Goal: Task Accomplishment & Management: Manage account settings

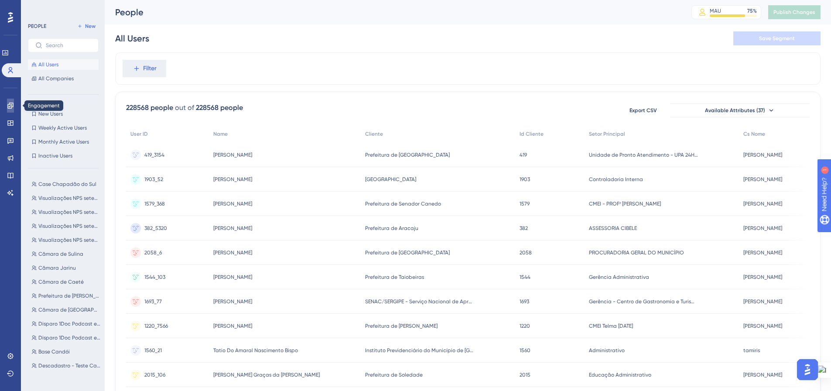
click at [14, 104] on link at bounding box center [10, 106] width 7 height 14
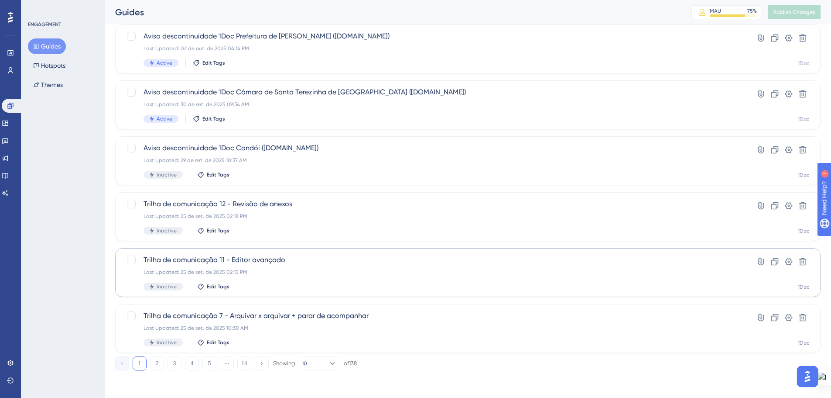
scroll to position [280, 0]
click at [170, 363] on button "3" at bounding box center [175, 363] width 14 height 14
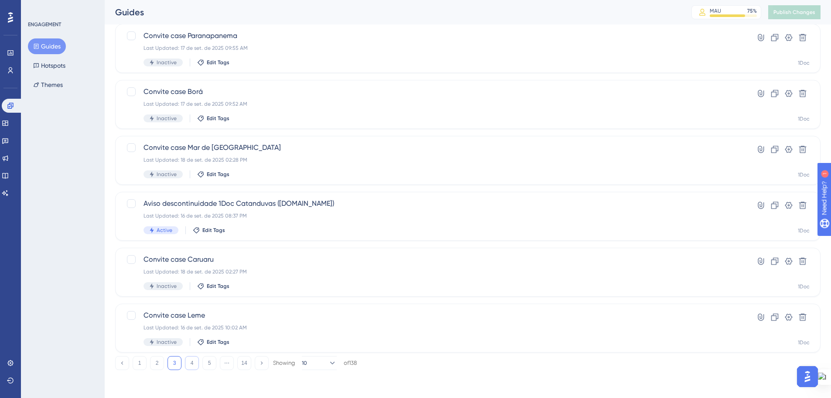
click at [190, 365] on button "4" at bounding box center [192, 363] width 14 height 14
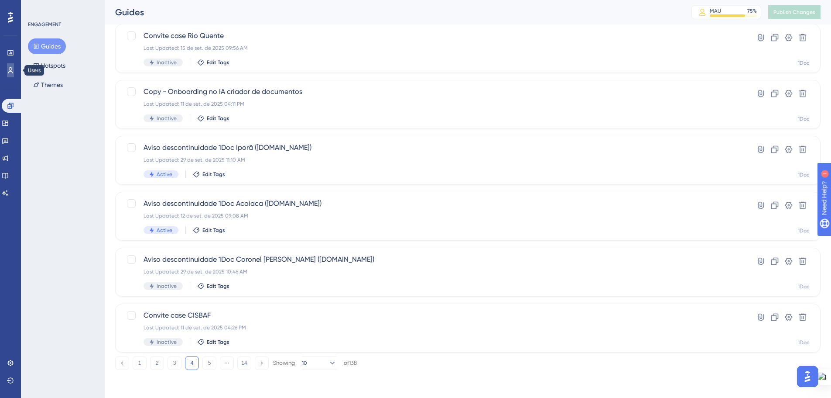
click at [11, 66] on link at bounding box center [10, 70] width 7 height 14
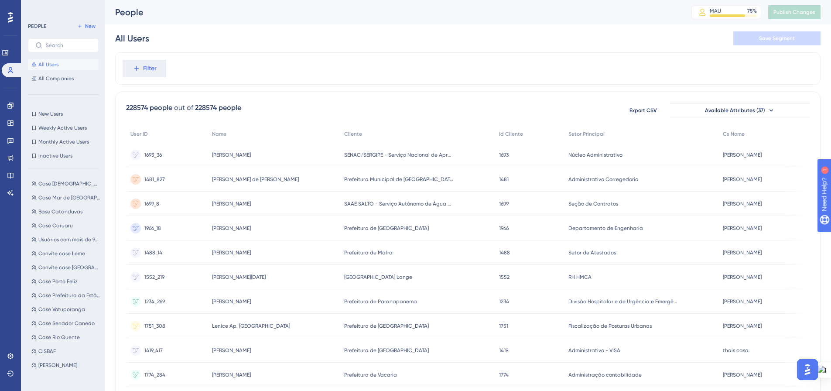
scroll to position [306, 0]
click at [49, 340] on span "CISBAF" at bounding box center [46, 339] width 17 height 7
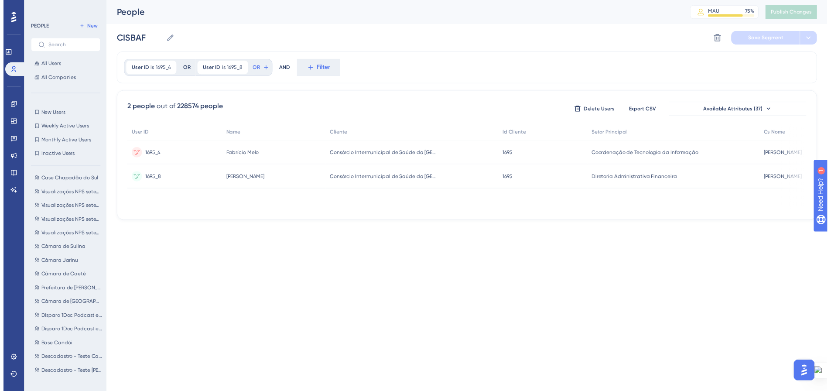
scroll to position [0, 0]
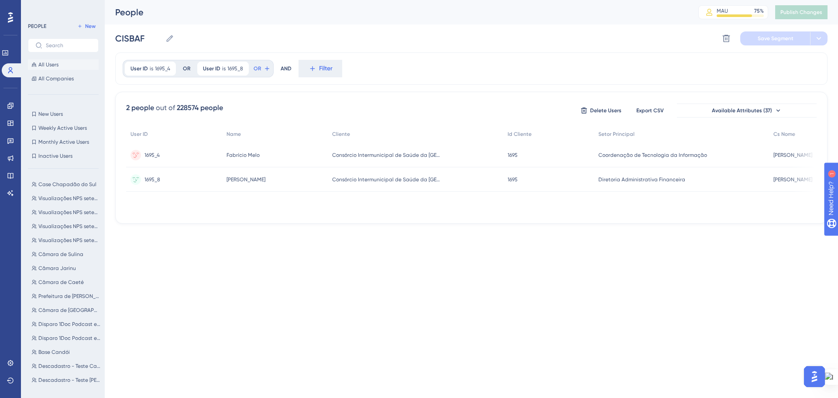
click at [45, 65] on span "All Users" at bounding box center [48, 64] width 20 height 7
click at [136, 68] on div at bounding box center [462, 226] width 751 height 335
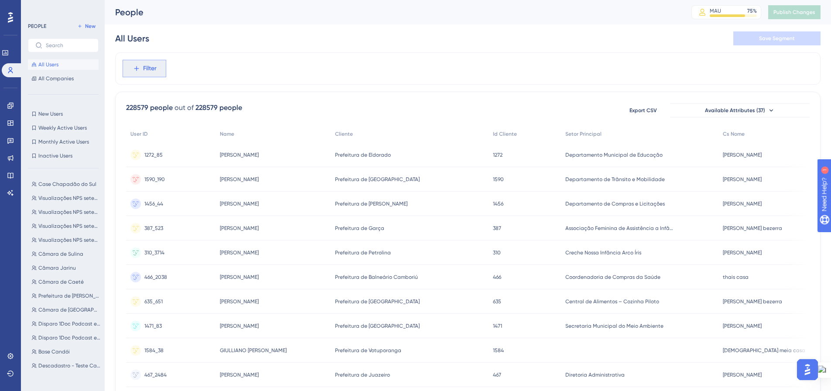
click at [146, 73] on span "Filter" at bounding box center [150, 68] width 14 height 10
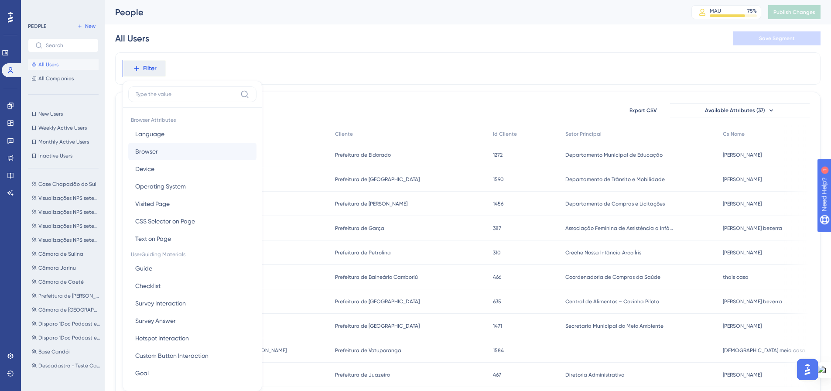
scroll to position [41, 0]
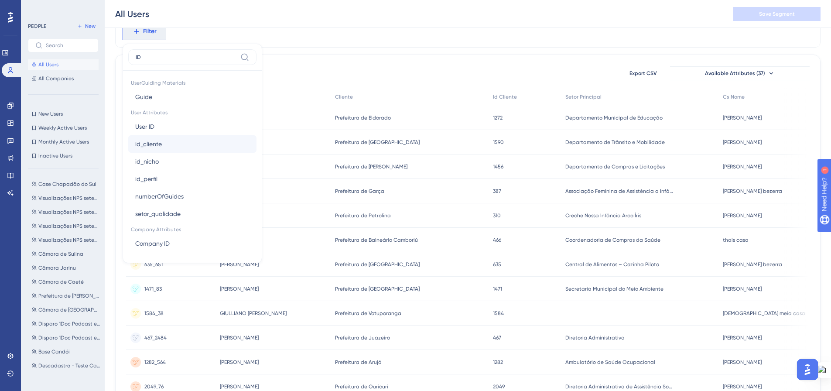
type input "ID"
click at [168, 137] on button "id_cliente id_cliente" at bounding box center [192, 143] width 128 height 17
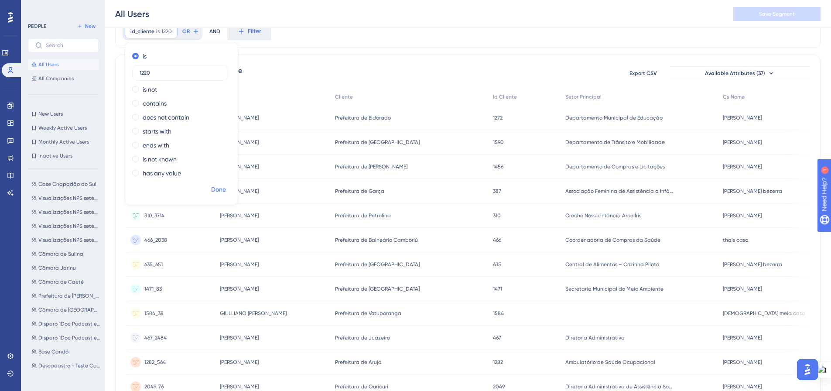
type input "1220"
click at [216, 193] on span "Done" at bounding box center [218, 190] width 15 height 10
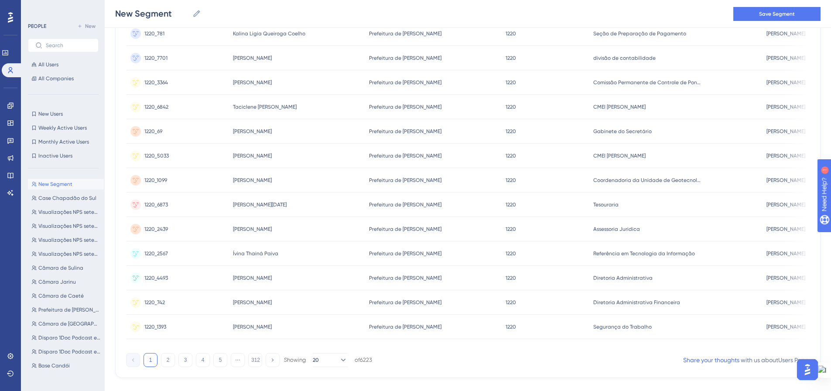
scroll to position [314, 0]
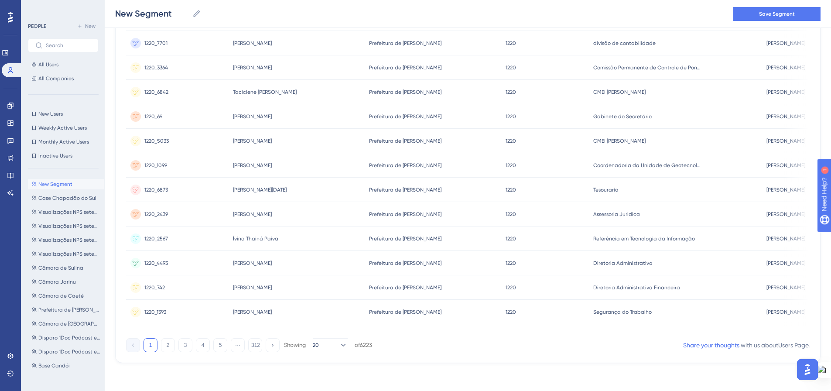
drag, startPoint x: 167, startPoint y: 345, endPoint x: 314, endPoint y: 251, distance: 174.5
click at [167, 345] on button "2" at bounding box center [168, 345] width 14 height 14
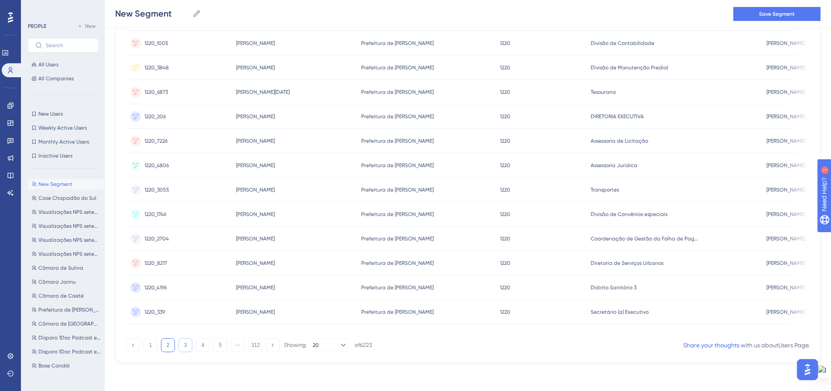
click at [184, 341] on button "3" at bounding box center [186, 345] width 14 height 14
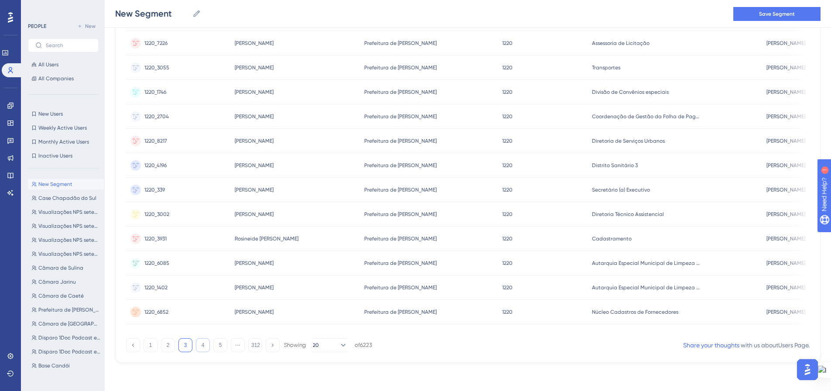
click at [206, 340] on button "4" at bounding box center [203, 345] width 14 height 14
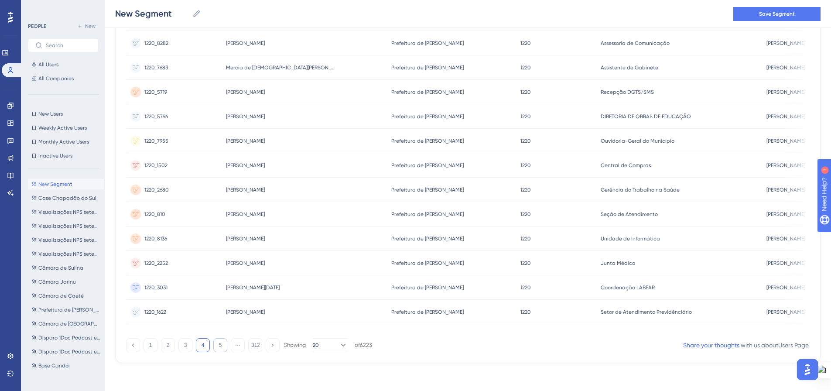
click at [219, 348] on button "5" at bounding box center [220, 345] width 14 height 14
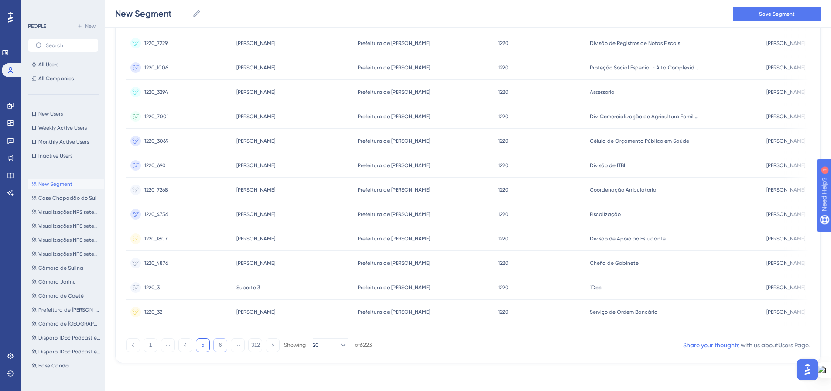
click at [218, 345] on button "6" at bounding box center [220, 345] width 14 height 14
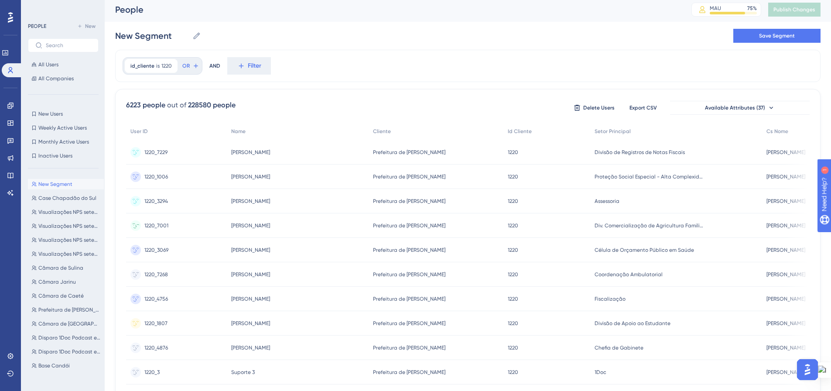
scroll to position [0, 0]
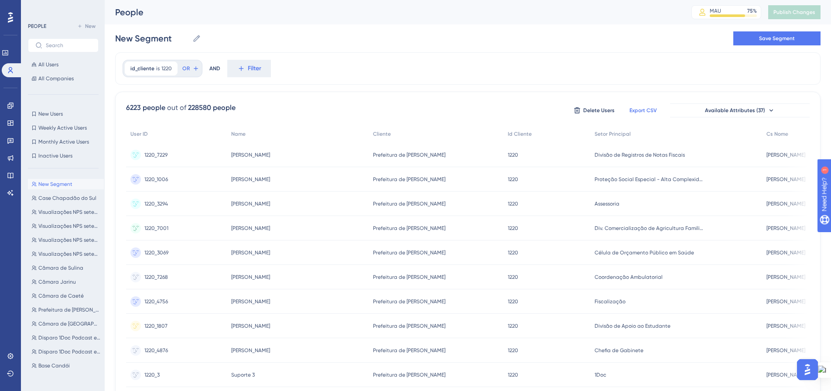
click at [640, 109] on span "Export CSV" at bounding box center [643, 110] width 27 height 7
click at [194, 71] on icon at bounding box center [195, 68] width 7 height 7
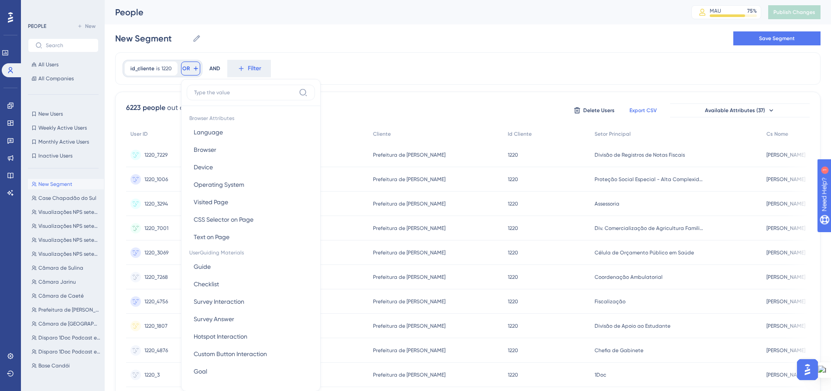
scroll to position [39, 0]
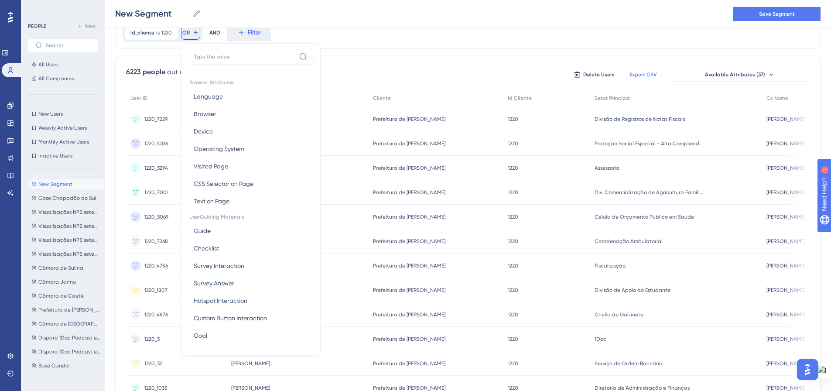
click at [295, 31] on div "id_cliente is 1220 1220 Remove OR Browser Attributes Language Language Browser …" at bounding box center [468, 33] width 706 height 32
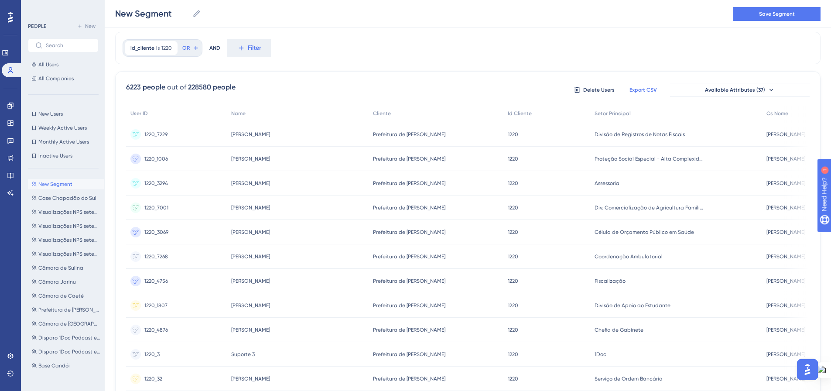
scroll to position [0, 0]
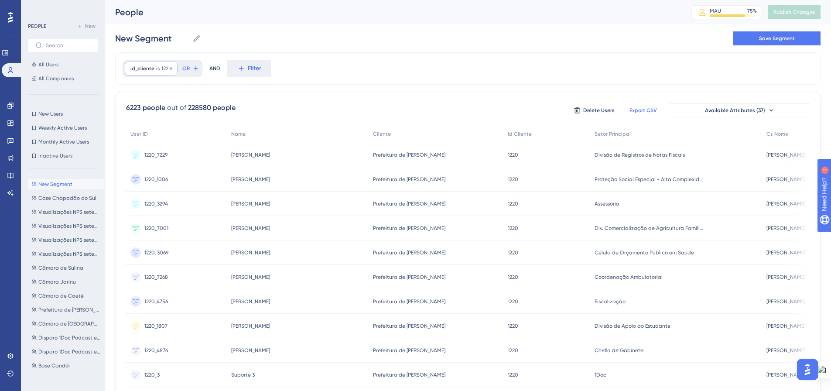
click at [162, 69] on span "1220" at bounding box center [166, 68] width 10 height 7
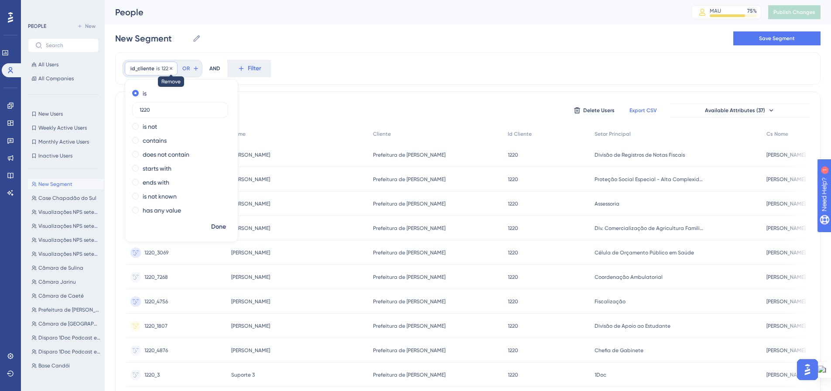
click at [172, 67] on icon at bounding box center [170, 68] width 5 height 5
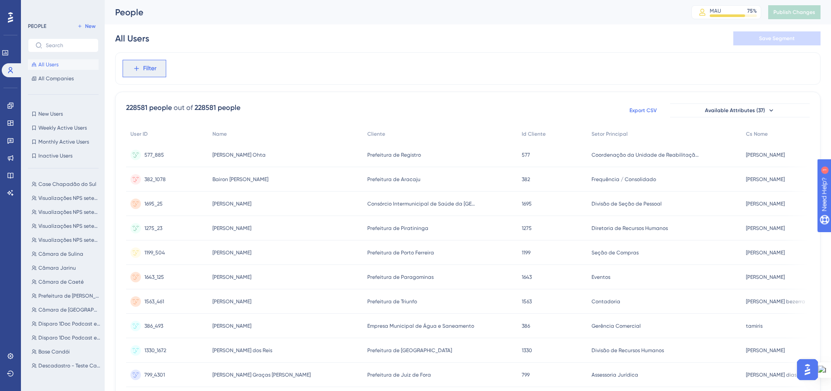
click at [131, 66] on button "Filter" at bounding box center [145, 68] width 44 height 17
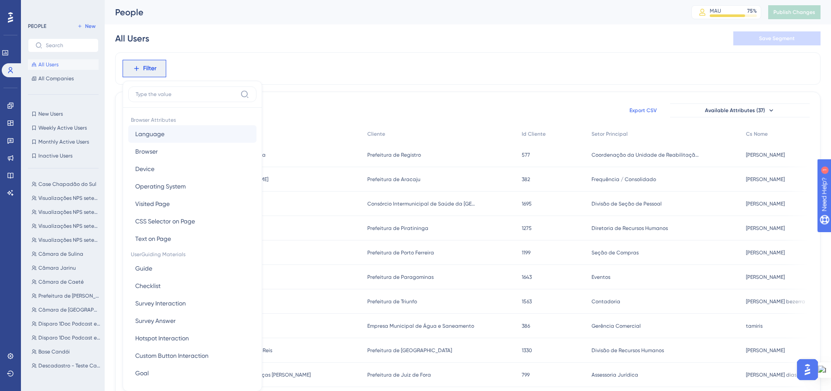
scroll to position [41, 0]
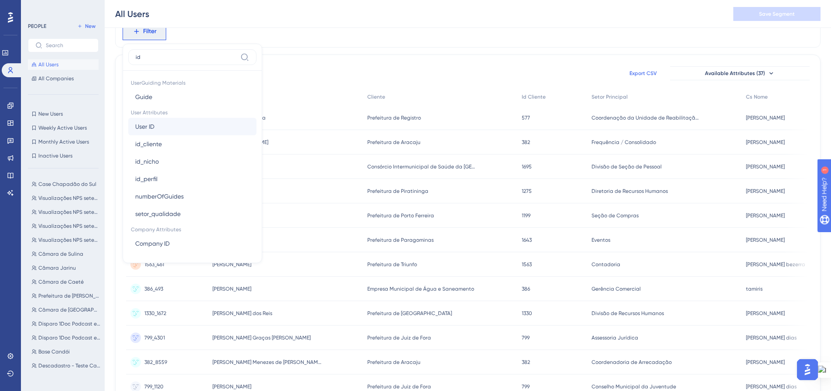
type input "id"
click at [158, 131] on button "User ID User ID" at bounding box center [192, 126] width 128 height 17
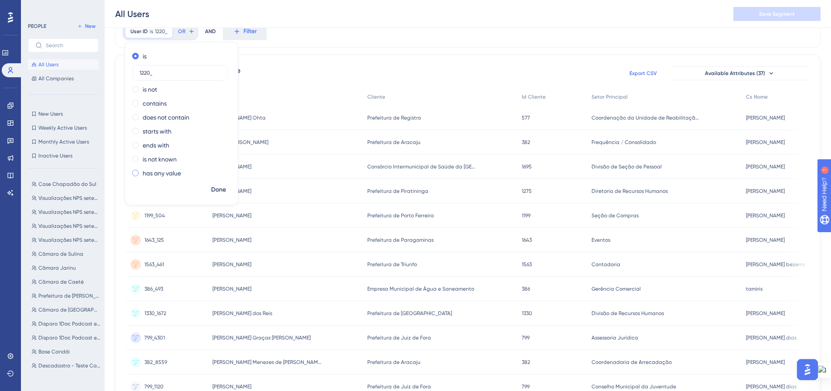
type input "1220_9"
click at [217, 190] on span "Done" at bounding box center [218, 190] width 15 height 10
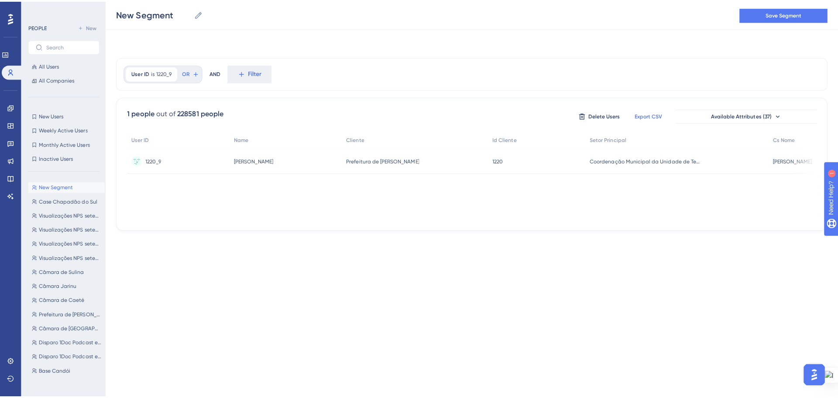
scroll to position [0, 0]
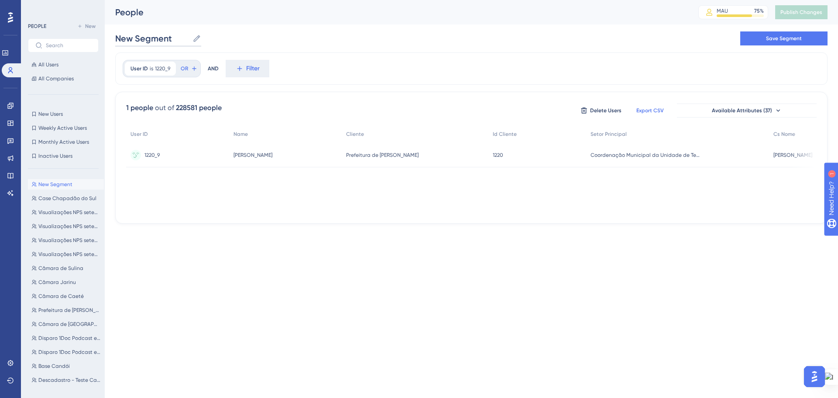
click at [148, 38] on input "New Segment" at bounding box center [152, 38] width 74 height 12
click at [404, 66] on div "User ID is 1220_9 1220_9 Remove OR AND Filter" at bounding box center [471, 68] width 712 height 32
click at [307, 0] on html "Performance Users Engagement Widgets Feedback Product Updates Knowledge Base AI…" at bounding box center [419, 0] width 838 height 0
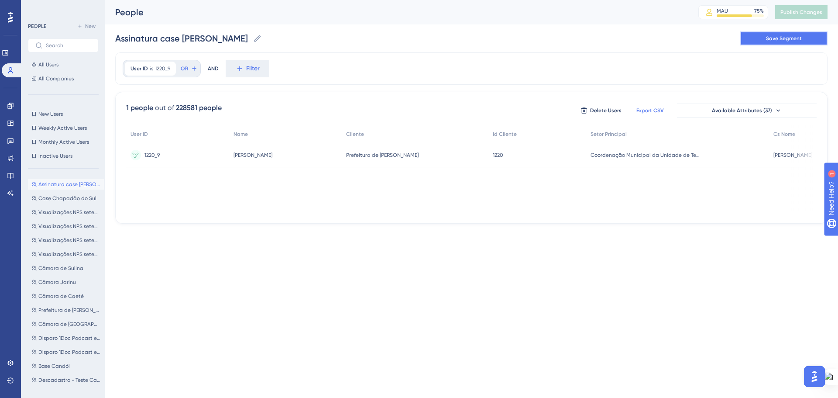
click at [794, 37] on span "Save Segment" at bounding box center [784, 38] width 36 height 7
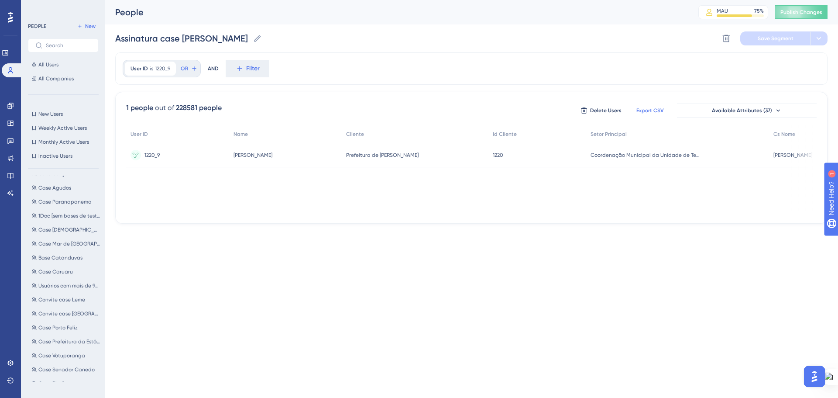
scroll to position [306, 0]
click at [57, 346] on div "Assinatura case João Pessoa Assinatura case João Pessoa Case Chapadão do Sul Ca…" at bounding box center [66, 278] width 76 height 206
click at [56, 338] on span "Case Rio Quente" at bounding box center [58, 339] width 41 height 7
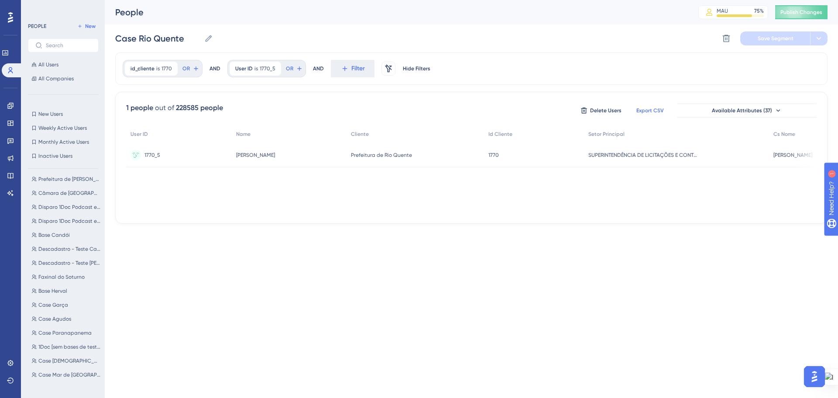
scroll to position [175, 0]
click at [61, 357] on span "Case Caruaru" at bounding box center [55, 358] width 34 height 7
type input "Case Caruaru"
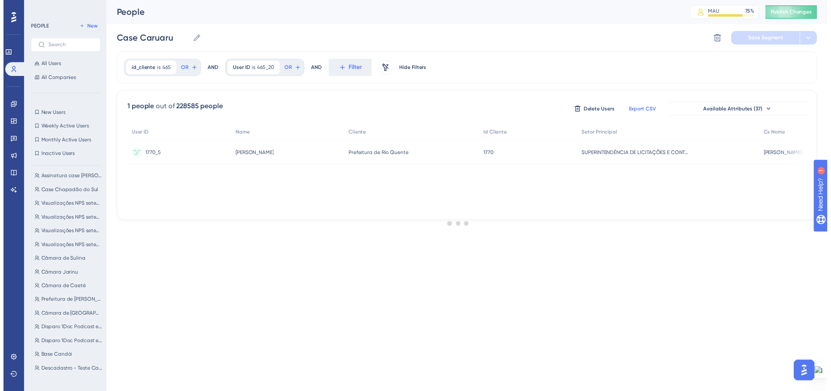
scroll to position [0, 0]
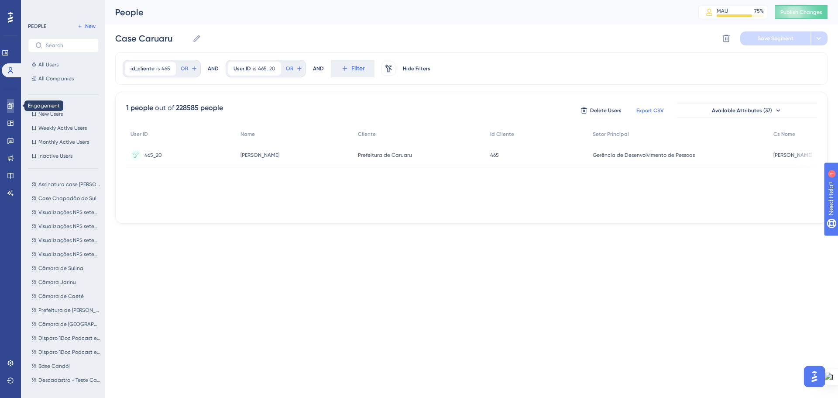
click at [12, 103] on icon at bounding box center [10, 105] width 7 height 7
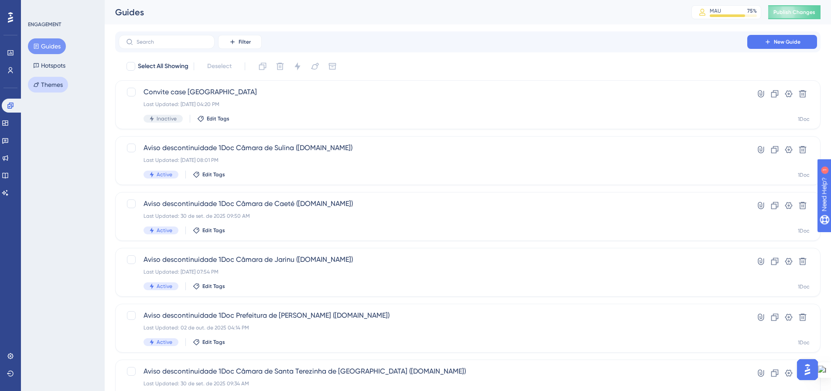
click at [59, 86] on button "Themes" at bounding box center [48, 85] width 40 height 16
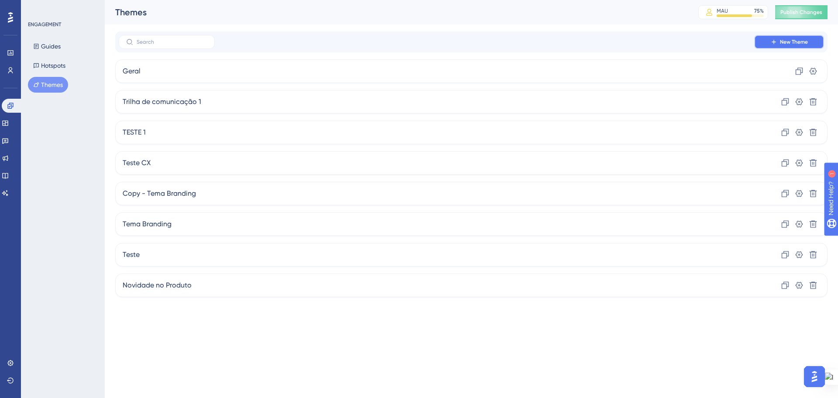
click at [768, 41] on button "New Theme" at bounding box center [789, 42] width 70 height 14
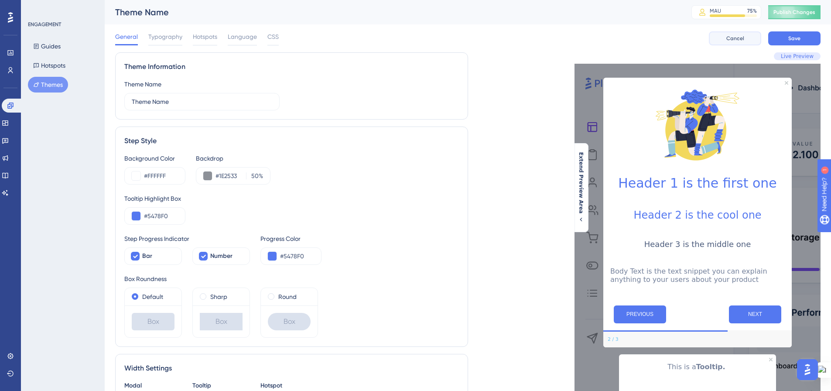
click at [739, 39] on span "Cancel" at bounding box center [736, 38] width 18 height 7
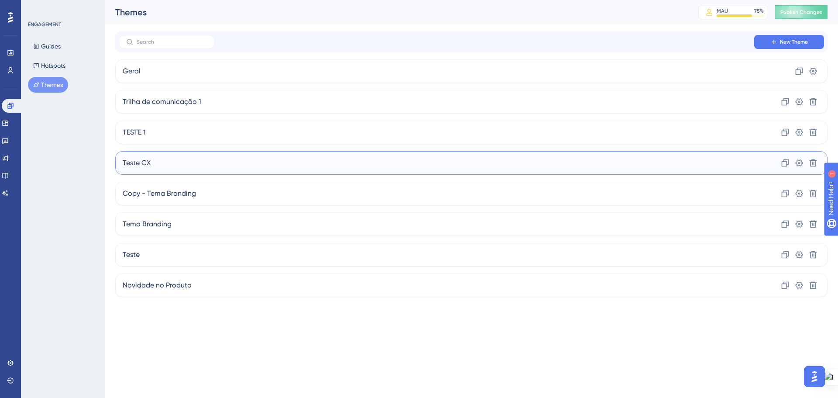
click at [285, 160] on div "Teste CX Clone Settings Delete" at bounding box center [471, 163] width 712 height 24
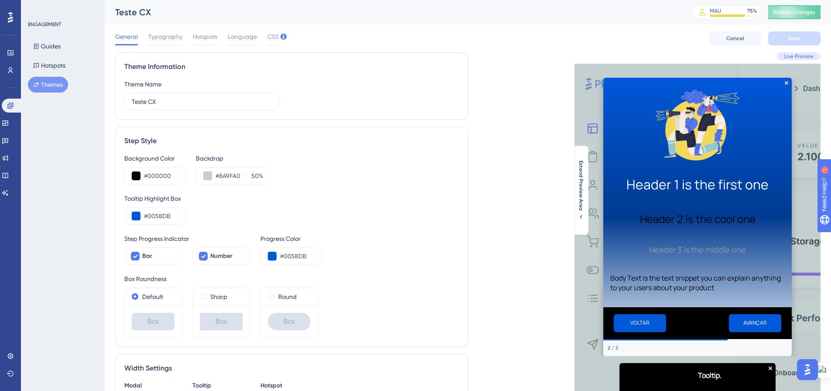
click at [698, 321] on div "AVANÇAR" at bounding box center [740, 323] width 84 height 18
click at [158, 176] on input "#000000" at bounding box center [161, 176] width 34 height 10
drag, startPoint x: 165, startPoint y: 177, endPoint x: 144, endPoint y: 177, distance: 21.0
click at [144, 177] on input "#000000" at bounding box center [161, 176] width 34 height 10
click at [147, 179] on input "#000000" at bounding box center [161, 176] width 34 height 10
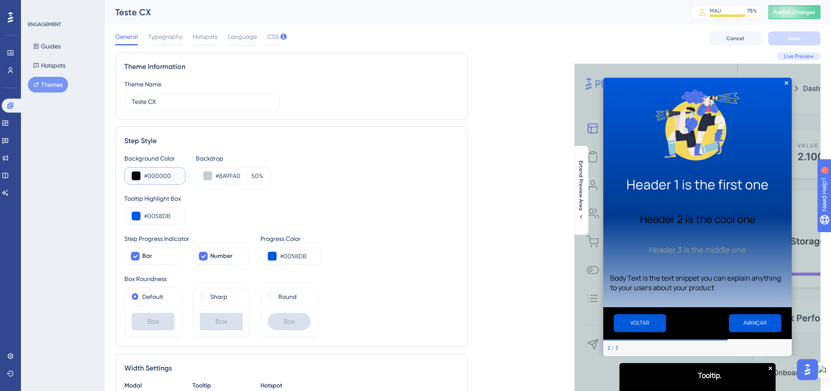
drag, startPoint x: 147, startPoint y: 177, endPoint x: 183, endPoint y: 182, distance: 36.5
click at [183, 182] on div "#000000" at bounding box center [154, 175] width 61 height 17
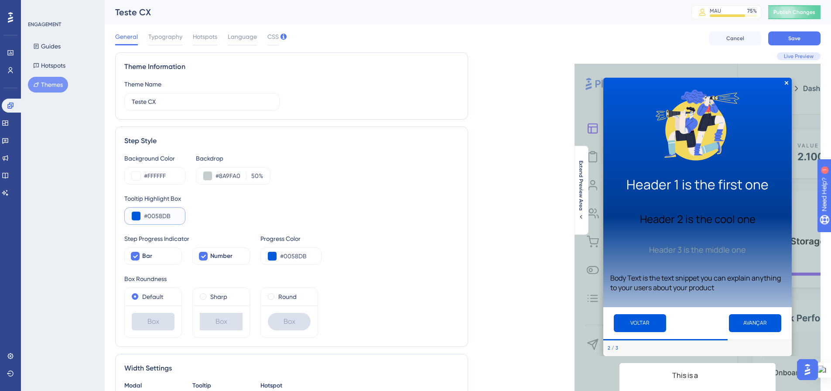
drag, startPoint x: 167, startPoint y: 215, endPoint x: 150, endPoint y: 215, distance: 17.5
click at [150, 215] on input "#0058DB" at bounding box center [161, 216] width 34 height 10
drag, startPoint x: 148, startPoint y: 215, endPoint x: 174, endPoint y: 218, distance: 26.4
click at [174, 218] on input "#0058DB" at bounding box center [161, 216] width 34 height 10
paste input "0058DB"
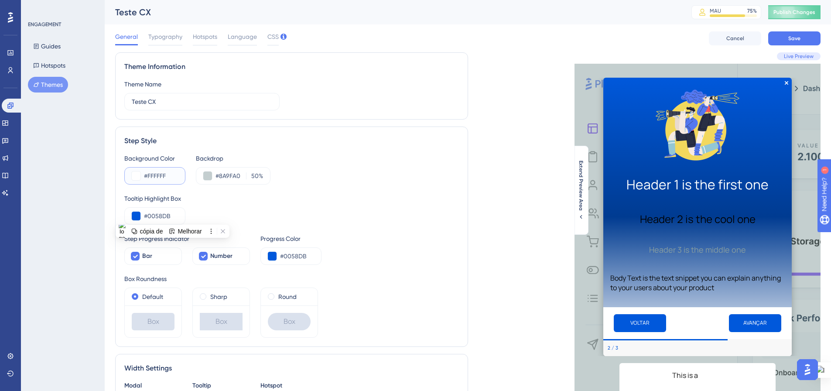
drag, startPoint x: 170, startPoint y: 175, endPoint x: 149, endPoint y: 175, distance: 21.4
click at [149, 175] on input "#FFFFFF" at bounding box center [161, 176] width 34 height 10
click at [165, 178] on input "#FFFFFF" at bounding box center [161, 176] width 34 height 10
click at [137, 178] on button at bounding box center [136, 176] width 9 height 9
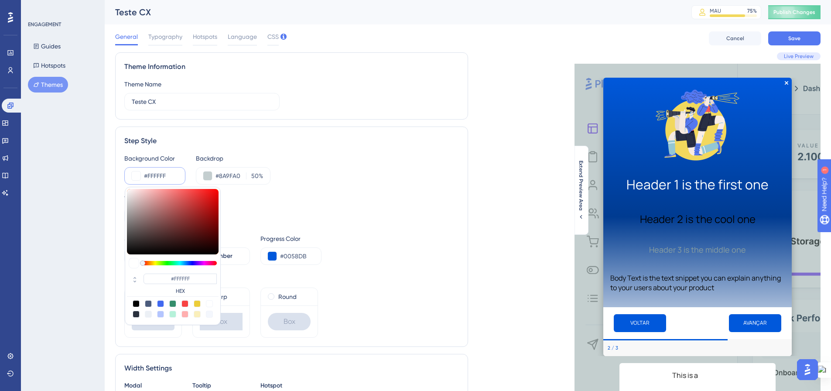
click at [150, 315] on div at bounding box center [148, 314] width 7 height 7
type input "#ecf0f5"
type input "#ECF0F5"
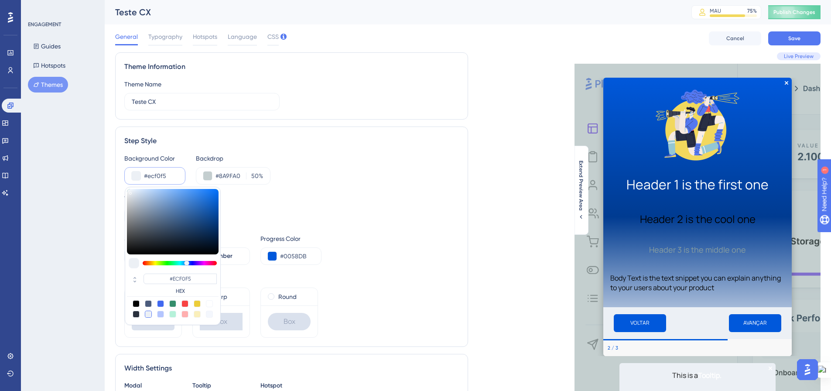
click at [207, 314] on div at bounding box center [209, 314] width 7 height 7
type input "#f4f7fd"
type input "#F4F7FD"
click at [163, 314] on div at bounding box center [160, 314] width 7 height 7
type input "#b4c5fe"
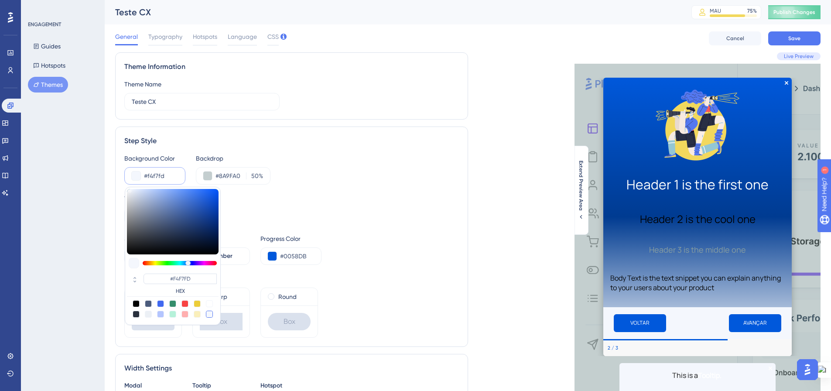
type input "#B4C5FE"
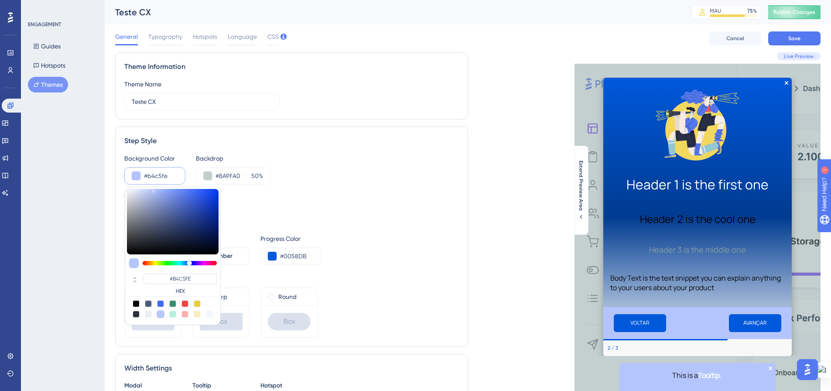
click at [207, 305] on div at bounding box center [209, 303] width 7 height 7
type input "#ffffff"
type input "#FFFFFF"
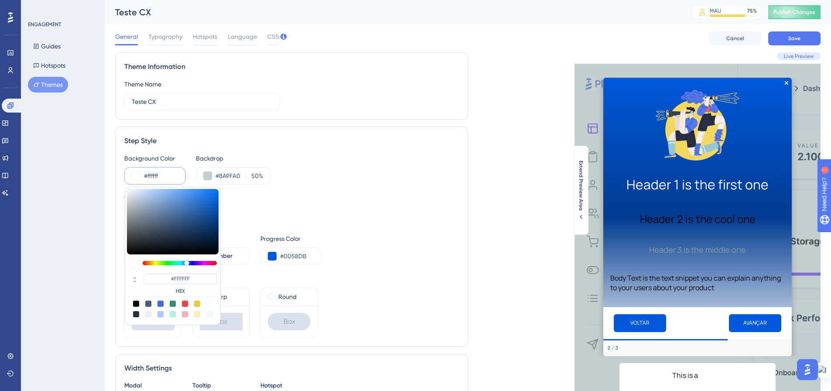
click at [197, 316] on div at bounding box center [197, 314] width 7 height 7
type input "#faefbb"
type input "#FAEFBB"
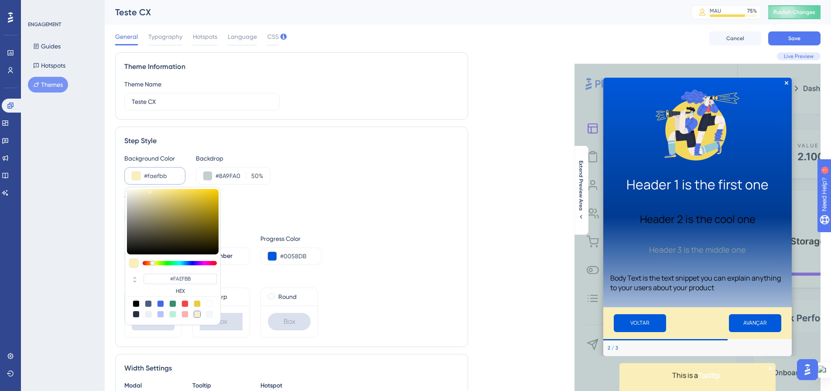
click at [206, 317] on div at bounding box center [173, 308] width 92 height 17
click at [208, 317] on div at bounding box center [209, 314] width 7 height 7
type input "#f4f7fd"
type input "#F4F7FD"
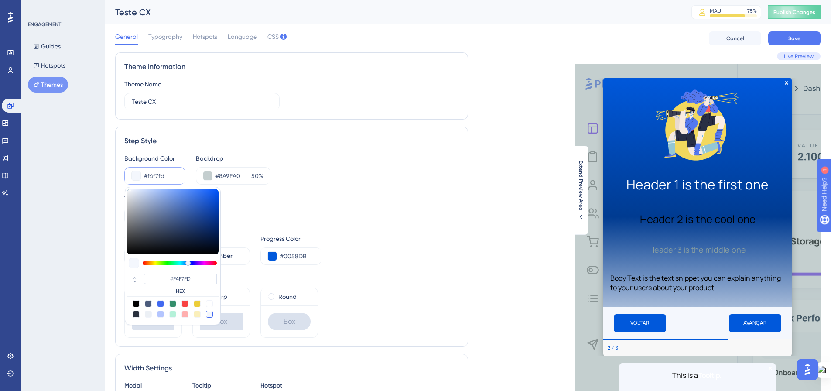
click at [148, 306] on div at bounding box center [148, 303] width 7 height 7
type input "#4c5c7c"
type input "#4C5C7C"
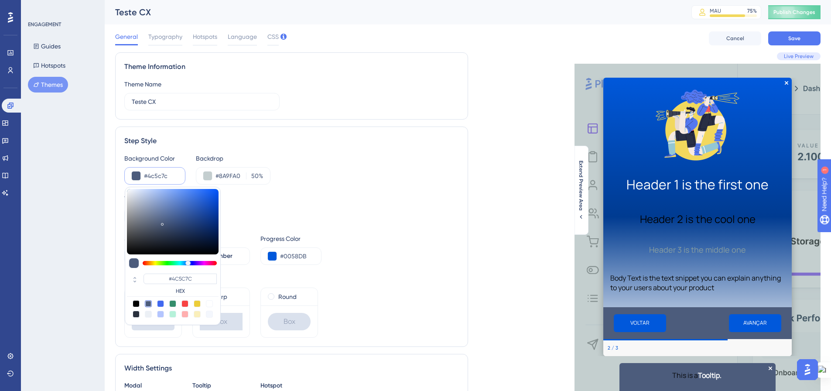
click at [145, 316] on div at bounding box center [148, 314] width 7 height 7
type input "#ecf0f5"
type input "#ECF0F5"
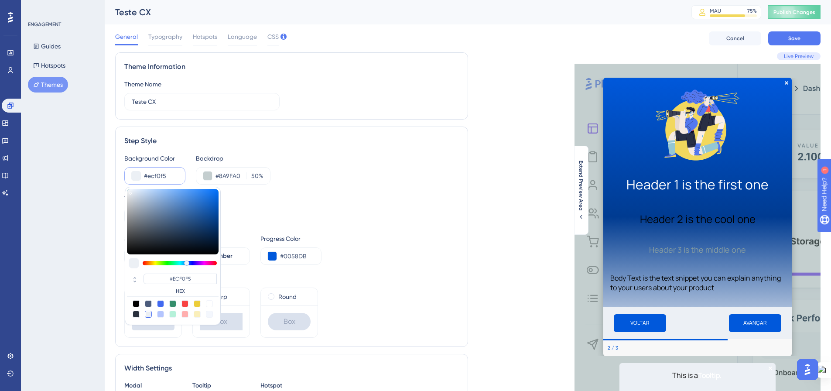
click at [162, 302] on div at bounding box center [160, 303] width 7 height 7
type input "#4169f0"
type input "#4169F0"
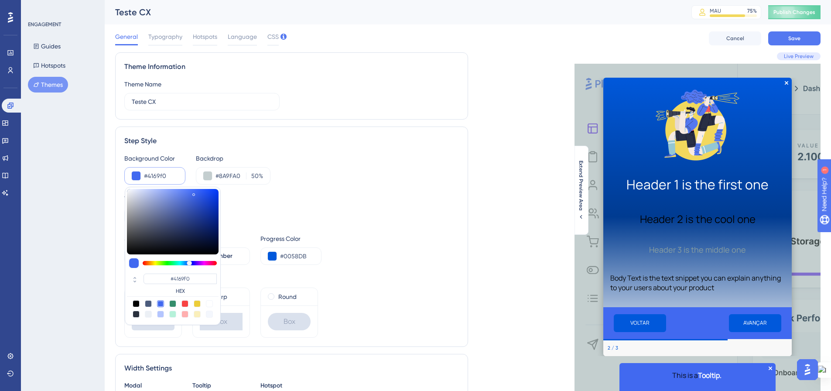
type input "#416ef0"
type input "#416EF0"
type input "#4174f0"
type input "#4174F0"
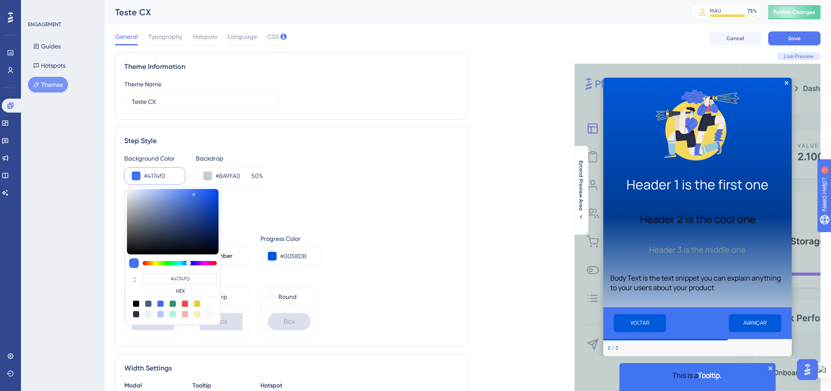
type input "#417bf0"
type input "#417BF0"
type input "#4181f0"
type input "#4181F0"
type input "#4187f0"
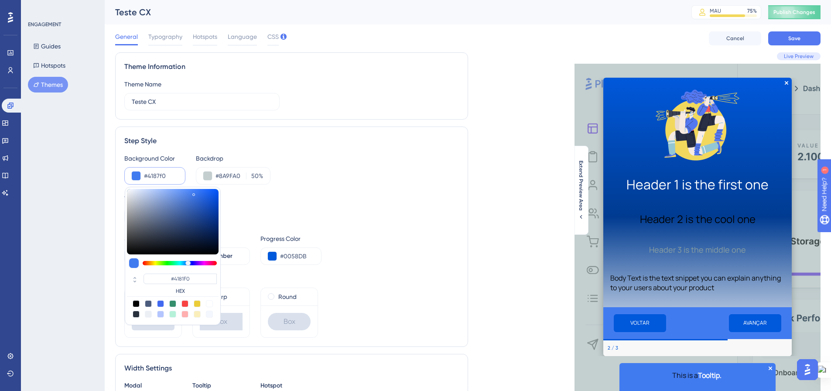
type input "#4187F0"
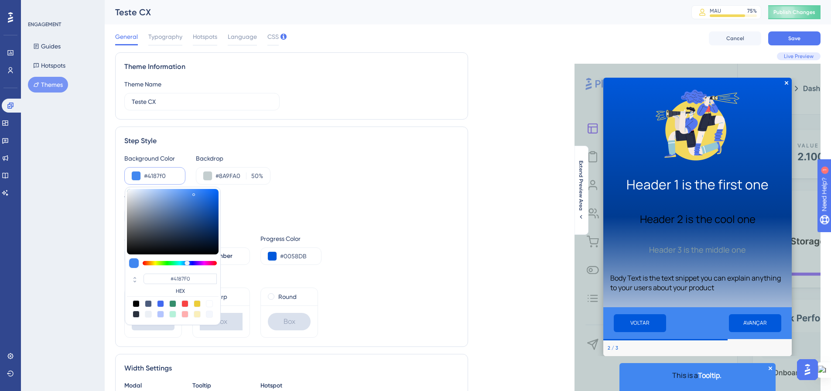
type input "#418df0"
type input "#418DF0"
type input "#4193f0"
type input "#4193F0"
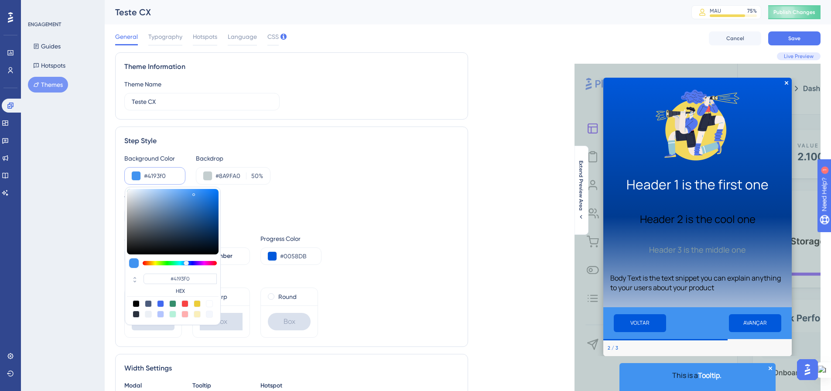
click at [186, 262] on div at bounding box center [186, 263] width 5 height 5
type input "#98c0ee"
type input "#98C0EE"
click at [160, 193] on div at bounding box center [173, 221] width 92 height 65
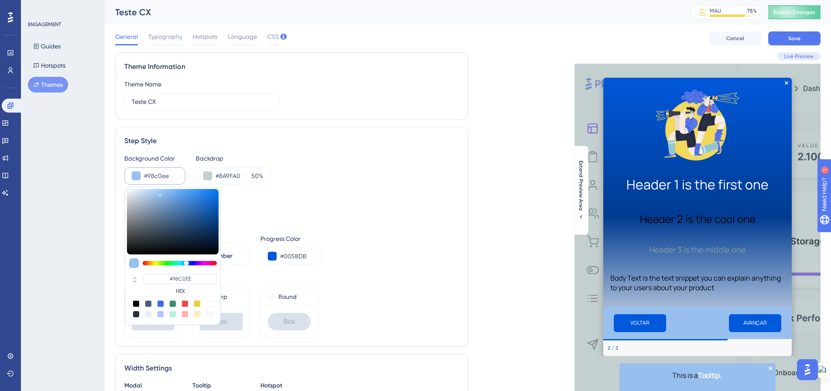
type input "#8fbbee"
type input "#8FBBEE"
click at [164, 193] on div at bounding box center [173, 221] width 92 height 65
type input "#79a5d8"
type input "#79A5D8"
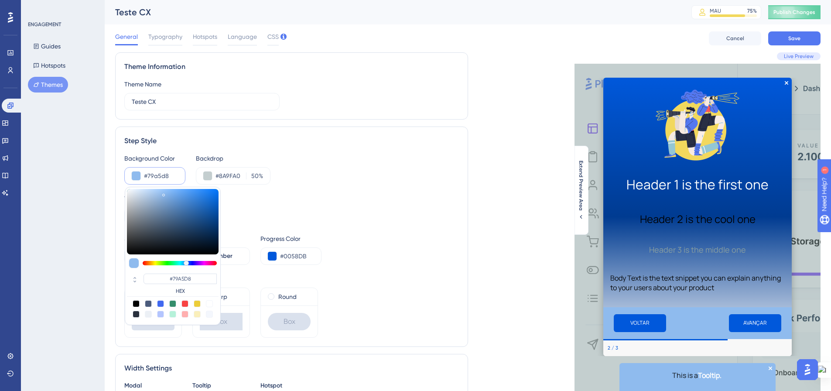
click at [167, 199] on div at bounding box center [173, 221] width 92 height 65
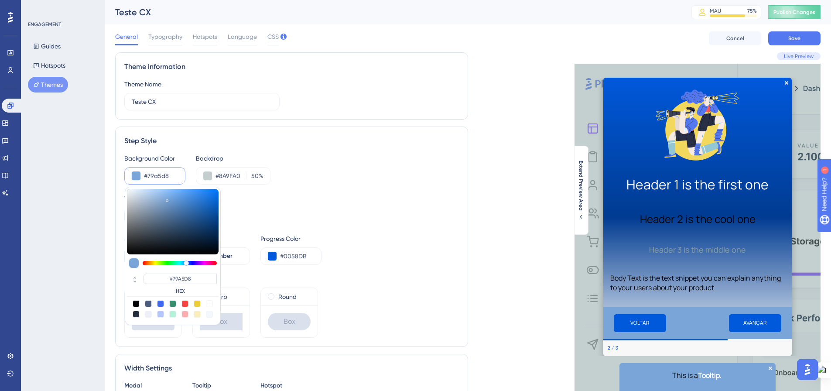
type input "#9dc6f5"
type input "#9DC6F5"
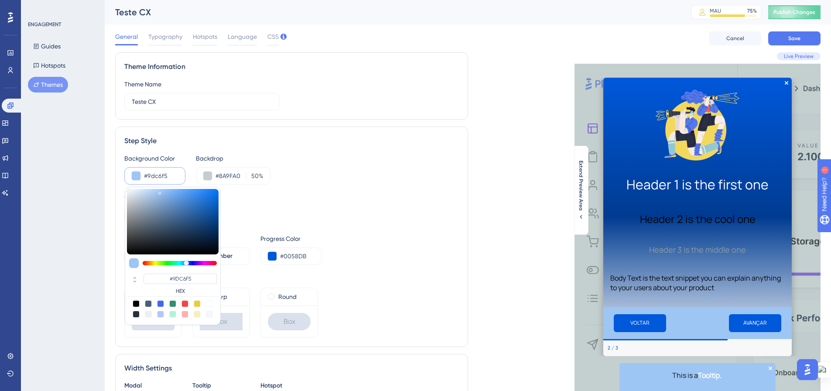
click at [160, 192] on div at bounding box center [173, 221] width 92 height 65
type input "#8fb9e9"
type input "#8FB9E9"
click at [162, 195] on div at bounding box center [173, 221] width 92 height 65
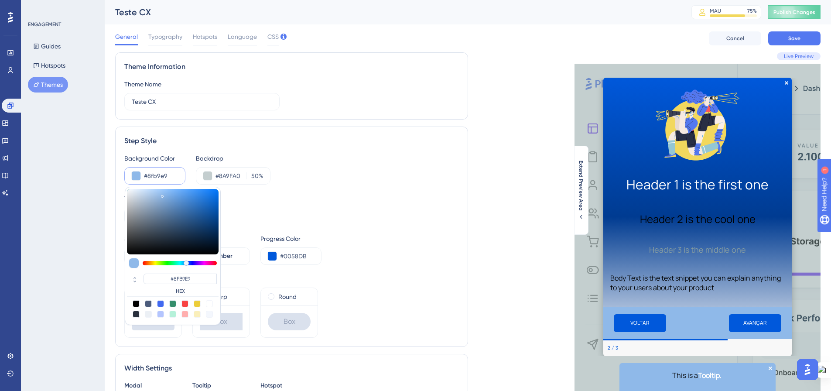
type input "#86aedb"
type input "#86AEDB"
click at [163, 198] on div at bounding box center [173, 221] width 92 height 65
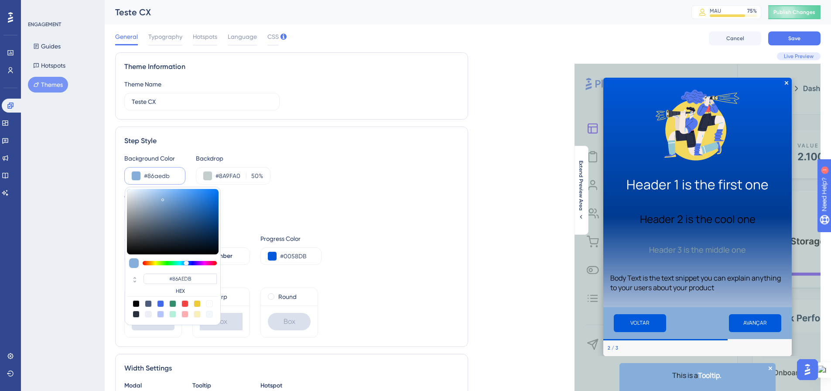
type input "#789fca"
type input "#789FCA"
click at [164, 203] on div at bounding box center [173, 221] width 92 height 65
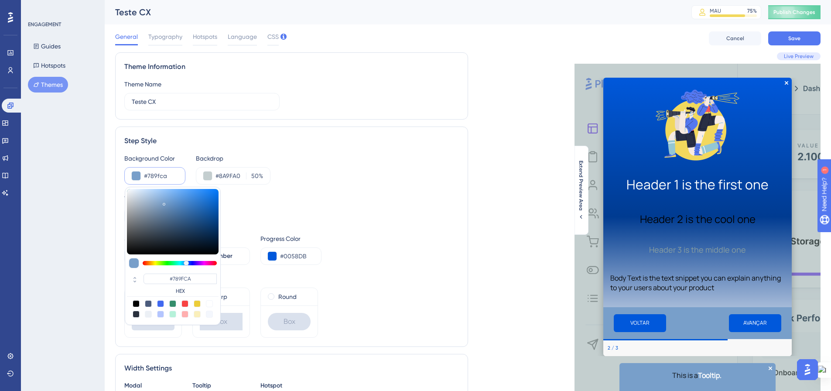
type input "#7dabdd"
type input "#7DABDD"
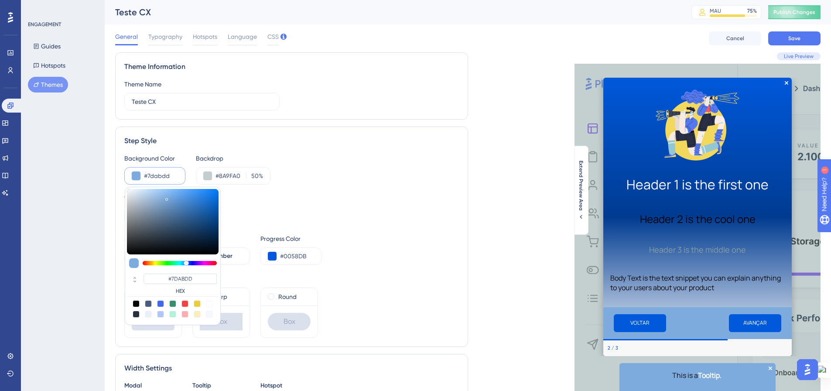
click at [167, 198] on div at bounding box center [173, 221] width 92 height 65
type input "#8abaee"
type input "#8ABAEE"
click at [165, 193] on div at bounding box center [173, 221] width 92 height 65
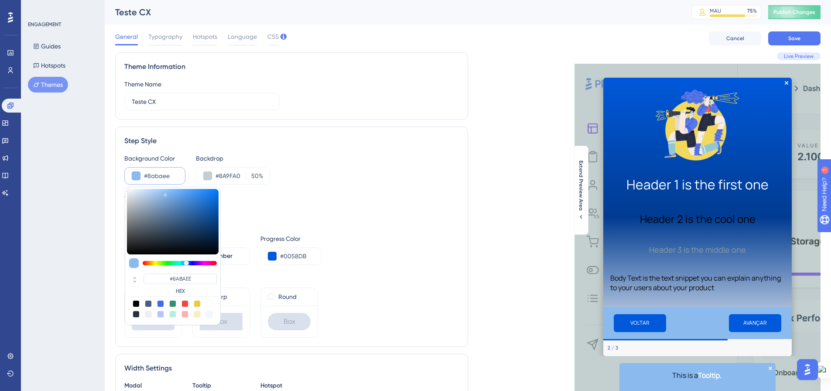
type input "#7aa4d1"
type input "#7AA4D1"
click at [165, 201] on div at bounding box center [173, 221] width 92 height 65
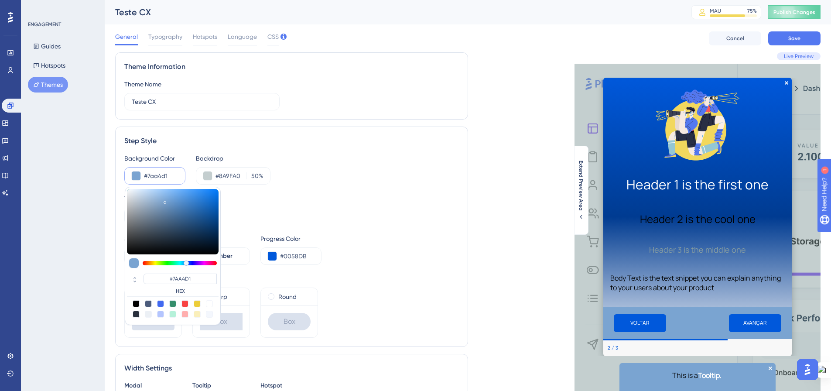
type input "#6892be"
type input "#6892BE"
click at [168, 206] on div at bounding box center [173, 221] width 92 height 65
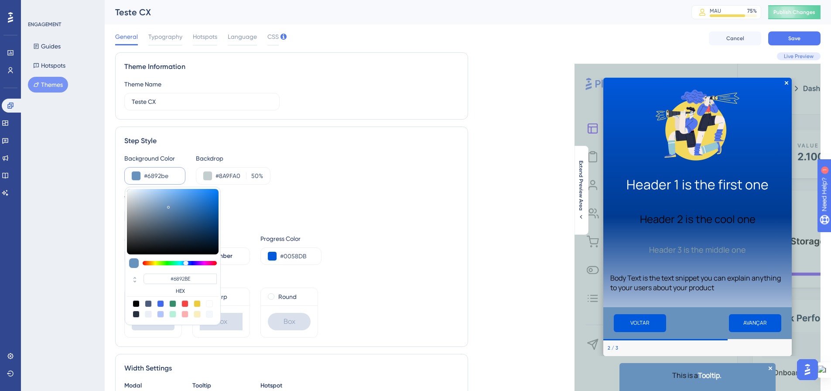
type input "#5982ad"
type input "#5982AD"
click at [172, 210] on div at bounding box center [173, 221] width 92 height 65
type input "#5882ad"
type input "#5882AD"
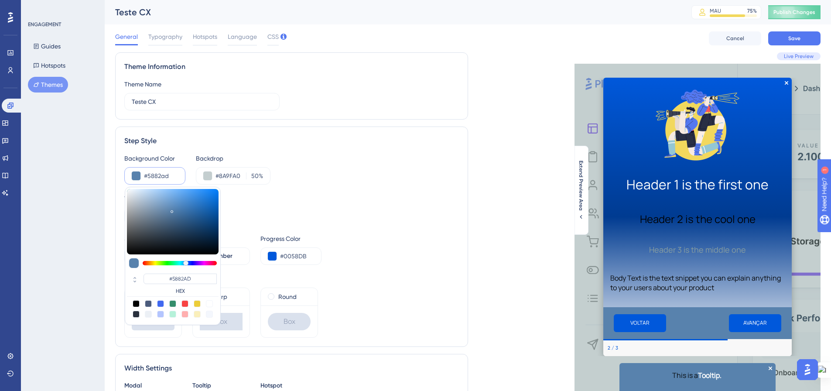
type input "#4f78a1"
type input "#4F78A1"
click at [174, 213] on div at bounding box center [173, 221] width 92 height 65
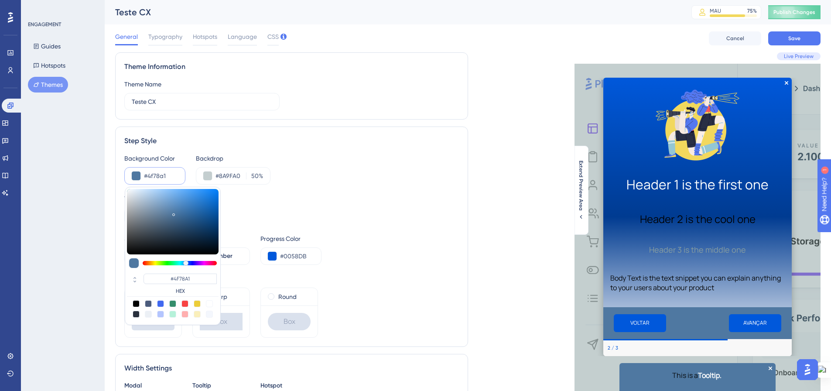
type input "#7099c2"
type input "#7099C2"
click at [166, 205] on div at bounding box center [173, 221] width 92 height 65
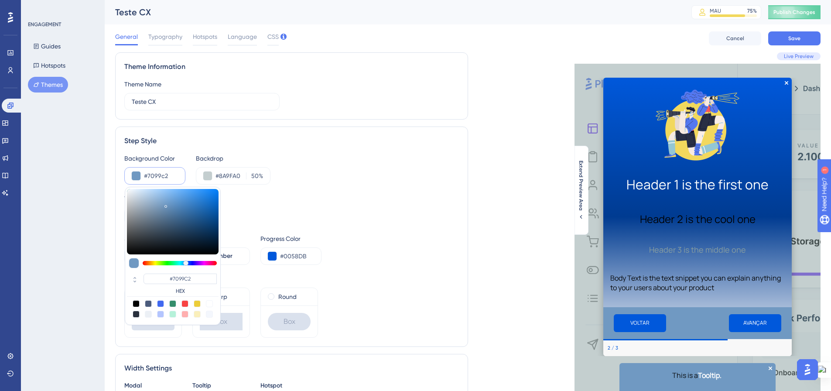
type input "#698db1"
type input "#698DB1"
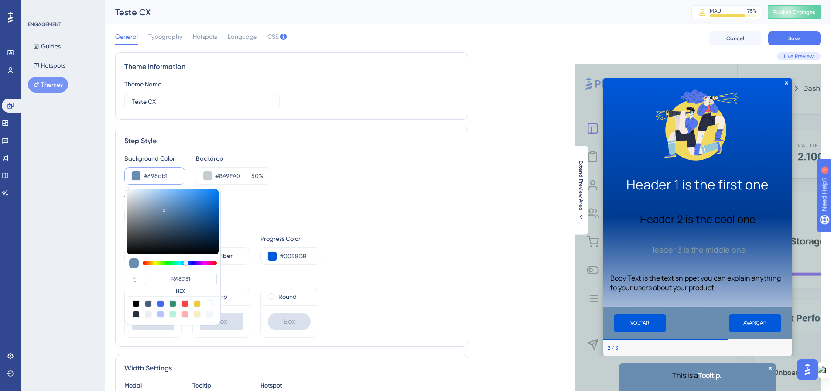
click at [164, 209] on div at bounding box center [173, 221] width 92 height 65
type input "#6d8ba8"
type input "#6D8BA8"
click at [159, 211] on div at bounding box center [173, 221] width 92 height 65
type input "#738ea8"
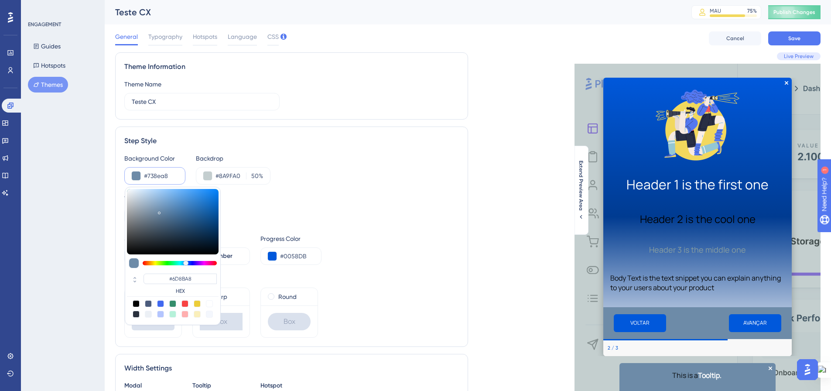
type input "#738EA8"
click at [156, 211] on div at bounding box center [173, 221] width 92 height 65
type input "#7d9ab6"
type input "#7D9AB6"
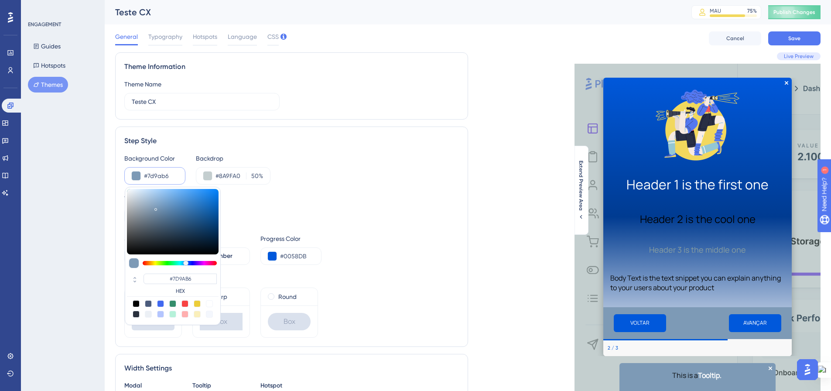
click at [156, 208] on div at bounding box center [173, 221] width 92 height 65
type input "#8eaece"
type input "#8EAECE"
click at [155, 202] on div at bounding box center [173, 221] width 92 height 65
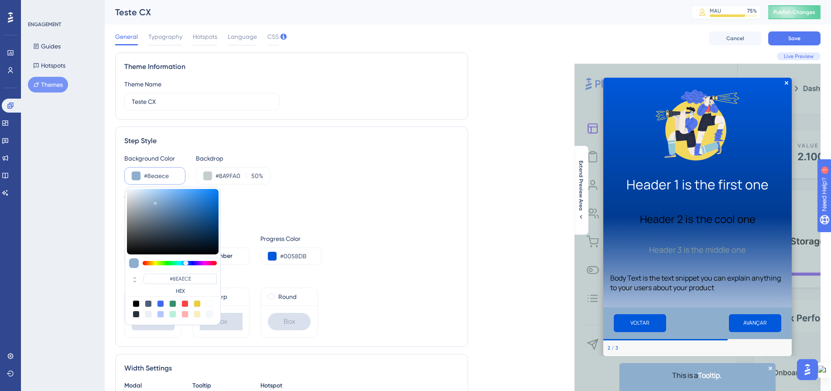
type input "#9fc2e4"
type input "#9FC2E4"
click at [155, 196] on div at bounding box center [173, 221] width 92 height 65
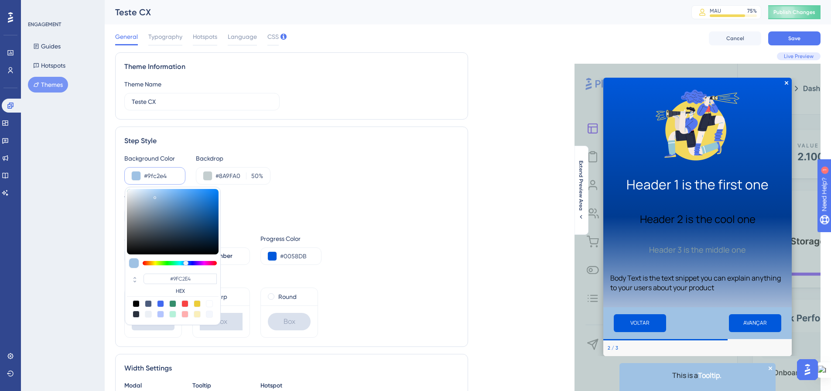
type input "#a4c9ec"
type input "#A4C9EC"
click at [155, 194] on div at bounding box center [173, 221] width 92 height 65
type input "#9ac2e7"
type input "#9AC2E7"
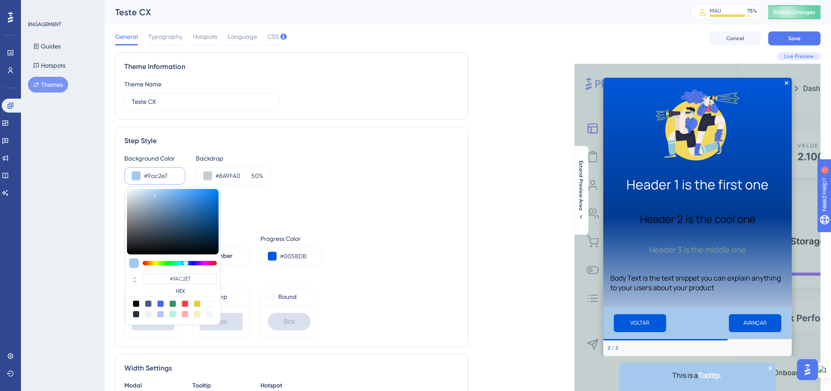
click at [158, 195] on div at bounding box center [173, 221] width 92 height 65
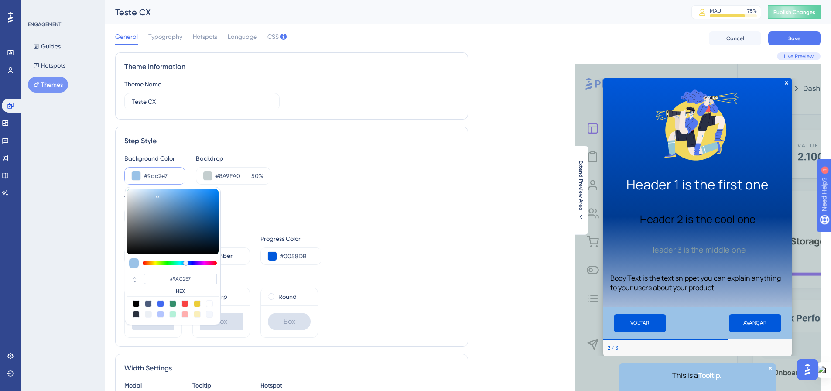
type input "#8db5da"
type input "#8DB5DA"
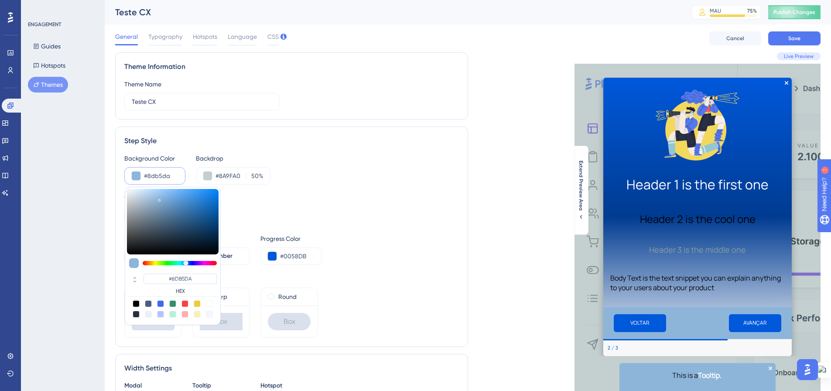
click at [159, 199] on div at bounding box center [173, 221] width 92 height 65
type input "#9bbedf"
type input "#9BBEDF"
click at [155, 197] on div at bounding box center [173, 221] width 92 height 65
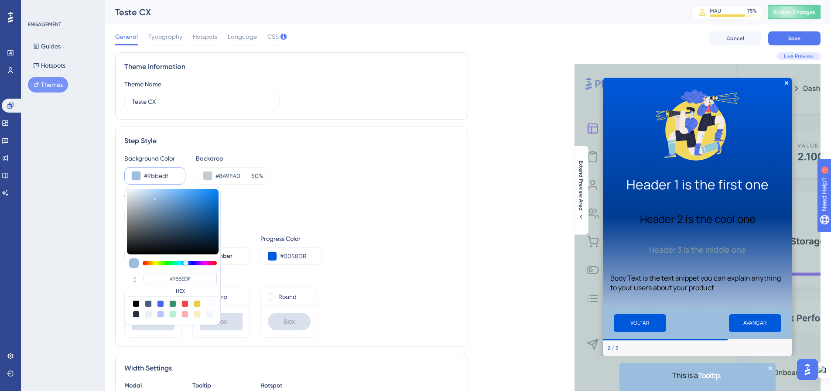
click at [251, 206] on div "Tooltip Highlight Box #0058DB" at bounding box center [291, 208] width 335 height 31
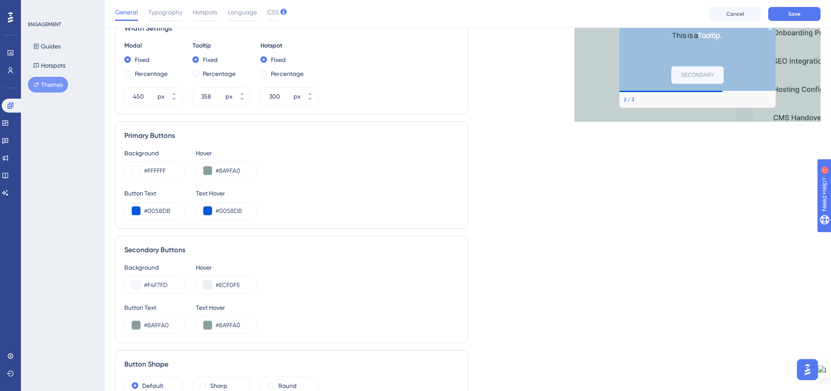
scroll to position [306, 0]
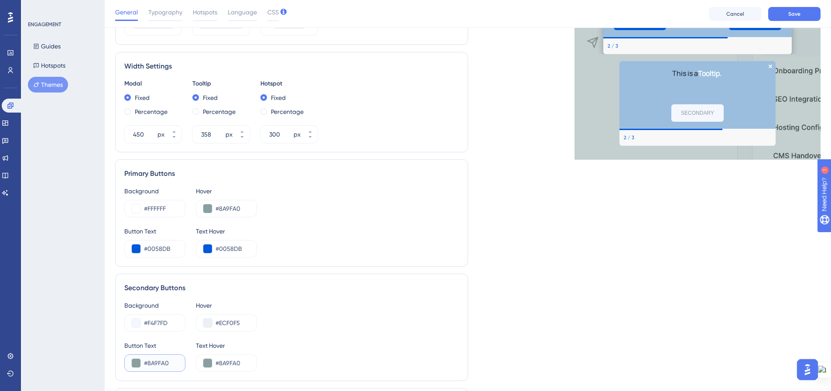
click at [148, 362] on input "#8A9FA0" at bounding box center [161, 363] width 34 height 10
drag, startPoint x: 148, startPoint y: 362, endPoint x: 179, endPoint y: 364, distance: 31.5
click at [179, 364] on div "#8A9FA0" at bounding box center [154, 362] width 61 height 17
click at [171, 364] on input "#000000" at bounding box center [161, 363] width 34 height 10
type input "#8A9FA0"
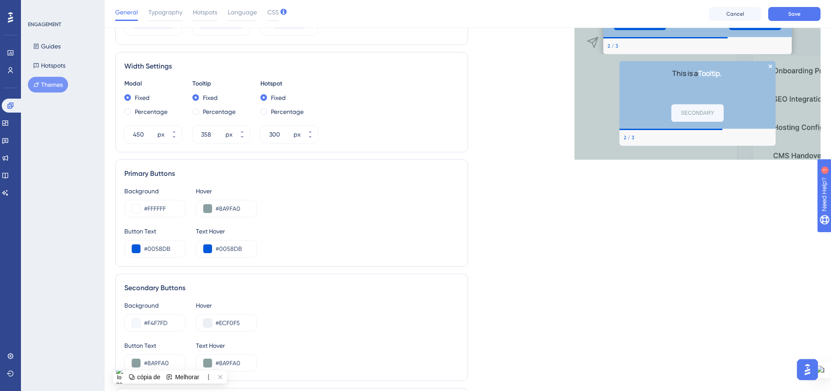
click at [294, 346] on div "Button Text #8A9FA0 Text Hover #8A9FA0" at bounding box center [291, 355] width 335 height 31
drag, startPoint x: 168, startPoint y: 247, endPoint x: 148, endPoint y: 247, distance: 19.2
click at [148, 247] on input "#0058DB" at bounding box center [161, 249] width 34 height 10
drag, startPoint x: 172, startPoint y: 324, endPoint x: 148, endPoint y: 323, distance: 23.6
click at [148, 323] on input "#F4F7FD" at bounding box center [161, 323] width 34 height 10
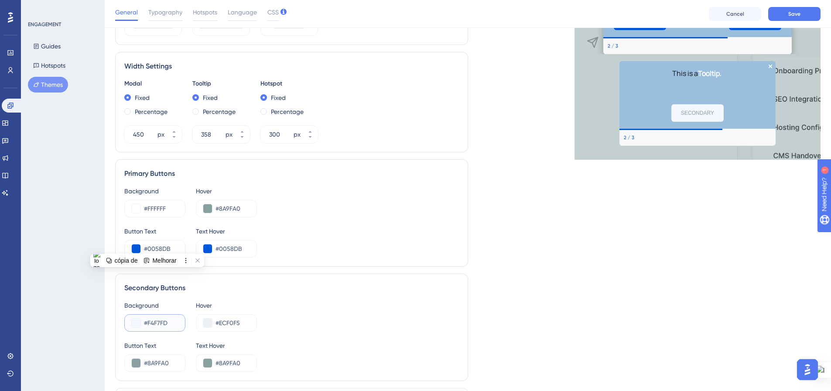
paste input "0058DB"
type input "#0058DB"
click at [239, 325] on input "#ECF0F5" at bounding box center [233, 323] width 34 height 10
click at [305, 319] on div "Background #0058DB Hover #ECF0F5" at bounding box center [291, 315] width 335 height 31
drag, startPoint x: 166, startPoint y: 363, endPoint x: 149, endPoint y: 363, distance: 17.0
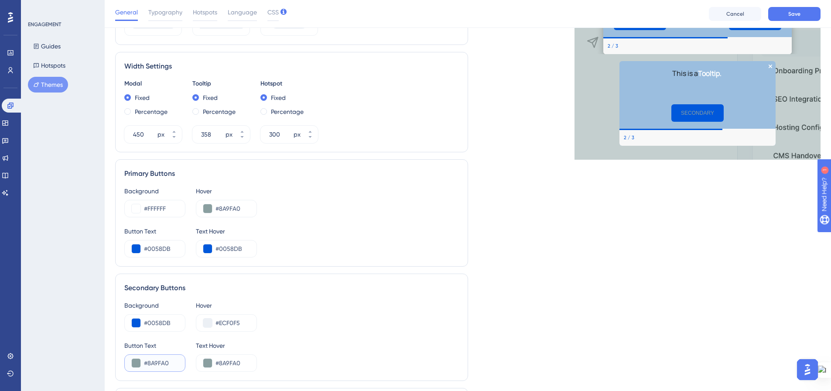
click at [149, 363] on input "#8A9FA0" at bounding box center [161, 363] width 34 height 10
drag, startPoint x: 172, startPoint y: 363, endPoint x: 148, endPoint y: 362, distance: 23.6
click at [148, 362] on input "#000000" at bounding box center [161, 363] width 34 height 10
type input "#FFFFFF"
click at [292, 345] on div "Button Text #FFFFFF Text Hover #8A9FA0" at bounding box center [291, 355] width 335 height 31
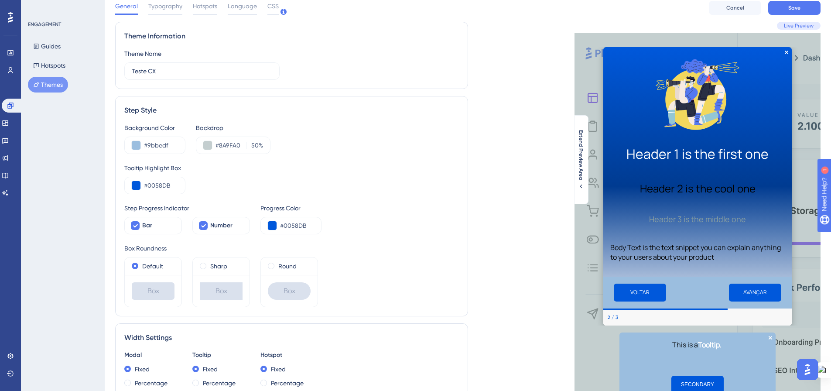
scroll to position [0, 0]
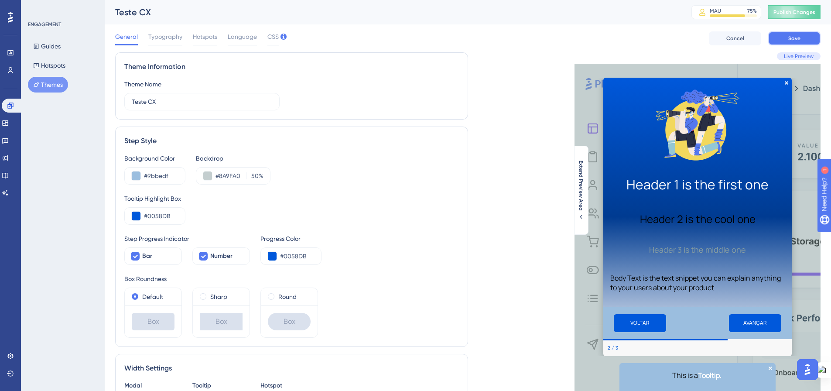
click at [797, 40] on span "Save" at bounding box center [795, 38] width 12 height 7
click at [794, 10] on span "Publish Changes" at bounding box center [795, 12] width 42 height 7
click at [11, 105] on icon at bounding box center [10, 106] width 6 height 6
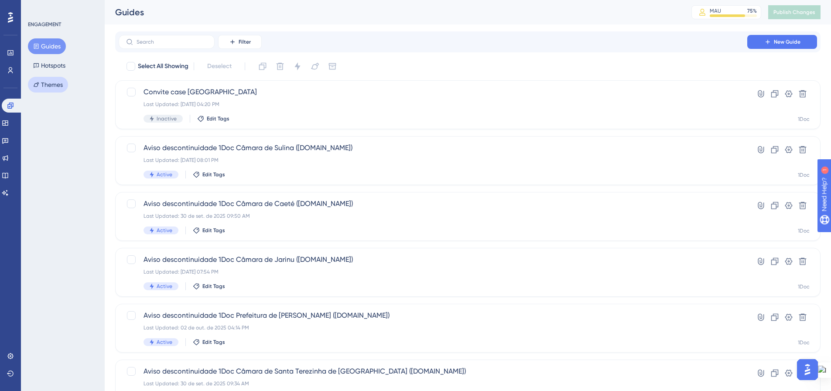
click at [55, 85] on button "Themes" at bounding box center [48, 85] width 40 height 16
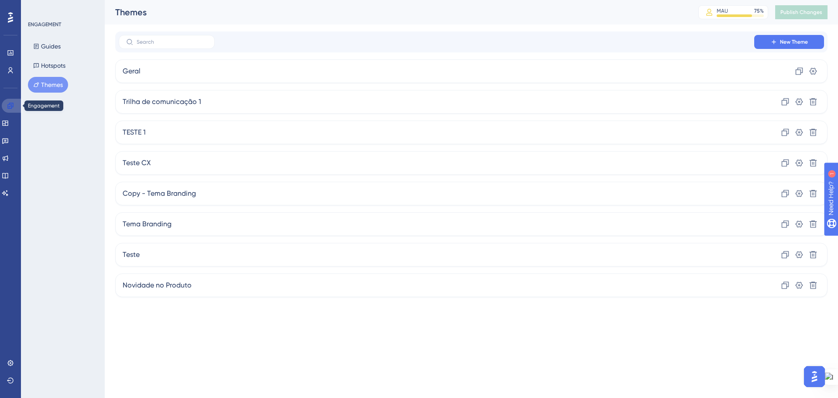
click at [6, 104] on link at bounding box center [12, 106] width 21 height 14
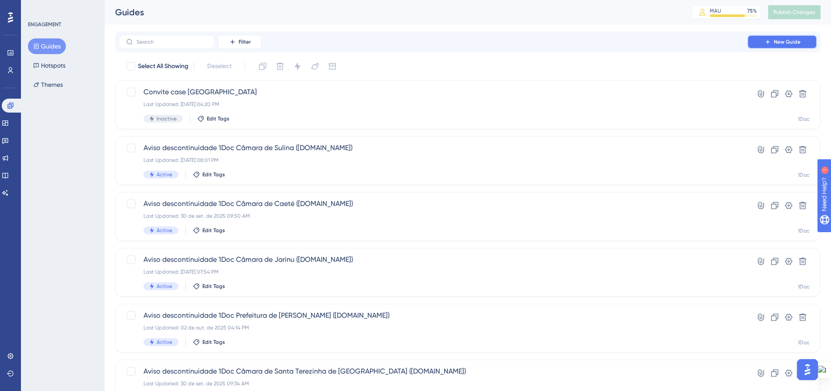
click at [766, 37] on button "New Guide" at bounding box center [783, 42] width 70 height 14
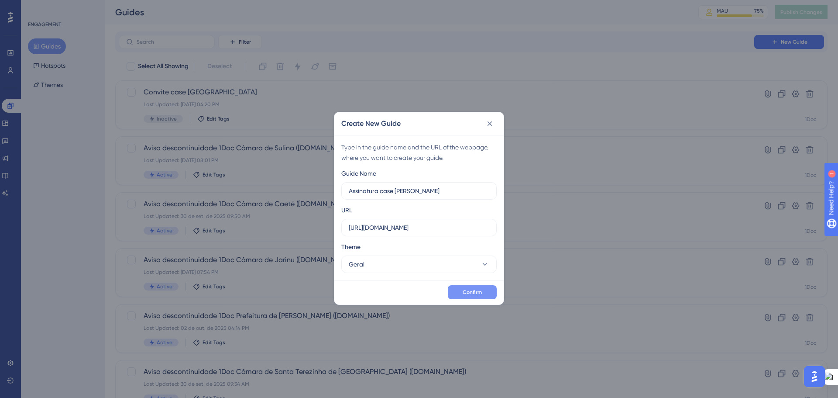
type input "Assinatura case [PERSON_NAME]"
click at [472, 291] on span "Confirm" at bounding box center [472, 291] width 19 height 7
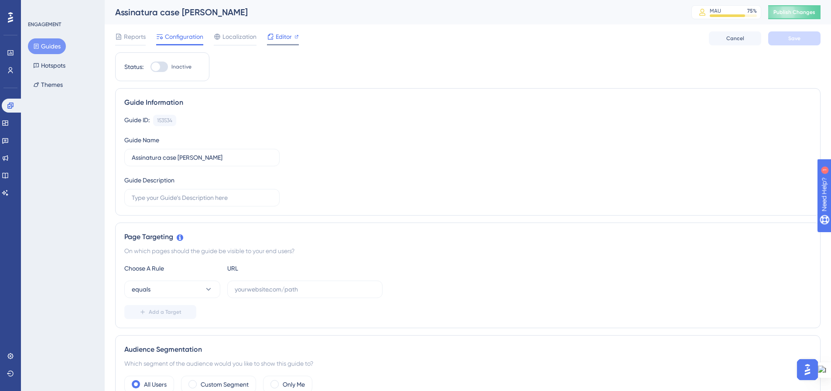
click at [282, 34] on span "Editor" at bounding box center [284, 36] width 16 height 10
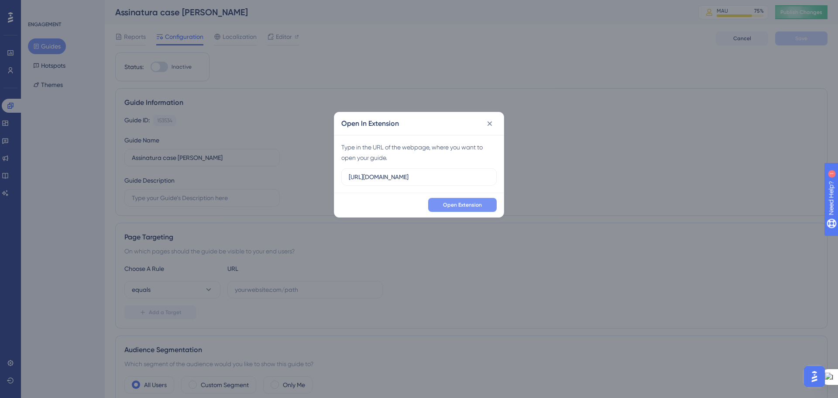
click at [451, 204] on span "Open Extension" at bounding box center [462, 204] width 39 height 7
click at [493, 125] on icon at bounding box center [489, 123] width 9 height 9
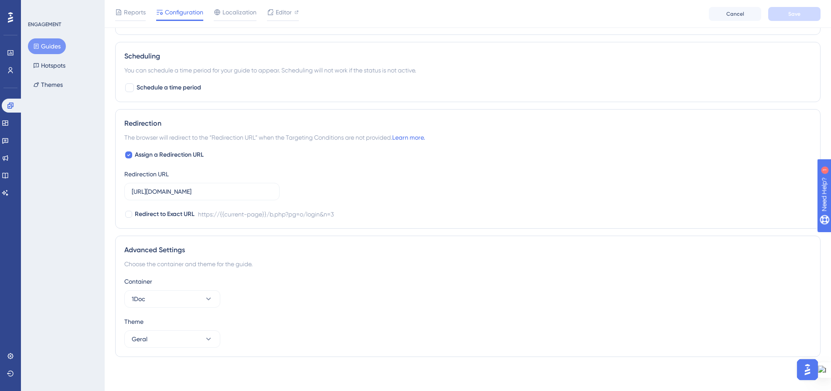
scroll to position [539, 0]
click at [207, 338] on icon at bounding box center [208, 338] width 9 height 9
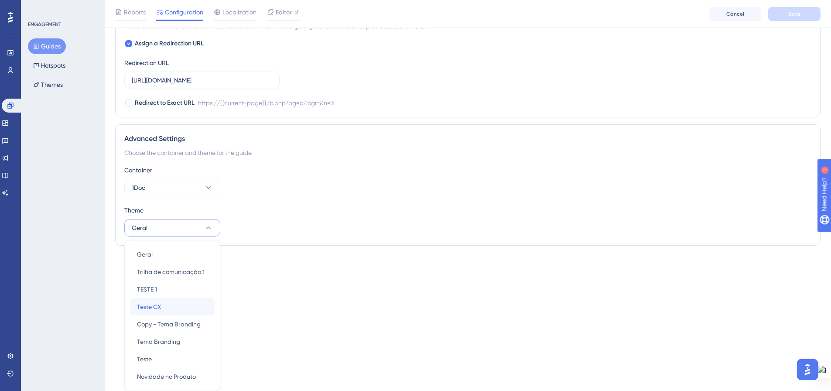
click at [203, 301] on div "Teste CX Teste CX" at bounding box center [172, 306] width 71 height 17
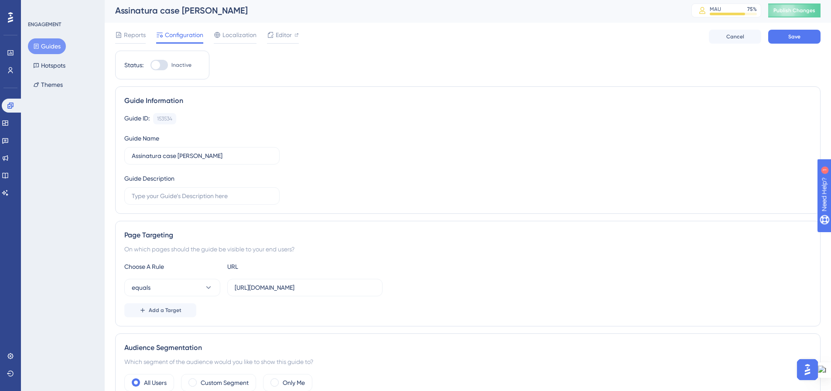
scroll to position [0, 0]
click at [800, 36] on span "Save" at bounding box center [795, 38] width 12 height 7
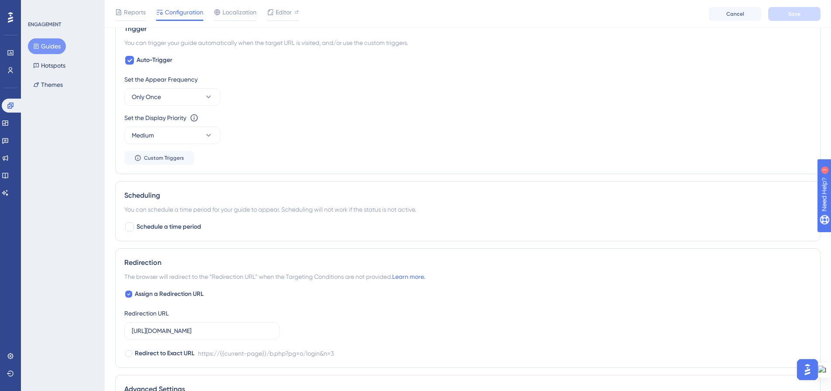
scroll to position [539, 0]
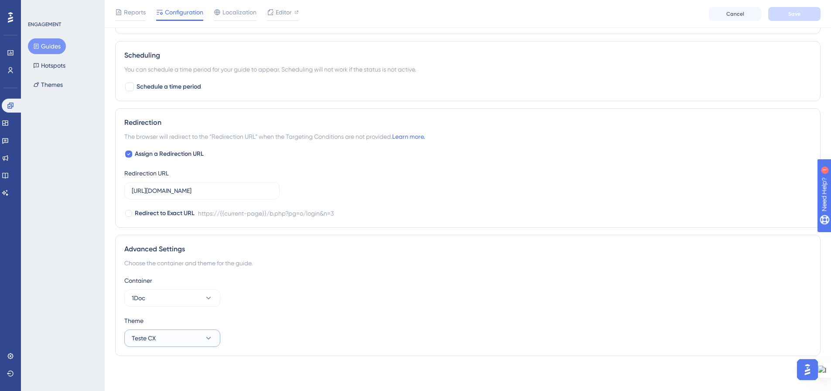
click at [207, 335] on icon at bounding box center [208, 338] width 9 height 9
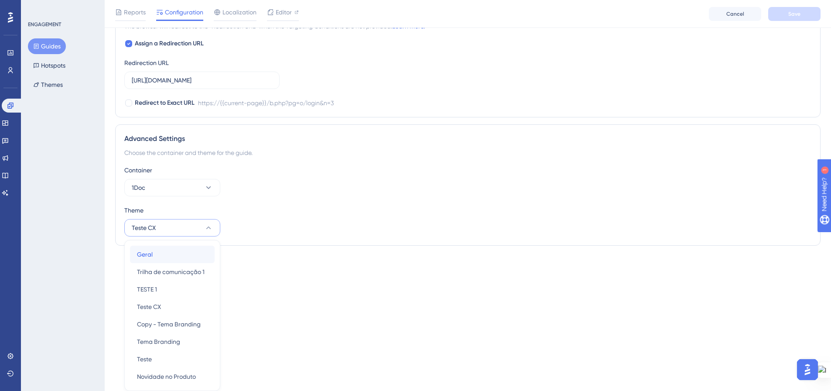
click at [197, 251] on div "Geral Geral" at bounding box center [172, 254] width 71 height 17
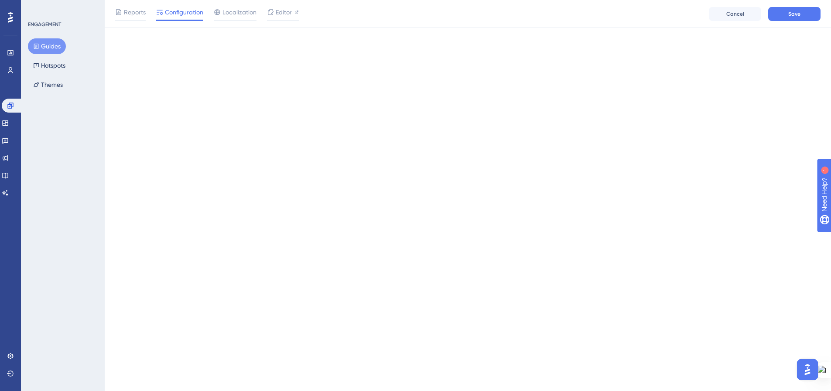
scroll to position [0, 0]
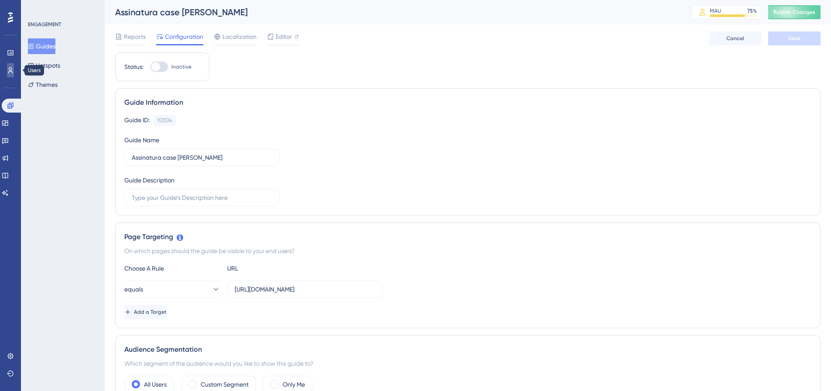
click at [8, 72] on icon at bounding box center [10, 70] width 7 height 7
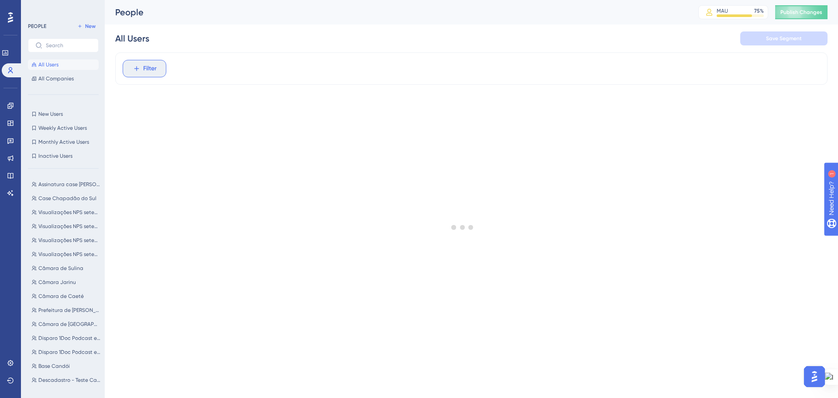
click at [145, 70] on span "Filter" at bounding box center [150, 68] width 14 height 10
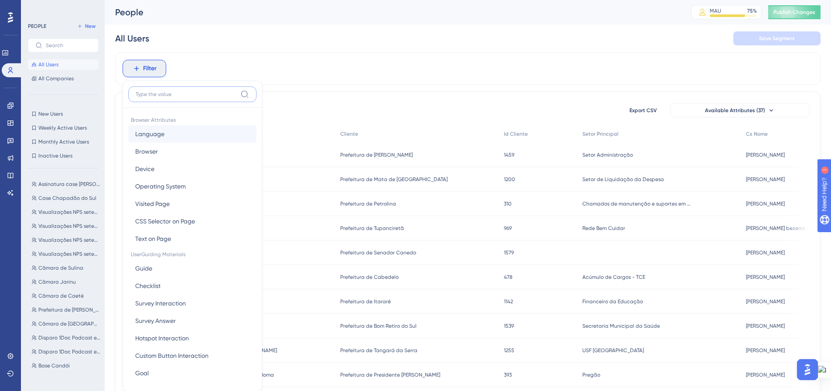
scroll to position [41, 0]
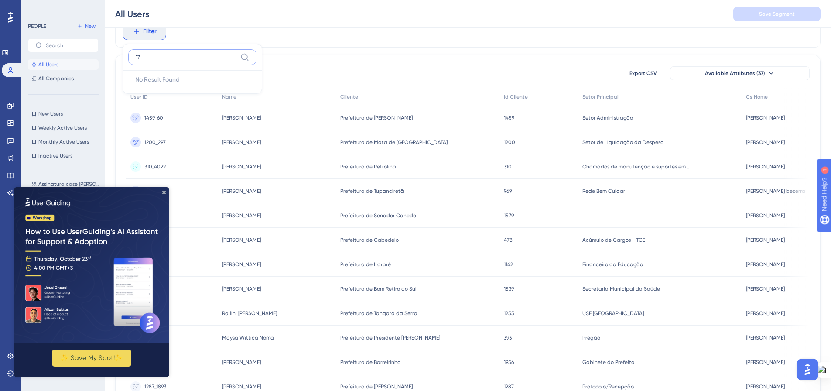
type input "1"
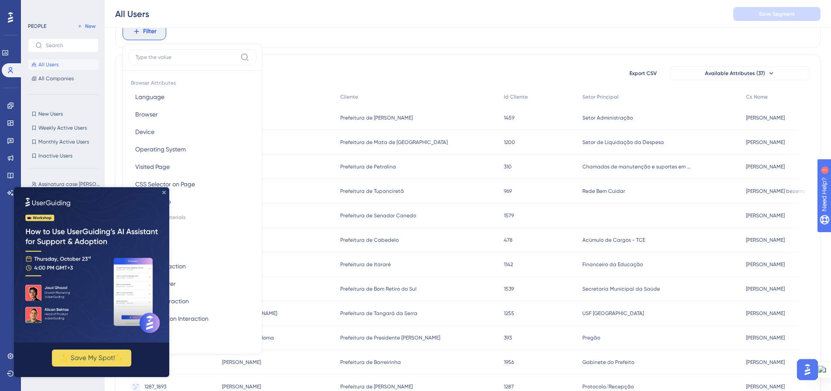
click at [164, 192] on icon "Close Preview" at bounding box center [163, 192] width 3 height 3
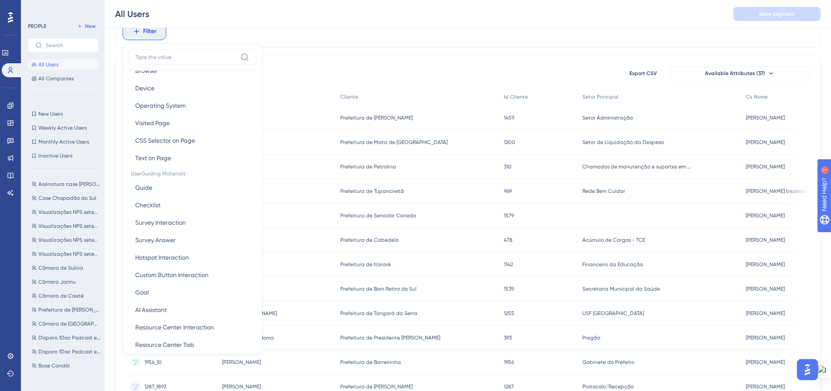
scroll to position [0, 0]
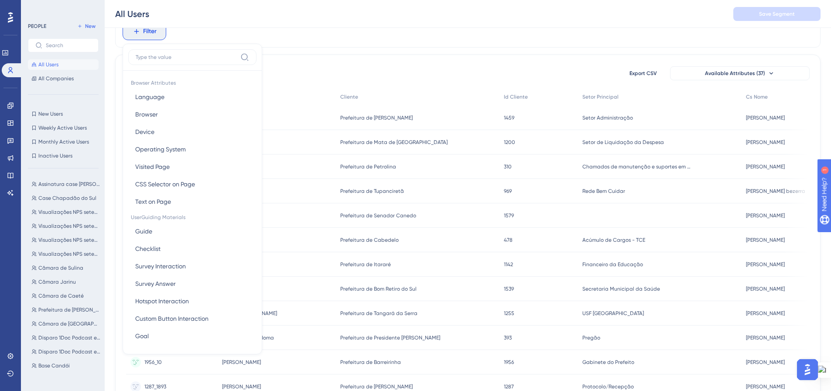
click at [155, 53] on label at bounding box center [192, 57] width 128 height 16
click at [155, 54] on input at bounding box center [186, 57] width 101 height 7
click at [154, 58] on input at bounding box center [186, 57] width 101 height 7
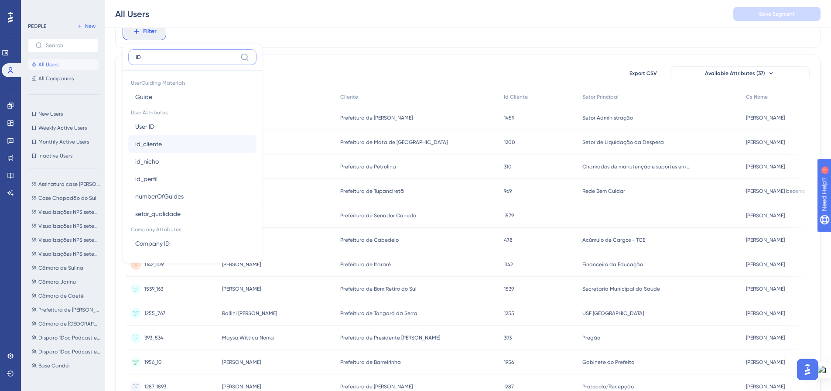
type input "ID"
click at [184, 148] on button "id_cliente id_cliente" at bounding box center [192, 143] width 128 height 17
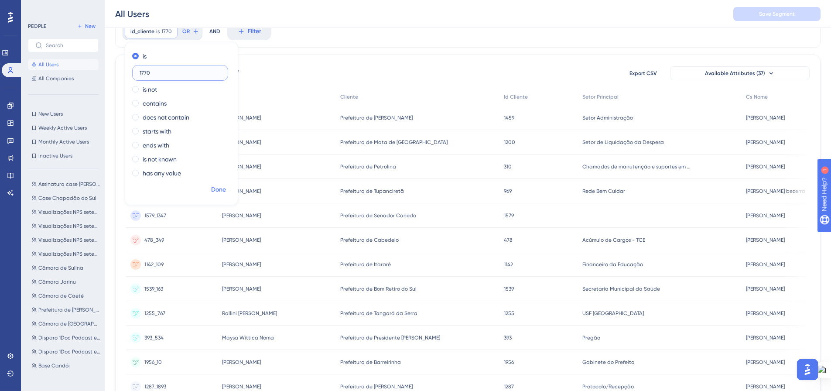
type input "1770"
click at [208, 189] on button "Done" at bounding box center [218, 190] width 24 height 16
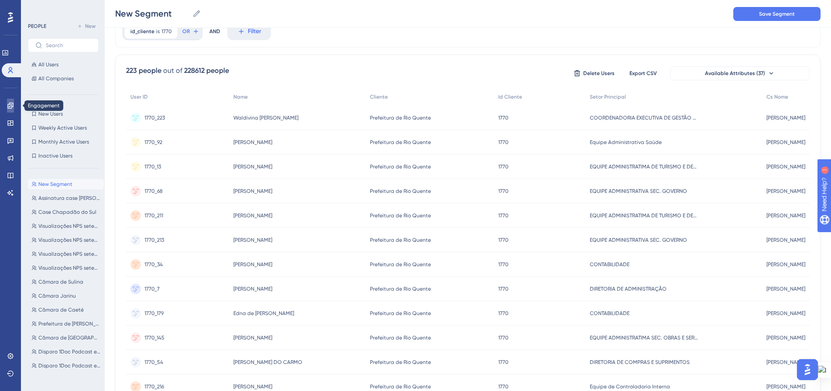
click at [12, 105] on icon at bounding box center [10, 106] width 6 height 6
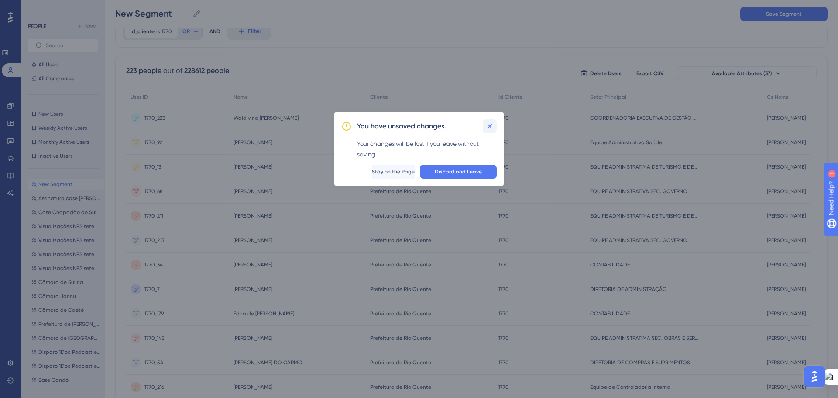
click at [491, 127] on icon at bounding box center [490, 126] width 5 height 5
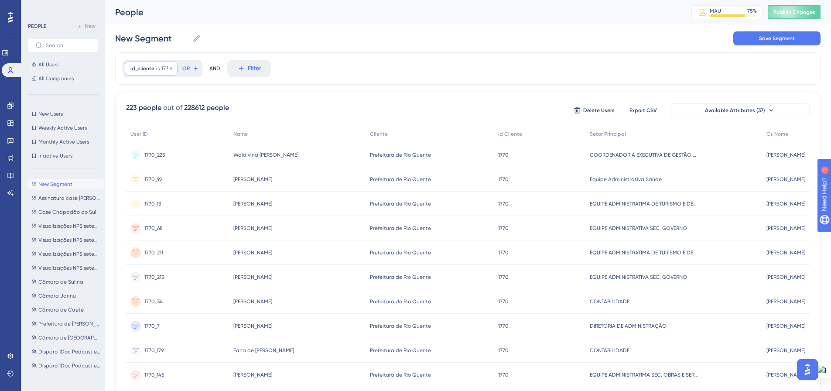
click at [163, 71] on span "1770" at bounding box center [166, 68] width 10 height 7
drag, startPoint x: 148, startPoint y: 111, endPoint x: 132, endPoint y: 110, distance: 16.2
click at [132, 110] on label "1770" at bounding box center [180, 110] width 96 height 16
type input "465"
click at [217, 227] on span "Done" at bounding box center [218, 227] width 15 height 10
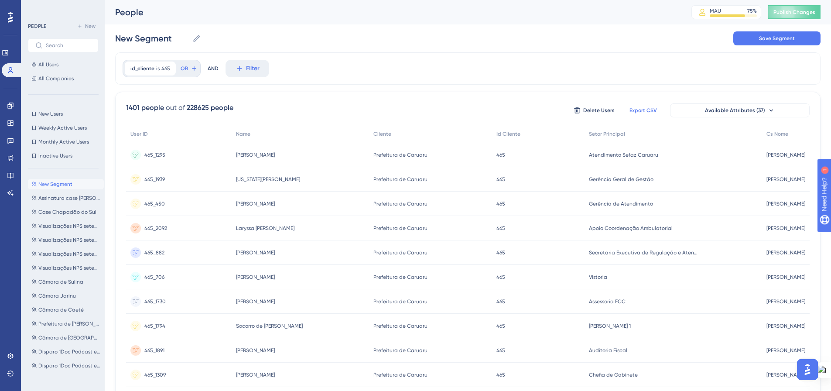
click at [655, 108] on span "Export CSV" at bounding box center [643, 110] width 27 height 7
click at [168, 68] on icon at bounding box center [169, 68] width 5 height 5
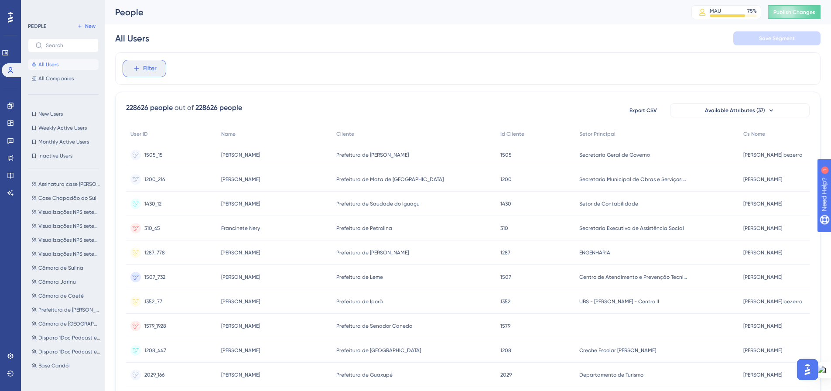
click at [137, 67] on icon at bounding box center [137, 69] width 8 height 8
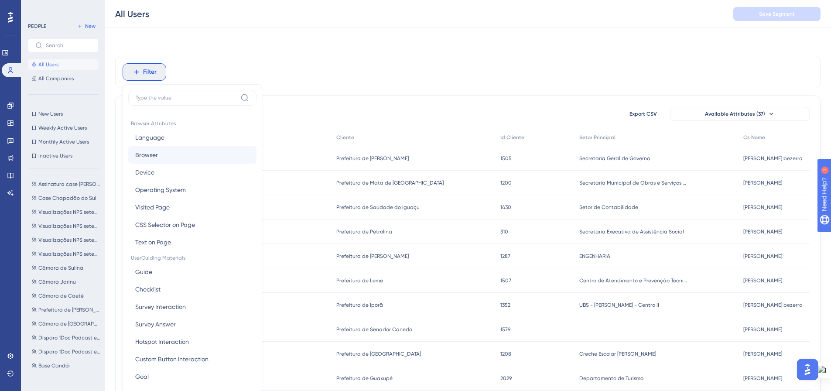
scroll to position [41, 0]
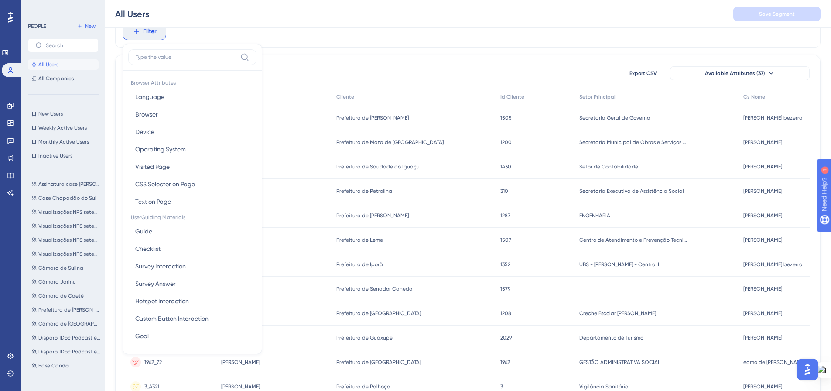
click at [303, 47] on div "Filter Browser Attributes Language Language Browser Browser Device Device Opera…" at bounding box center [468, 31] width 706 height 32
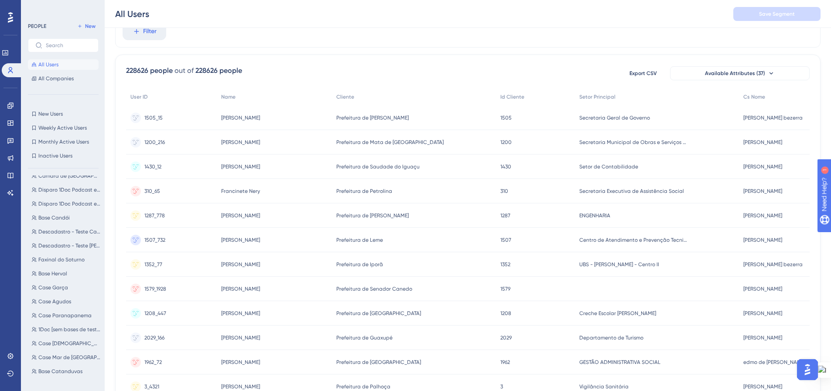
scroll to position [175, 0]
click at [57, 362] on span "Case Caruaru" at bounding box center [55, 358] width 34 height 7
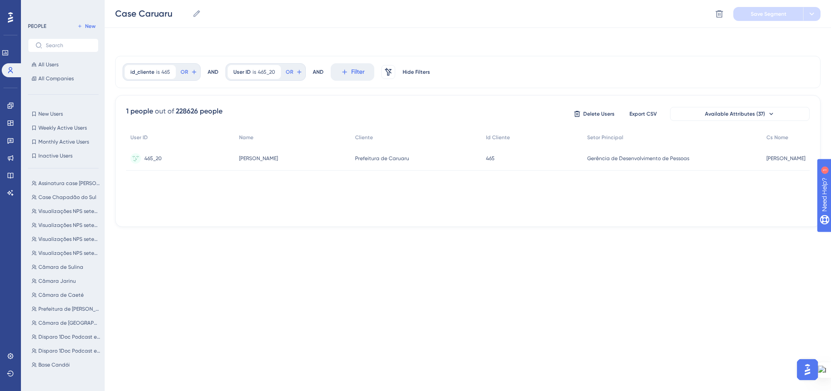
scroll to position [0, 0]
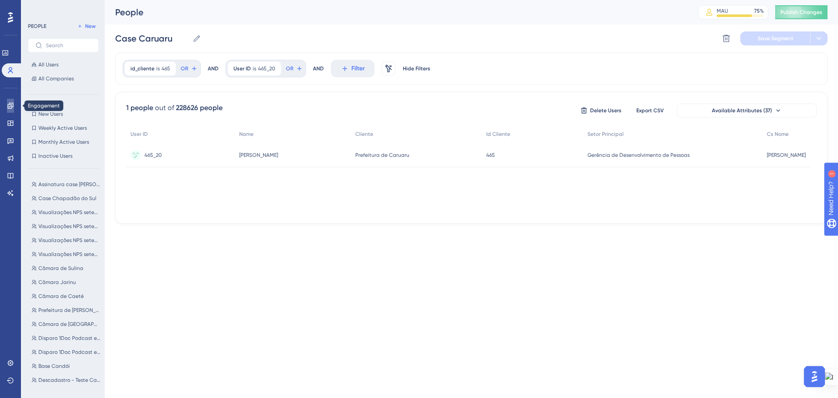
click at [11, 110] on link at bounding box center [10, 106] width 7 height 14
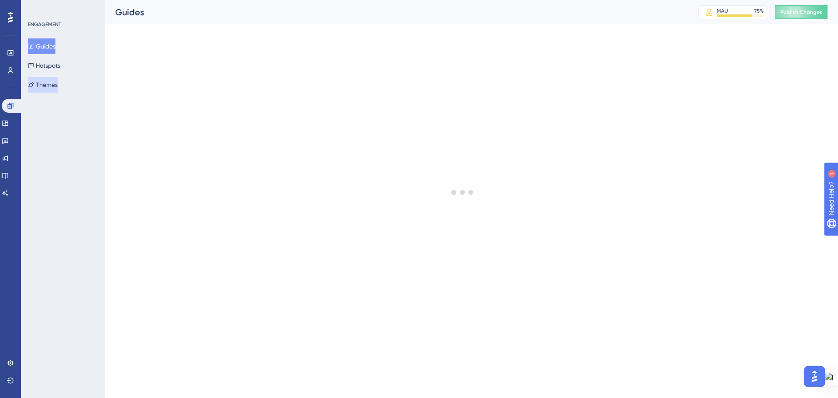
click at [48, 85] on button "Themes" at bounding box center [43, 85] width 30 height 16
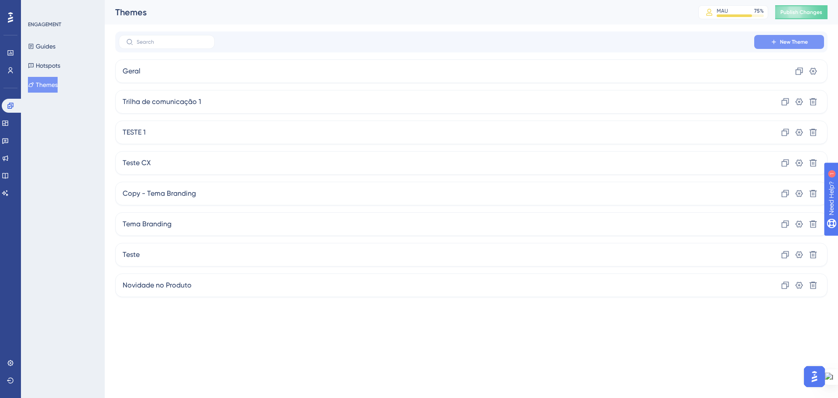
click at [764, 41] on button "New Theme" at bounding box center [789, 42] width 70 height 14
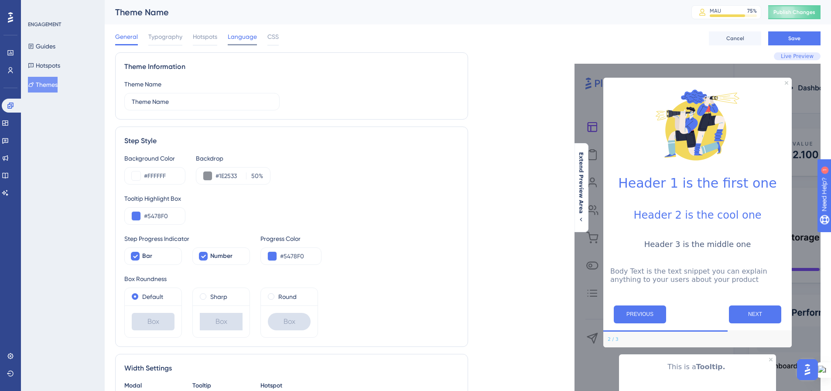
click at [240, 34] on span "Language" at bounding box center [242, 36] width 29 height 10
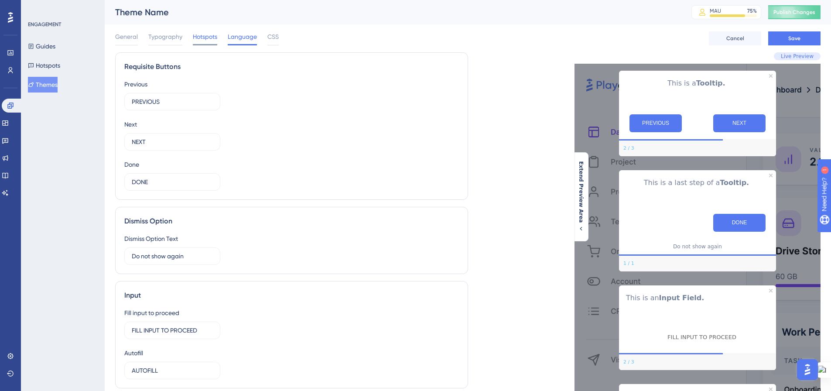
click at [193, 35] on span "Hotspots" at bounding box center [205, 36] width 24 height 10
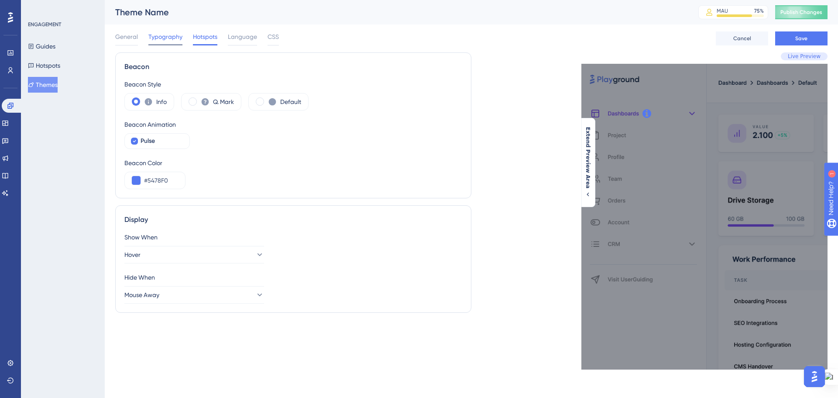
click at [173, 33] on span "Typography" at bounding box center [165, 36] width 34 height 10
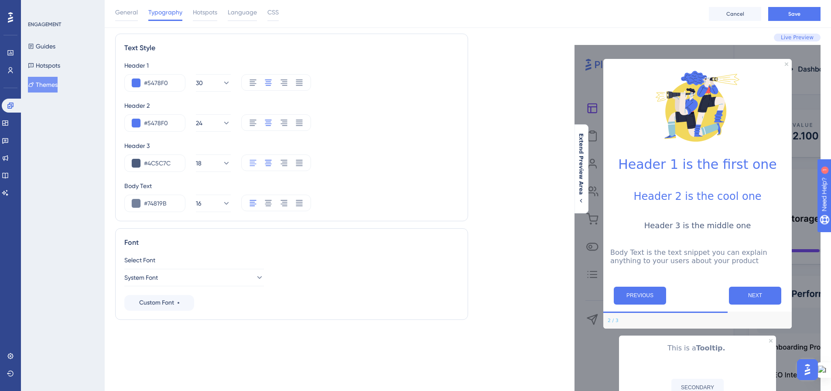
scroll to position [44, 0]
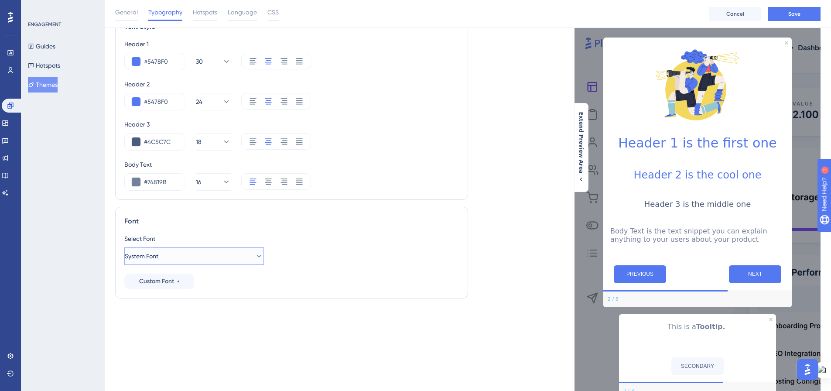
click at [177, 259] on button "System Font" at bounding box center [194, 255] width 140 height 17
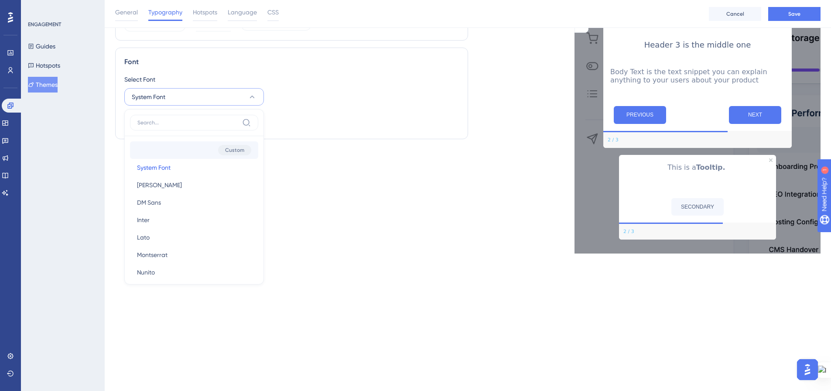
click at [225, 150] on span "Custom" at bounding box center [234, 150] width 19 height 7
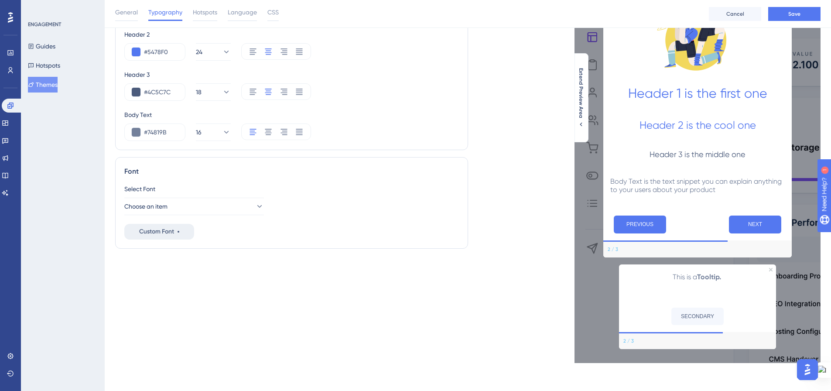
click at [176, 231] on div "Custom Font" at bounding box center [159, 232] width 40 height 10
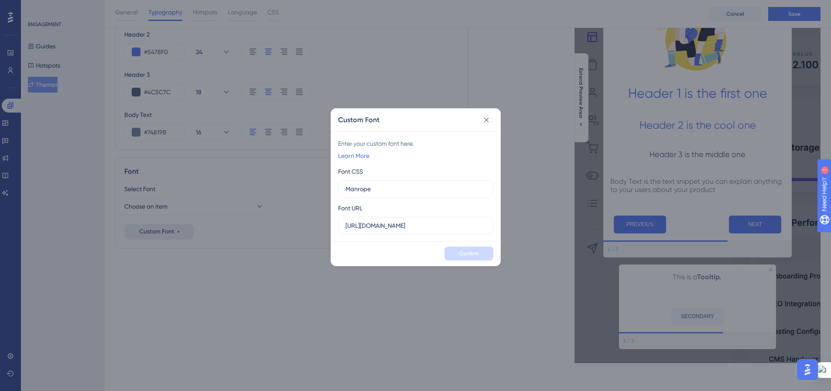
scroll to position [87, 0]
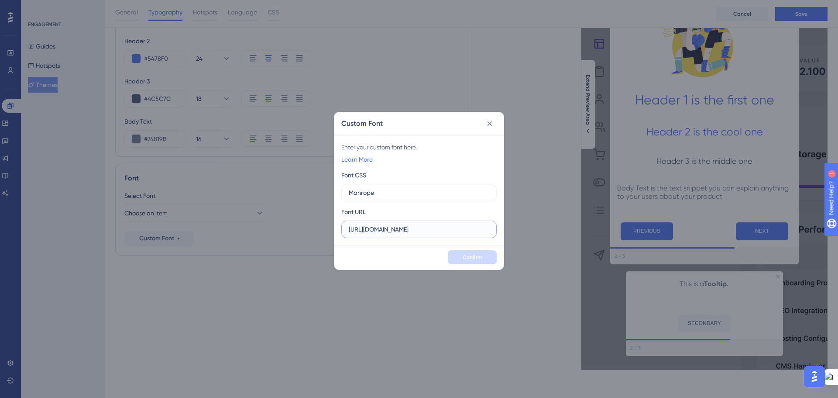
click at [419, 227] on input "https://fonts.googleapis.com/css2?family=Manrope" at bounding box center [419, 229] width 141 height 10
click at [488, 125] on icon at bounding box center [489, 123] width 9 height 9
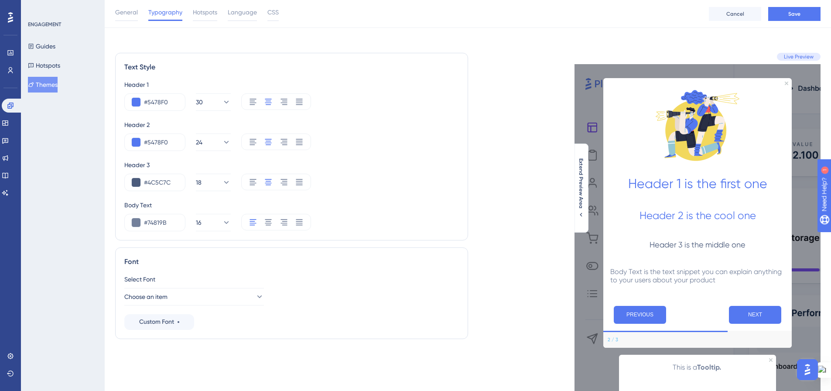
scroll to position [0, 0]
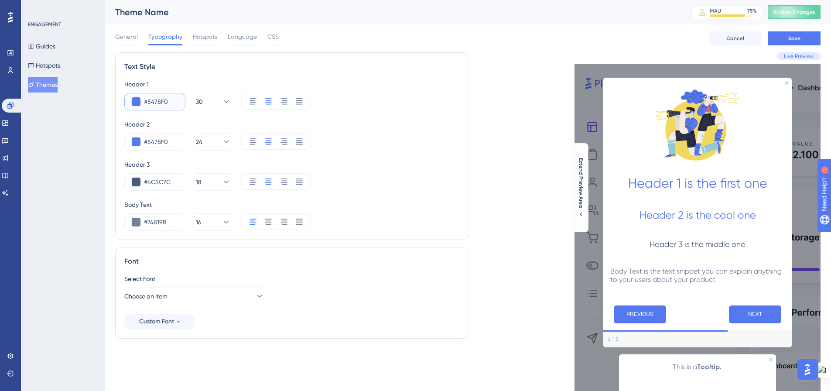
drag, startPoint x: 168, startPoint y: 102, endPoint x: 150, endPoint y: 104, distance: 18.1
click at [149, 102] on input "#5478F0" at bounding box center [161, 101] width 34 height 10
paste input "0058DB"
type input "#0058DB"
drag, startPoint x: 162, startPoint y: 140, endPoint x: 148, endPoint y: 139, distance: 14.4
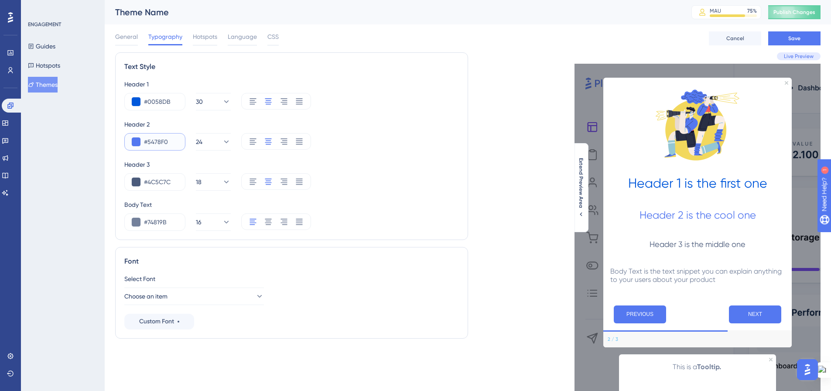
click at [148, 139] on input "#5478F0" at bounding box center [161, 142] width 34 height 10
paste input "0058DB"
click at [175, 179] on input "#4C5C7C" at bounding box center [161, 182] width 34 height 10
drag, startPoint x: 169, startPoint y: 143, endPoint x: 148, endPoint y: 141, distance: 21.4
click at [148, 141] on input "#0058DB" at bounding box center [161, 142] width 34 height 10
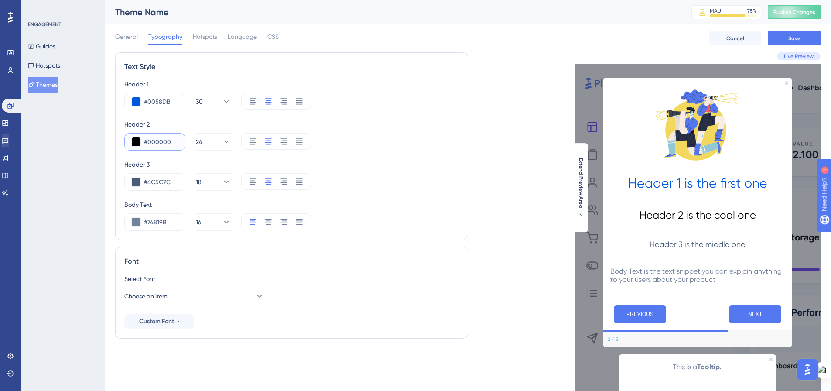
type input "#000000"
drag, startPoint x: 173, startPoint y: 181, endPoint x: 149, endPoint y: 181, distance: 24.4
click at [149, 181] on input "#4C5C7C" at bounding box center [161, 182] width 34 height 10
paste input "0058DB"
drag, startPoint x: 168, startPoint y: 181, endPoint x: 148, endPoint y: 181, distance: 19.6
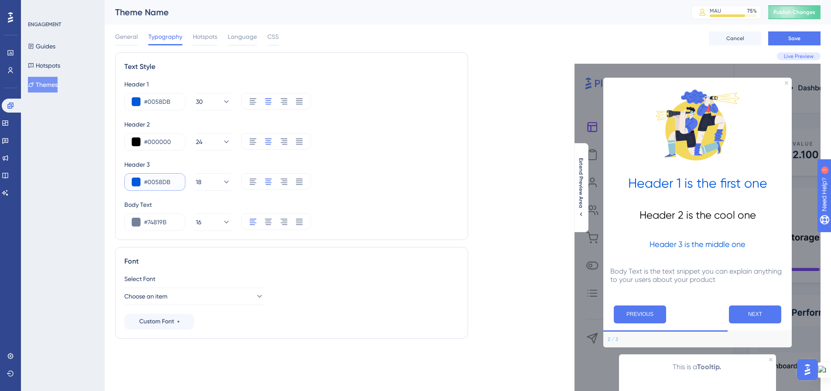
click at [148, 181] on input "#0058DB" at bounding box center [161, 182] width 34 height 10
paste input "8A9FA0"
type input "#8A9FA0"
drag, startPoint x: 172, startPoint y: 221, endPoint x: 148, endPoint y: 221, distance: 23.6
click at [148, 221] on input "#74819B" at bounding box center [161, 222] width 34 height 10
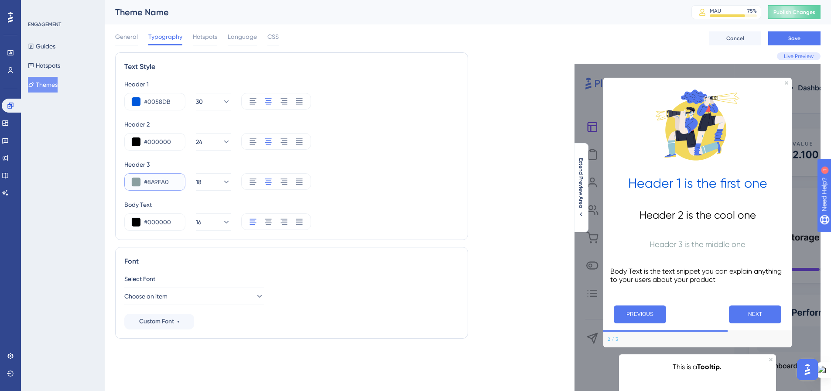
drag, startPoint x: 160, startPoint y: 181, endPoint x: 148, endPoint y: 181, distance: 12.2
click at [148, 181] on input "#8A9FA0" at bounding box center [161, 182] width 34 height 10
drag, startPoint x: 168, startPoint y: 220, endPoint x: 147, endPoint y: 221, distance: 21.0
click at [147, 221] on input "#000000" at bounding box center [161, 222] width 34 height 10
paste input "8A9FA"
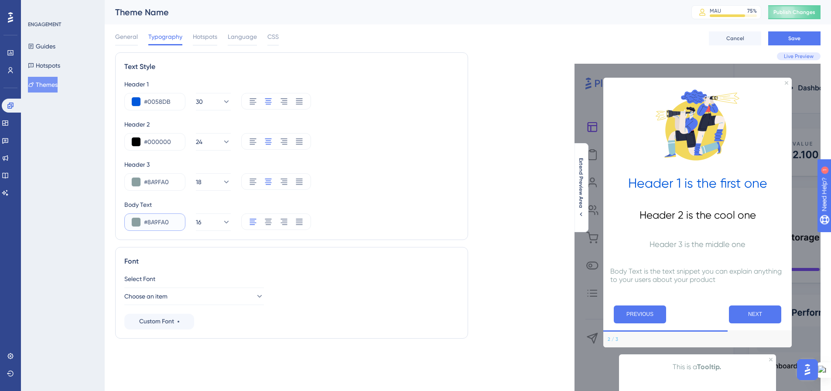
type input "#8A9FA0"
click at [355, 185] on div "#8A9FA0 18" at bounding box center [291, 181] width 335 height 17
click at [255, 298] on icon at bounding box center [259, 296] width 9 height 9
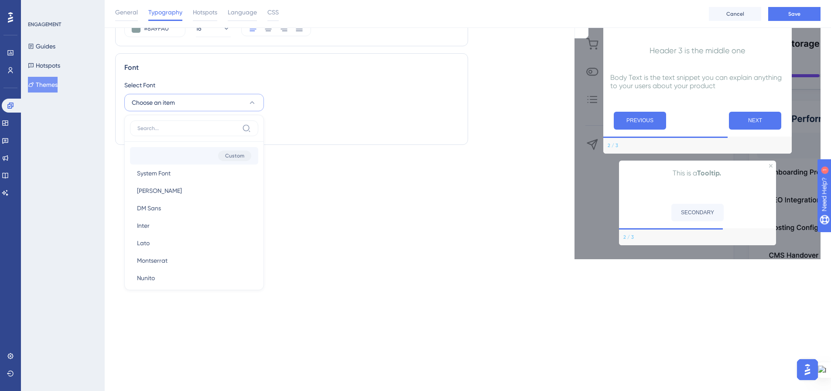
click at [230, 156] on span "Custom" at bounding box center [234, 155] width 19 height 7
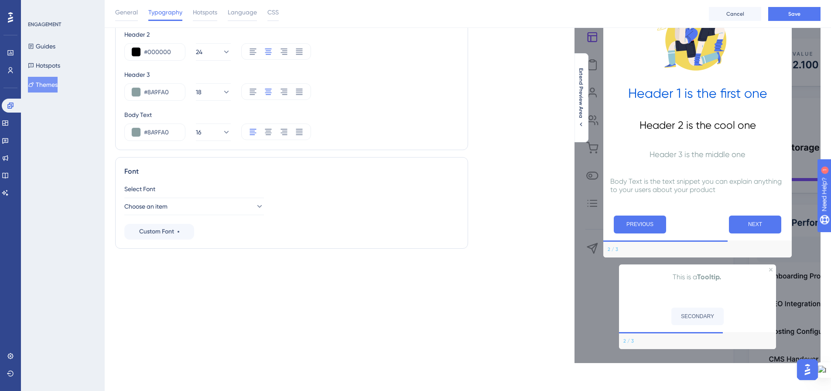
scroll to position [93, 0]
click at [245, 201] on button "Choose an item" at bounding box center [194, 206] width 140 height 17
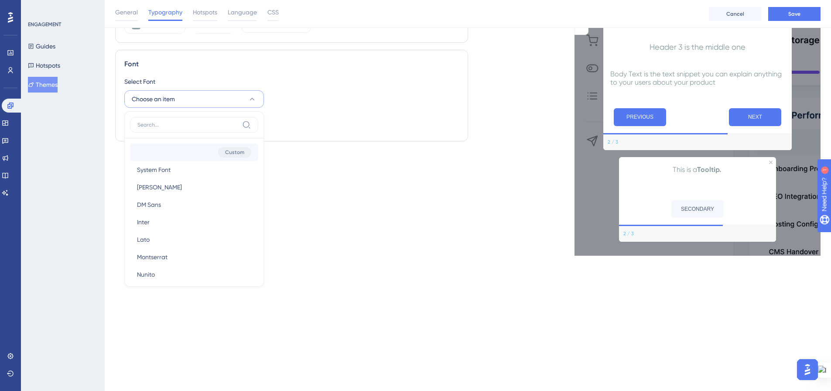
click at [225, 153] on span "Custom" at bounding box center [234, 152] width 19 height 7
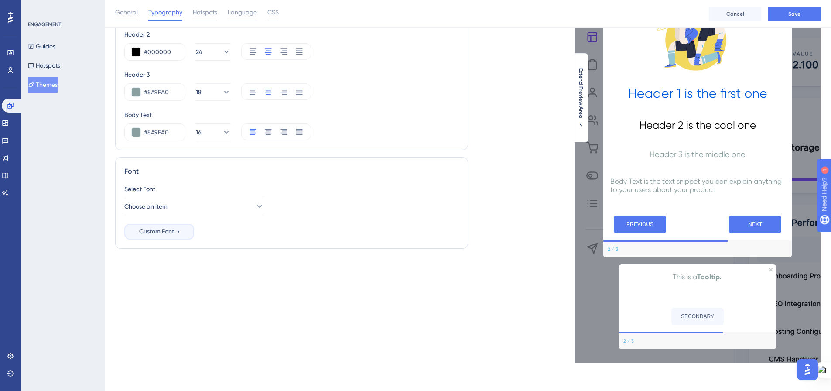
click at [164, 230] on span "Custom Font" at bounding box center [156, 232] width 35 height 10
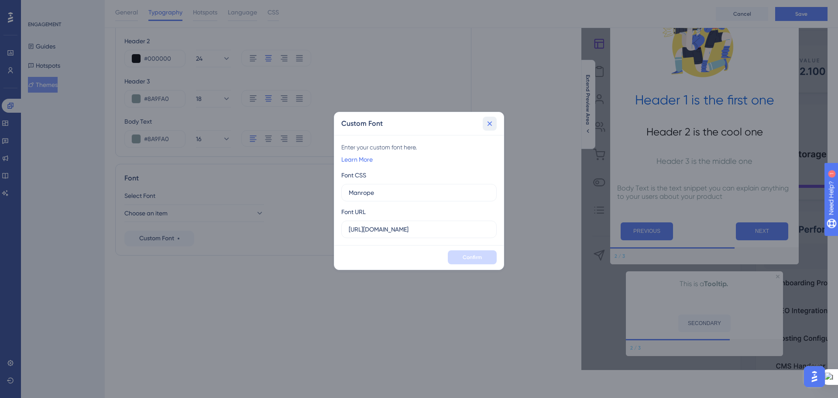
click at [488, 120] on icon at bounding box center [489, 123] width 9 height 9
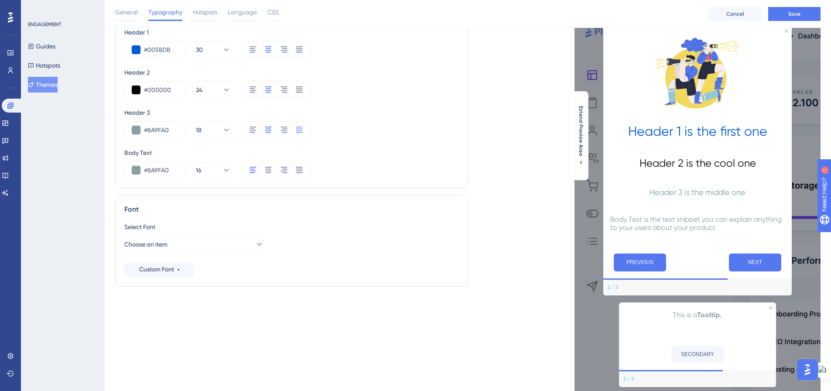
scroll to position [0, 0]
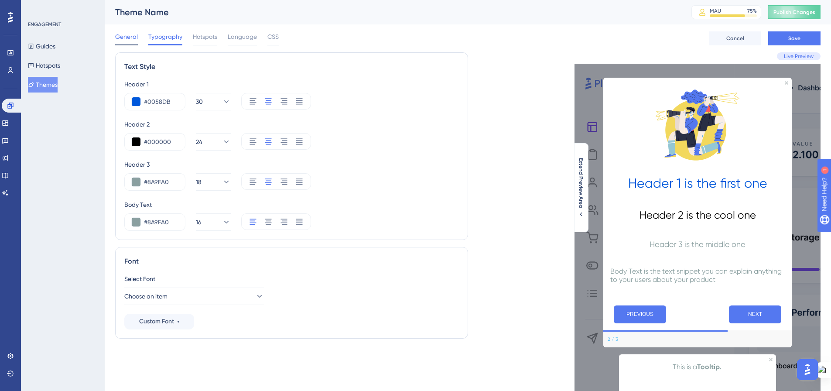
drag, startPoint x: 128, startPoint y: 38, endPoint x: 129, endPoint y: 50, distance: 12.2
click at [128, 38] on span "General" at bounding box center [126, 36] width 23 height 10
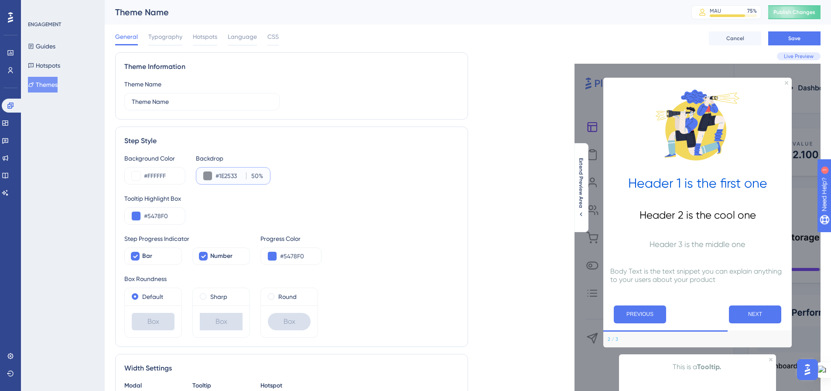
drag, startPoint x: 232, startPoint y: 177, endPoint x: 219, endPoint y: 176, distance: 13.2
click at [219, 176] on input "#1E2533" at bounding box center [229, 176] width 27 height 10
paste input "8A9FA0"
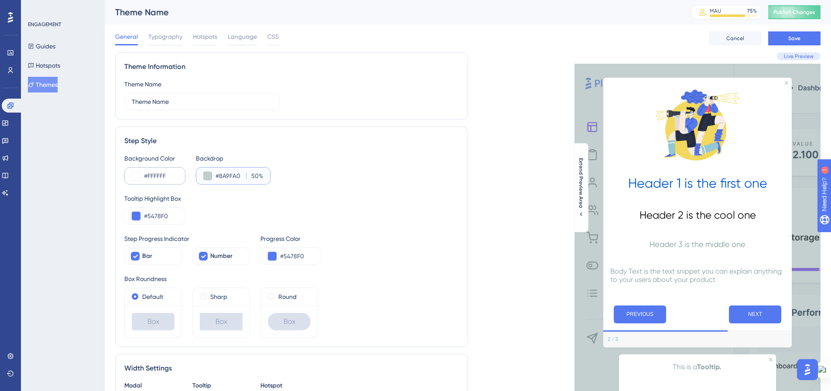
type input "#8A9FA0"
drag, startPoint x: 168, startPoint y: 175, endPoint x: 148, endPoint y: 175, distance: 19.2
click at [148, 175] on input "#FFFFFF" at bounding box center [161, 176] width 34 height 10
paste input "8A9FA0"
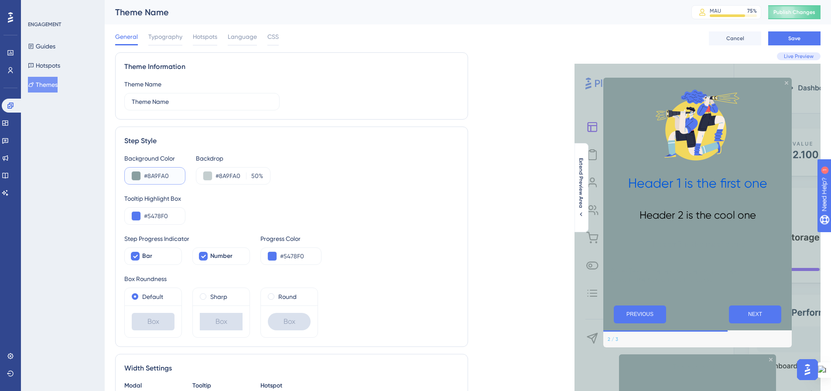
drag, startPoint x: 168, startPoint y: 174, endPoint x: 149, endPoint y: 175, distance: 18.8
click at [149, 175] on input "#8A9FA0" at bounding box center [161, 176] width 34 height 10
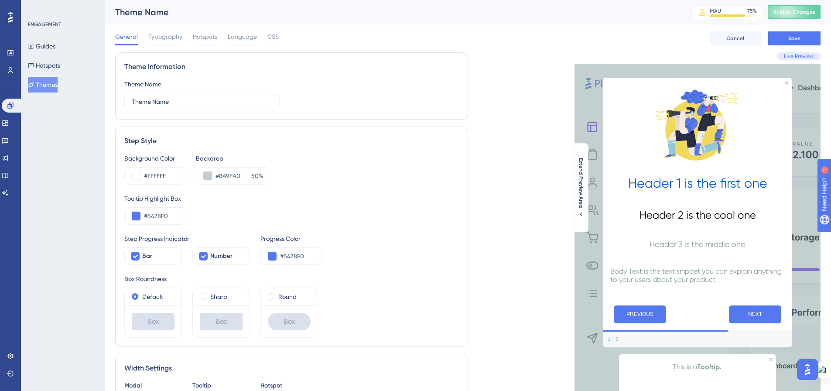
click at [338, 165] on div "Background Color #FFFFFF Backdrop #8A9FA0 50 %" at bounding box center [291, 168] width 335 height 31
drag, startPoint x: 169, startPoint y: 176, endPoint x: 148, endPoint y: 176, distance: 21.8
click at [148, 176] on input "#FFFFFF" at bounding box center [161, 176] width 34 height 10
paste input "0058DB"
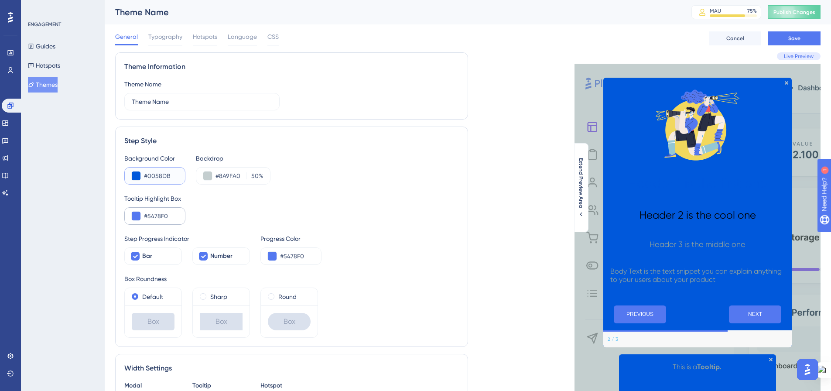
type input "#0058DB"
drag, startPoint x: 169, startPoint y: 215, endPoint x: 146, endPoint y: 214, distance: 23.1
click at [146, 214] on input "#5478F0" at bounding box center [161, 216] width 34 height 10
paste input "0058DB"
type input "#0058DB"
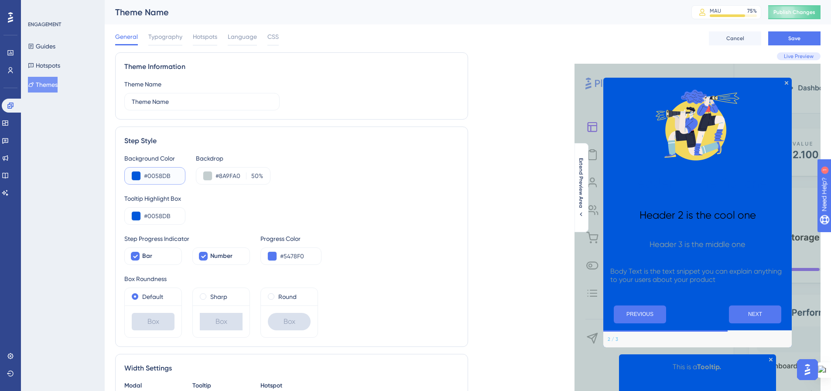
drag, startPoint x: 172, startPoint y: 175, endPoint x: 149, endPoint y: 175, distance: 22.3
click at [149, 175] on input "#0058DB" at bounding box center [161, 176] width 34 height 10
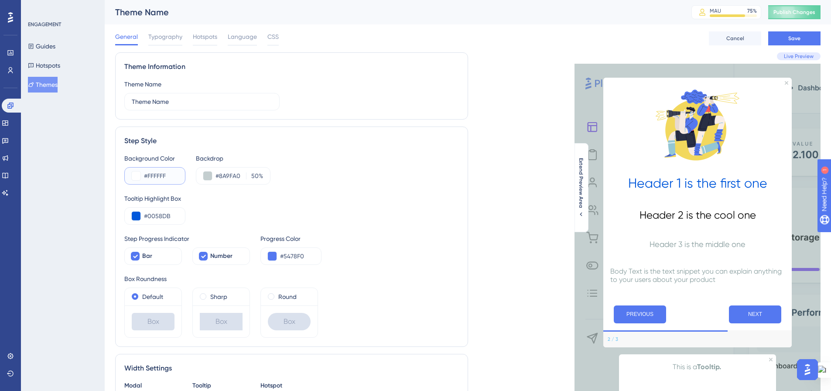
type input "#FFFFFF"
click at [336, 173] on div "Background Color #FFFFFF Backdrop #8A9FA0 50 %" at bounding box center [291, 168] width 335 height 31
click at [343, 204] on div "Tooltip Highlight Box #0058DB" at bounding box center [291, 208] width 335 height 31
drag, startPoint x: 173, startPoint y: 218, endPoint x: 148, endPoint y: 216, distance: 25.4
click at [148, 216] on input "#0058DB" at bounding box center [161, 216] width 34 height 10
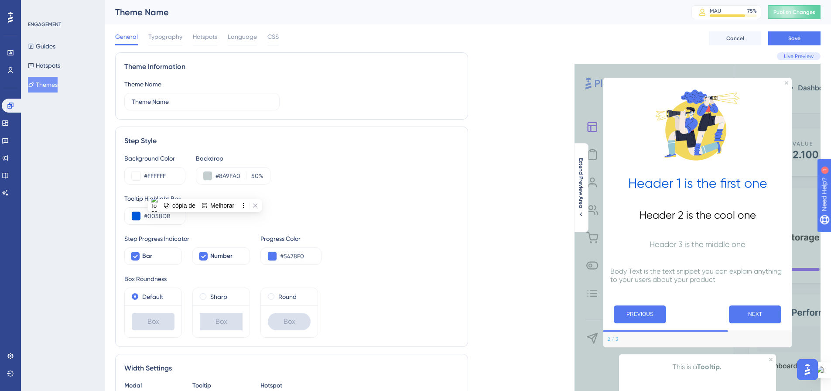
click at [389, 177] on div "Background Color #FFFFFF Backdrop #8A9FA0 50 %" at bounding box center [291, 168] width 335 height 31
drag, startPoint x: 172, startPoint y: 102, endPoint x: 131, endPoint y: 105, distance: 41.1
click at [131, 103] on label "Theme Name" at bounding box center [201, 101] width 155 height 17
type input "a"
type input "Assinatura de termo de autorização cases"
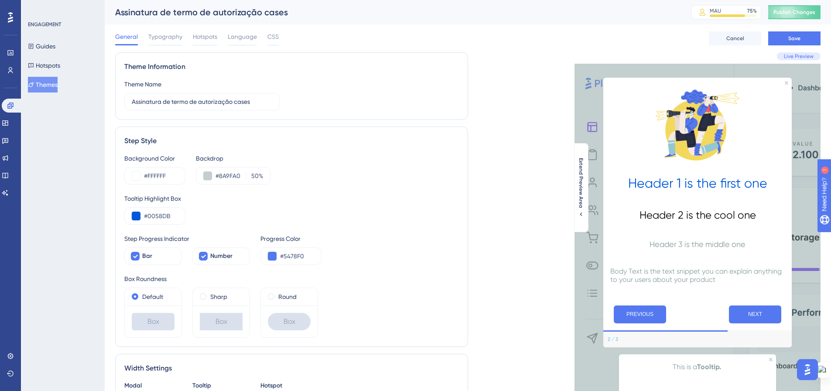
drag, startPoint x: 330, startPoint y: 92, endPoint x: 320, endPoint y: 129, distance: 38.3
click at [330, 92] on div "Theme Name Assinatura de termo de autorização cases" at bounding box center [291, 94] width 335 height 31
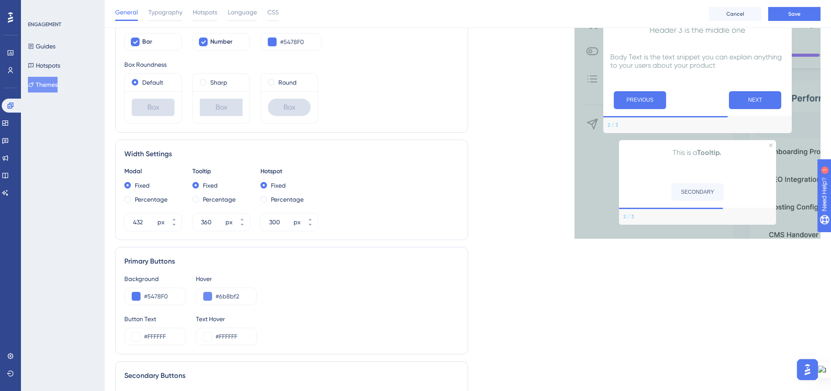
scroll to position [218, 0]
drag, startPoint x: 157, startPoint y: 299, endPoint x: 148, endPoint y: 298, distance: 9.3
click at [148, 298] on input "#5478F0" at bounding box center [161, 296] width 34 height 10
paste input "0058DB"
type input "#0058DB"
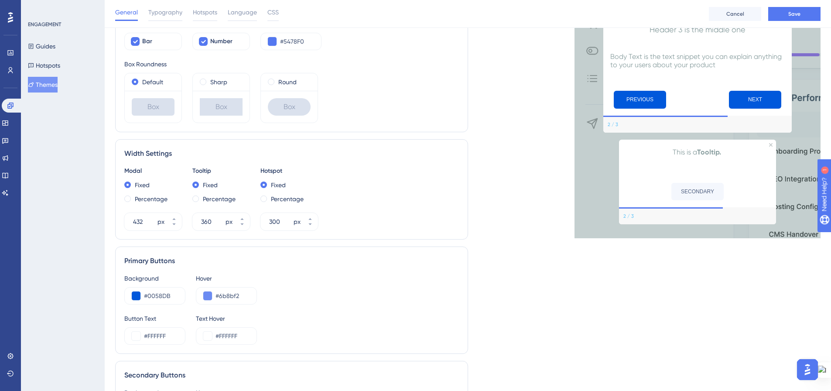
click at [312, 288] on div "Background #0058DB Hover #6b8bf2" at bounding box center [291, 288] width 335 height 31
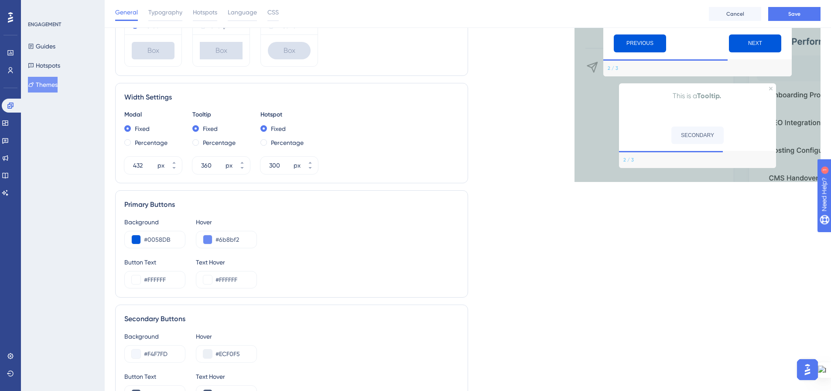
scroll to position [292, 0]
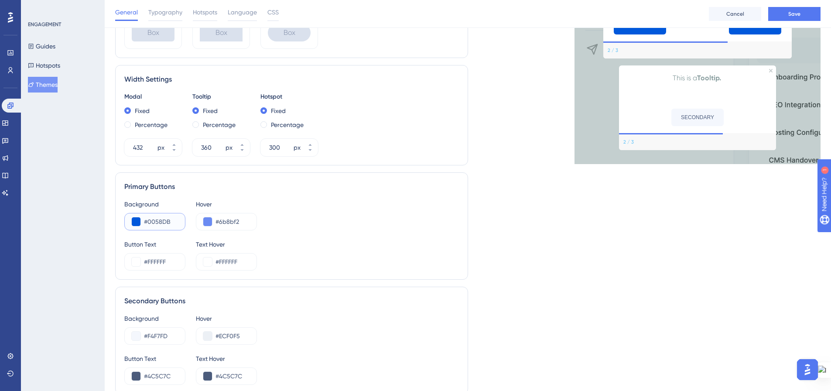
drag, startPoint x: 166, startPoint y: 220, endPoint x: 147, endPoint y: 220, distance: 18.8
click at [147, 220] on input "#0058DB" at bounding box center [161, 221] width 34 height 10
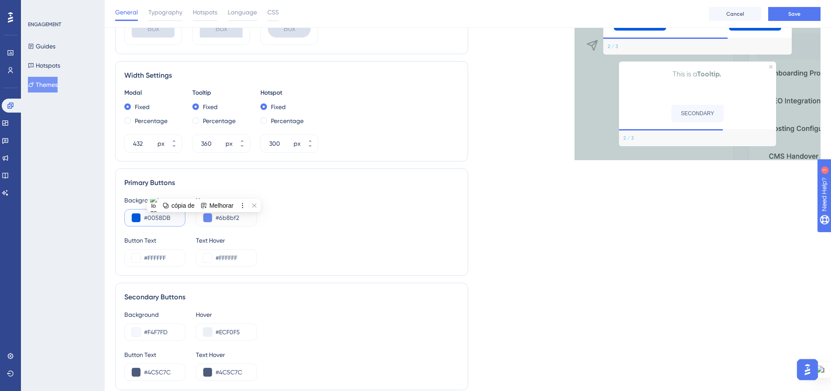
scroll to position [336, 0]
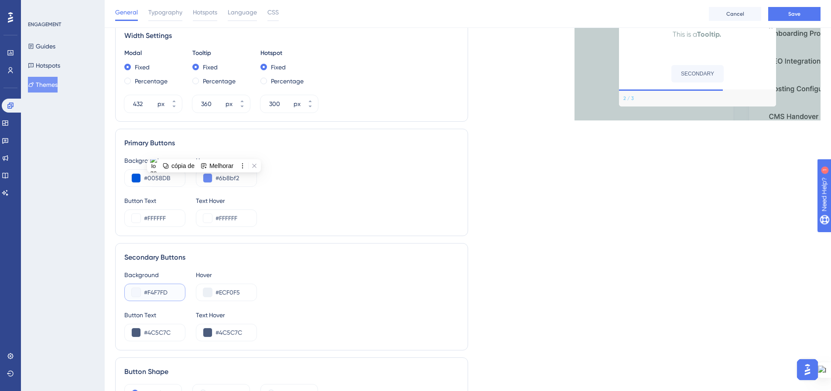
drag, startPoint x: 162, startPoint y: 292, endPoint x: 148, endPoint y: 292, distance: 13.5
click at [148, 292] on input "#F4F7FD" at bounding box center [161, 292] width 34 height 10
paste input "0058DB"
type input "#0058DB"
drag, startPoint x: 233, startPoint y: 178, endPoint x: 218, endPoint y: 182, distance: 15.2
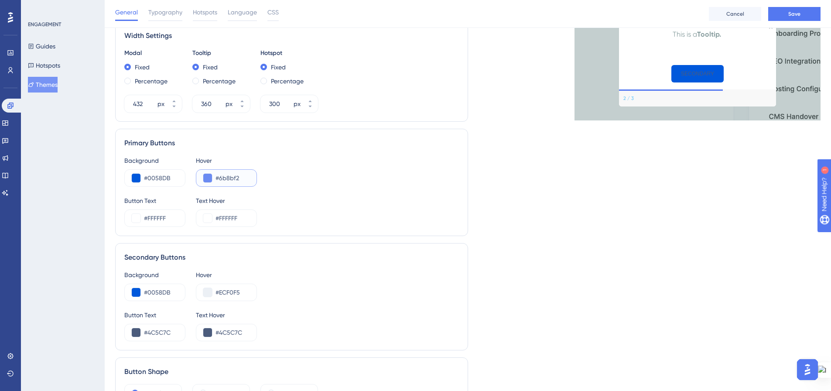
click at [218, 179] on input "#6b8bf2" at bounding box center [233, 178] width 34 height 10
drag, startPoint x: 237, startPoint y: 293, endPoint x: 219, endPoint y: 292, distance: 17.9
click at [219, 292] on input "#ECF0F5" at bounding box center [233, 292] width 34 height 10
paste input "6B8B"
type input "#6B8BF5"
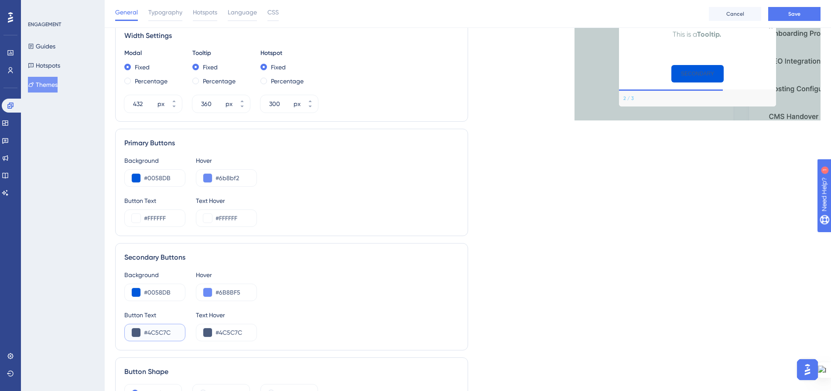
drag, startPoint x: 172, startPoint y: 334, endPoint x: 148, endPoint y: 332, distance: 24.5
click at [148, 332] on input "#4C5C7C" at bounding box center [161, 332] width 34 height 10
type input "#FFFFFF"
drag, startPoint x: 243, startPoint y: 333, endPoint x: 218, endPoint y: 333, distance: 24.4
click at [218, 333] on input "#4C5C7C" at bounding box center [233, 332] width 34 height 10
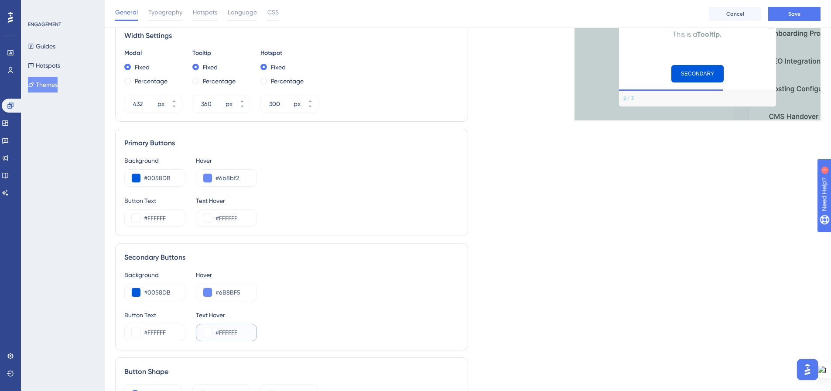
type input "#FFFFFF"
click at [312, 295] on div "Background #0058DB Hover #6B8BF5" at bounding box center [291, 285] width 335 height 31
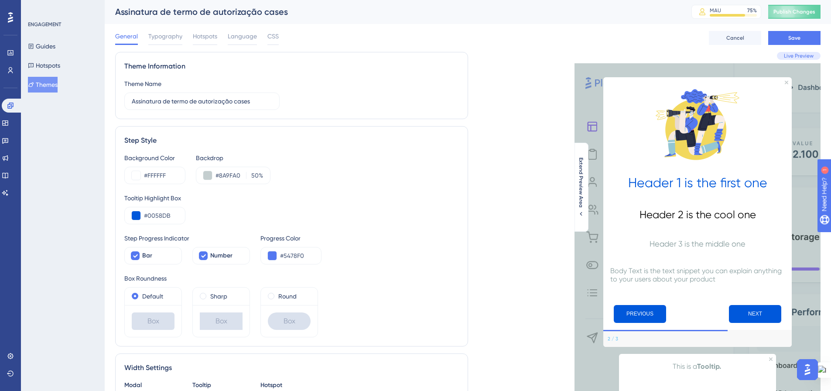
scroll to position [0, 0]
click at [158, 39] on span "Typography" at bounding box center [165, 36] width 34 height 10
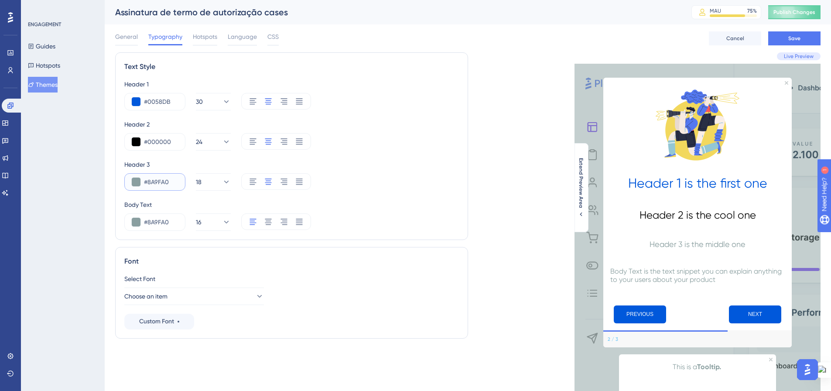
drag, startPoint x: 165, startPoint y: 182, endPoint x: 152, endPoint y: 187, distance: 13.8
click at [148, 182] on input "#8A9FA0" at bounding box center [161, 182] width 34 height 10
paste input "575F9"
click at [148, 181] on input "#575F9" at bounding box center [161, 182] width 34 height 10
type input "#7575F9"
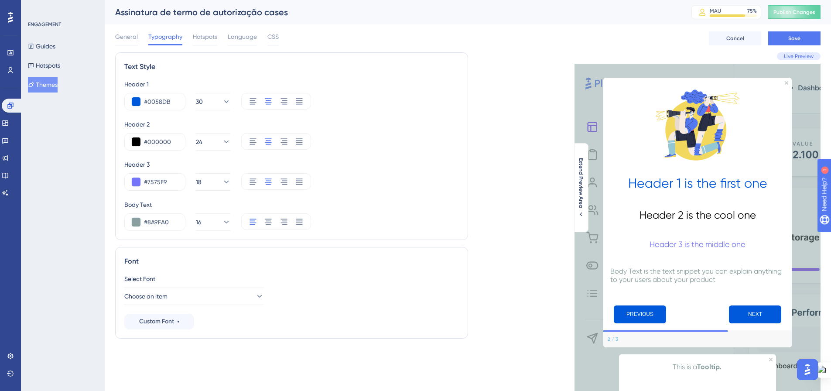
click at [339, 181] on div "#7575F9 18" at bounding box center [291, 181] width 335 height 17
click at [580, 213] on icon at bounding box center [581, 213] width 2 height 3
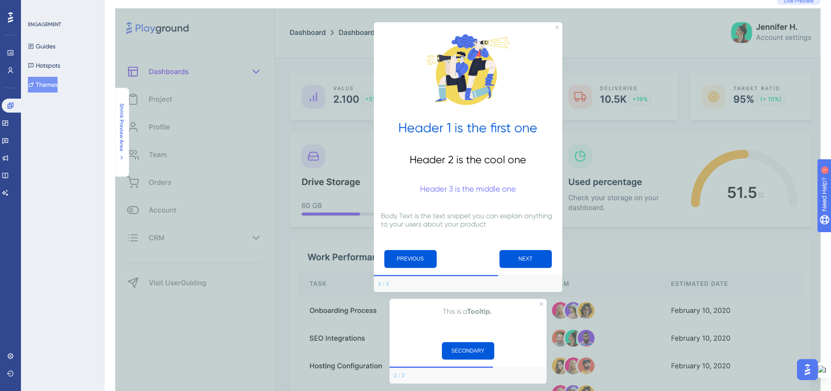
scroll to position [62, 0]
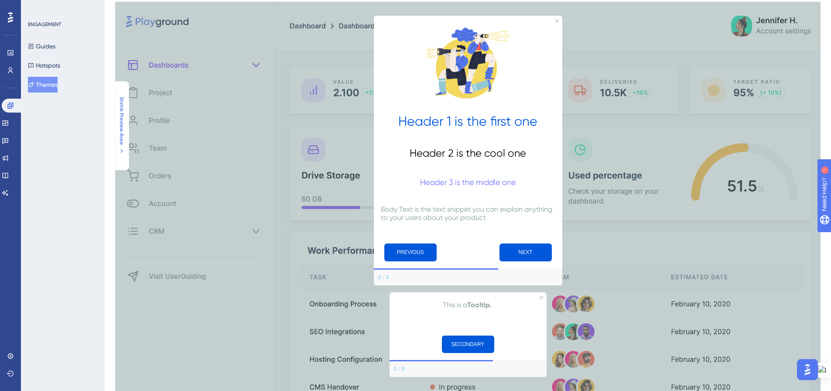
click at [119, 113] on span "Shrink Preview Area" at bounding box center [121, 121] width 7 height 48
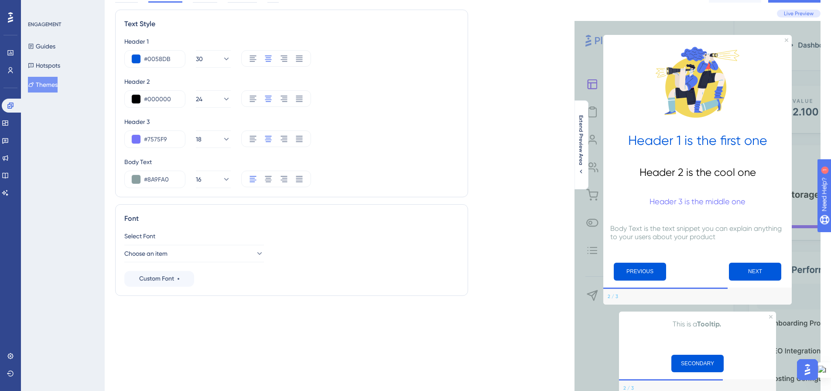
scroll to position [0, 0]
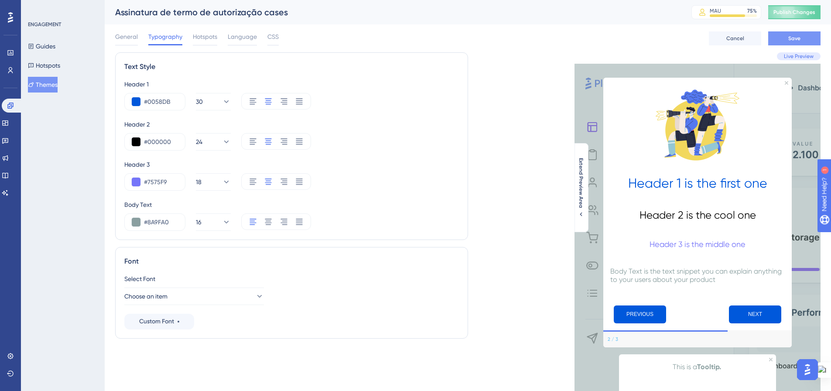
click at [801, 33] on button "Save" at bounding box center [795, 38] width 52 height 14
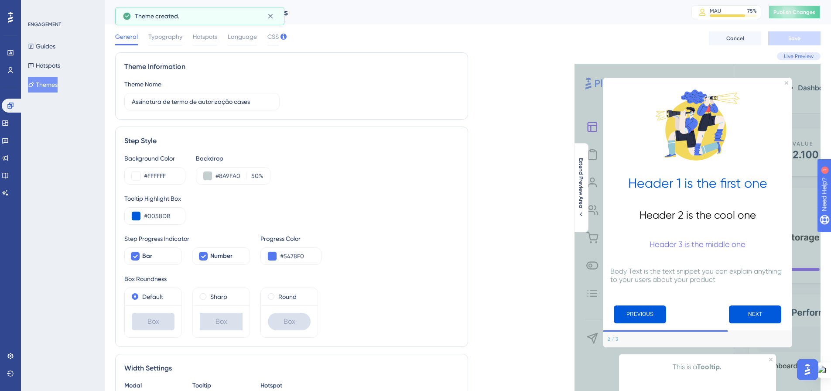
click at [787, 12] on span "Publish Changes" at bounding box center [795, 12] width 42 height 7
drag, startPoint x: 48, startPoint y: 85, endPoint x: 70, endPoint y: 119, distance: 40.1
click at [48, 85] on button "Themes" at bounding box center [43, 85] width 30 height 16
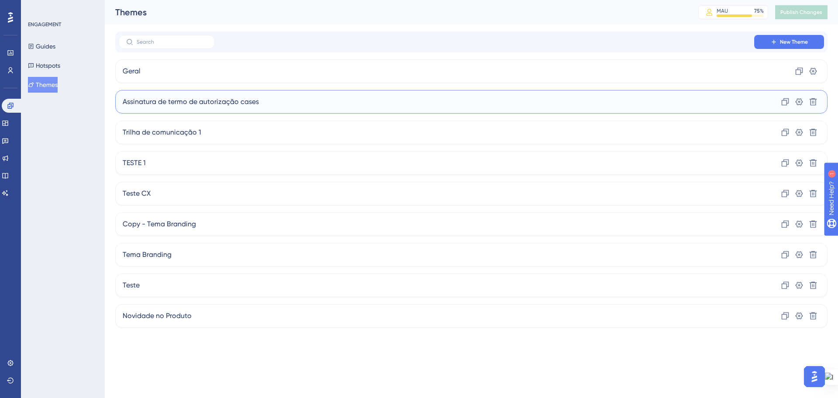
click at [217, 102] on span "Assinatura de termo de autorização cases" at bounding box center [191, 101] width 136 height 10
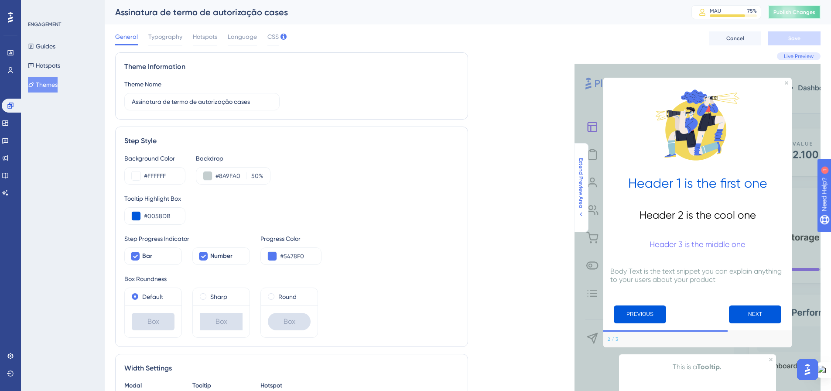
drag, startPoint x: 803, startPoint y: 14, endPoint x: 582, endPoint y: 165, distance: 267.8
click at [802, 14] on span "Publish Changes" at bounding box center [795, 12] width 42 height 7
click at [7, 69] on link at bounding box center [10, 70] width 7 height 14
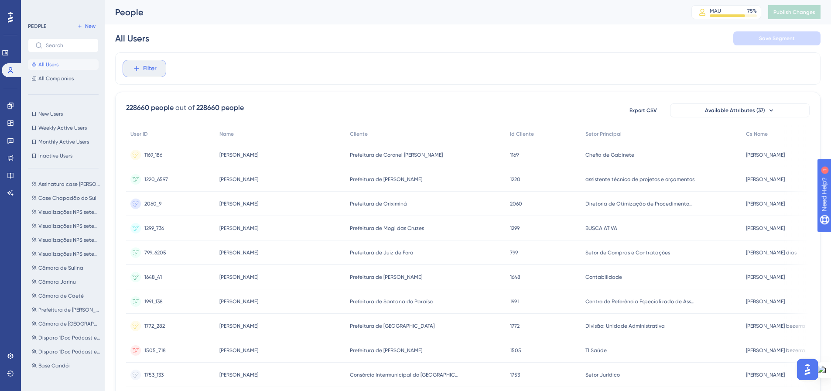
click at [139, 72] on icon at bounding box center [137, 69] width 8 height 8
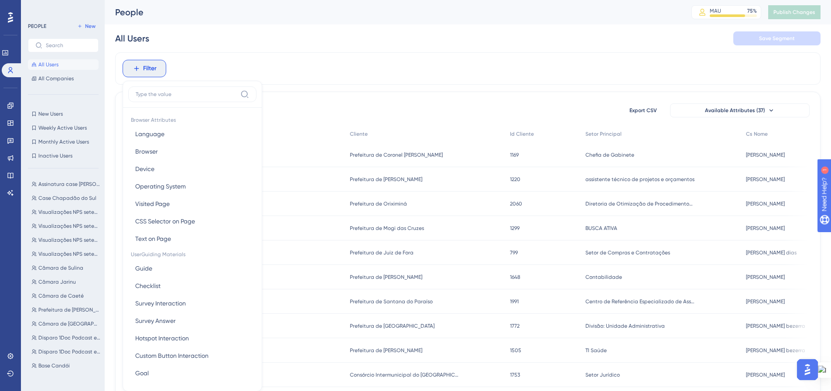
scroll to position [41, 0]
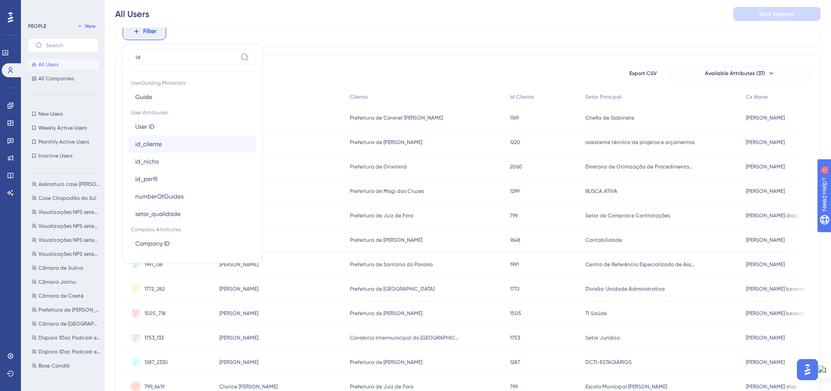
type input "id"
click at [148, 141] on span "id_cliente" at bounding box center [148, 144] width 27 height 10
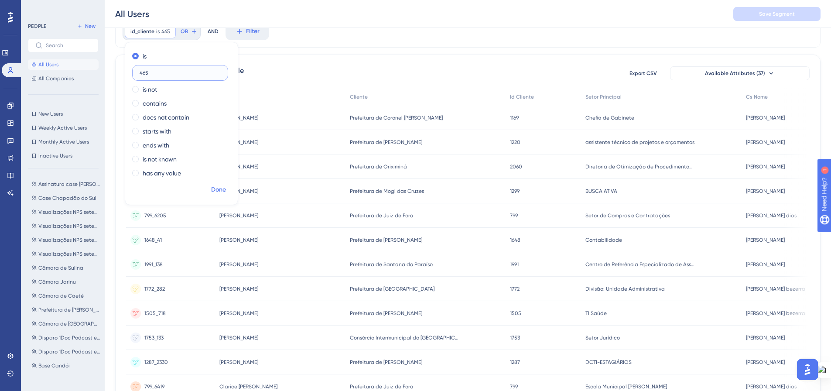
type input "465"
click at [210, 189] on button "Done" at bounding box center [218, 190] width 24 height 16
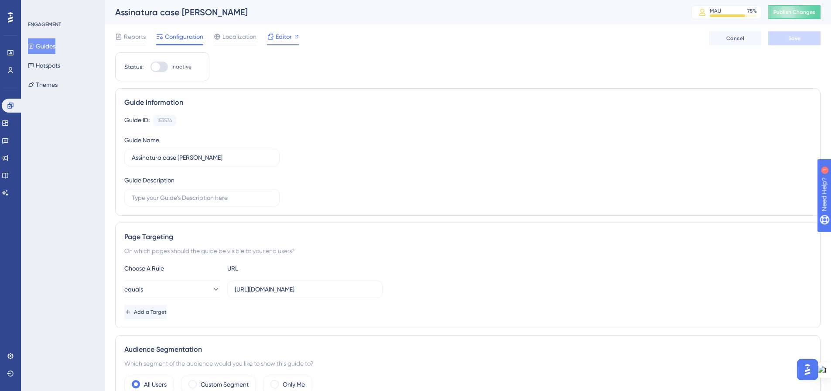
click at [285, 34] on span "Editor" at bounding box center [284, 36] width 16 height 10
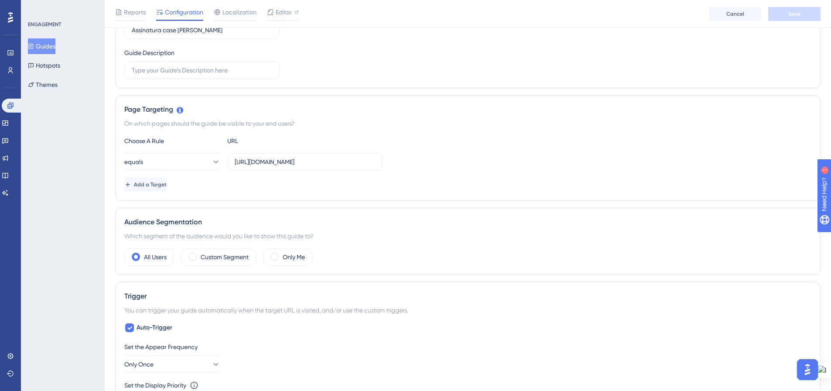
scroll to position [262, 0]
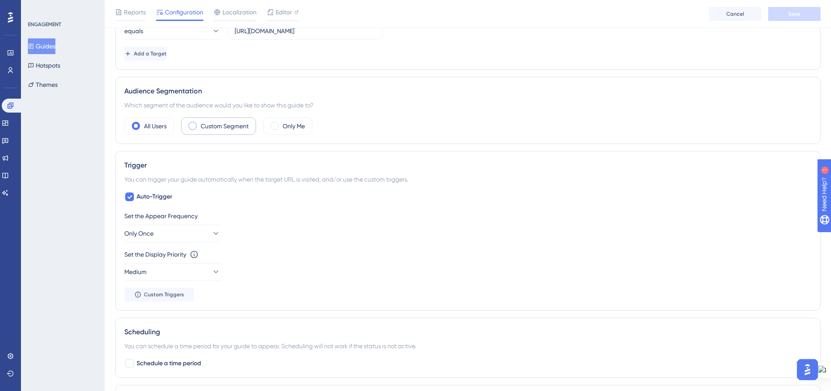
click at [195, 127] on span at bounding box center [193, 126] width 8 height 8
click at [199, 123] on input "radio" at bounding box center [199, 123] width 0 height 0
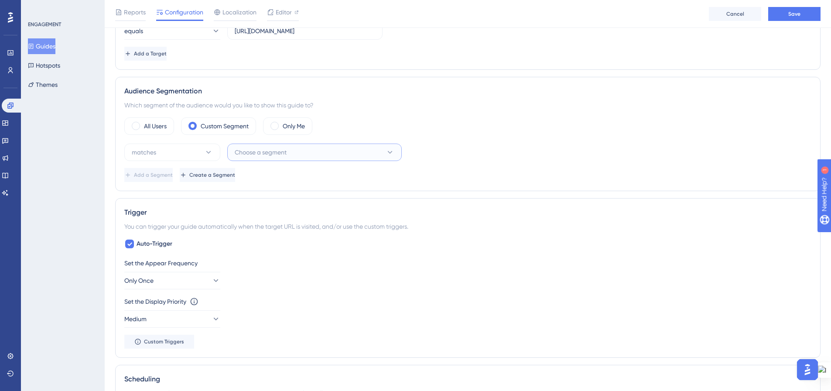
click at [313, 152] on button "Choose a segment" at bounding box center [314, 152] width 175 height 17
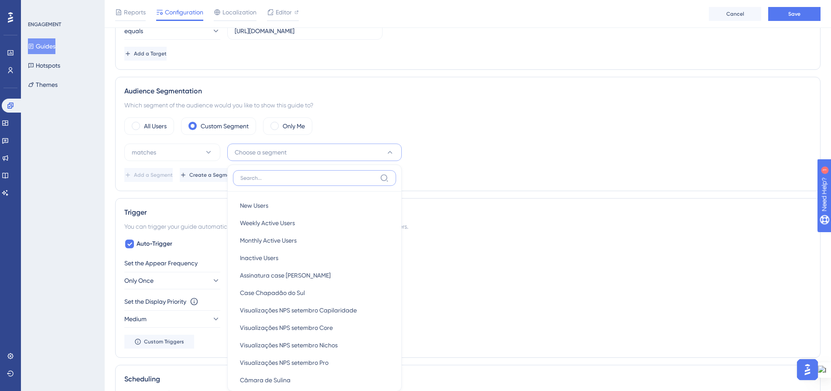
scroll to position [311, 0]
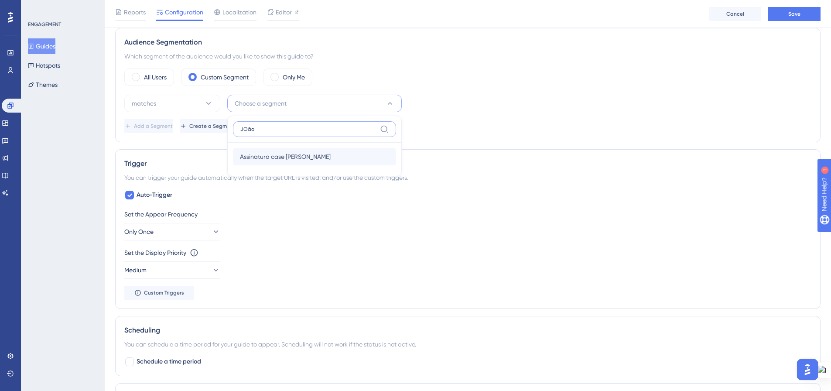
type input "JOão"
click at [318, 159] on span "Assinatura case João Pessoa" at bounding box center [285, 156] width 91 height 10
click at [515, 111] on div "matches Assinatura case João Pessoa Delete" at bounding box center [467, 103] width 687 height 17
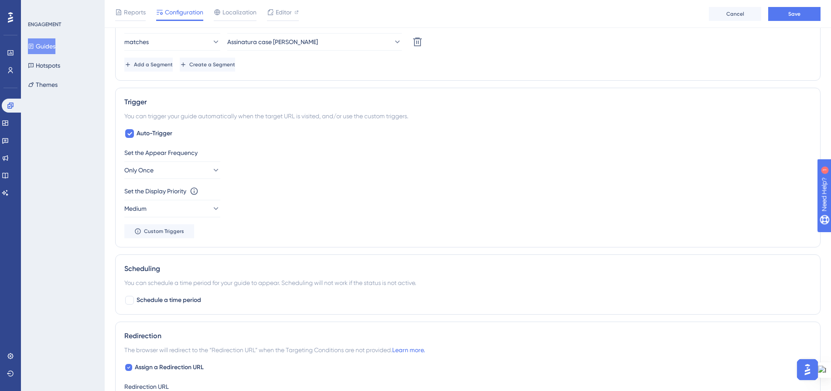
scroll to position [398, 0]
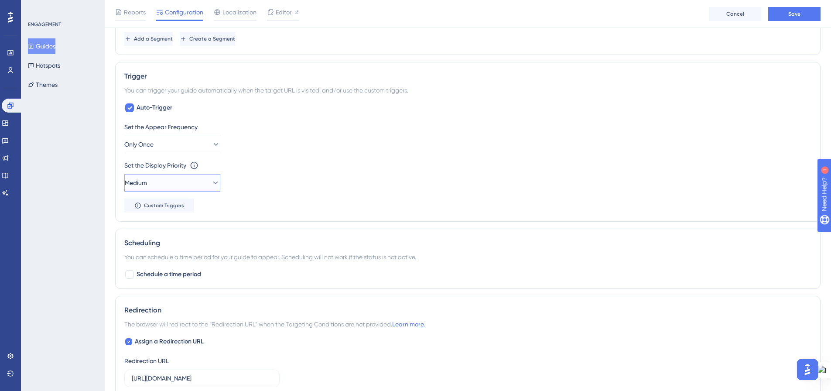
click at [211, 180] on icon at bounding box center [215, 183] width 9 height 9
click at [189, 259] on div "Highest Highest" at bounding box center [172, 261] width 71 height 17
click at [299, 173] on div "Set the Display Priority This option will set the display priority between auto…" at bounding box center [467, 175] width 687 height 31
click at [211, 146] on icon at bounding box center [215, 144] width 9 height 9
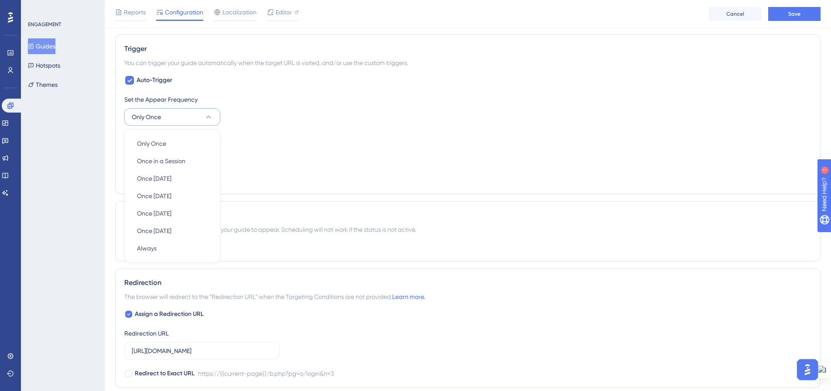
click at [327, 93] on div "Auto-Trigger Set the Appear Frequency Only Once Only Once Only Once Once in a S…" at bounding box center [467, 130] width 687 height 110
click at [176, 177] on span "Custom Triggers" at bounding box center [164, 178] width 40 height 7
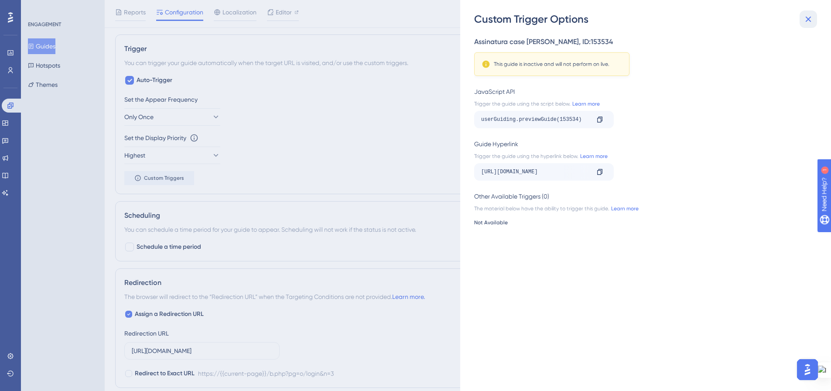
click at [805, 19] on icon at bounding box center [808, 19] width 10 height 10
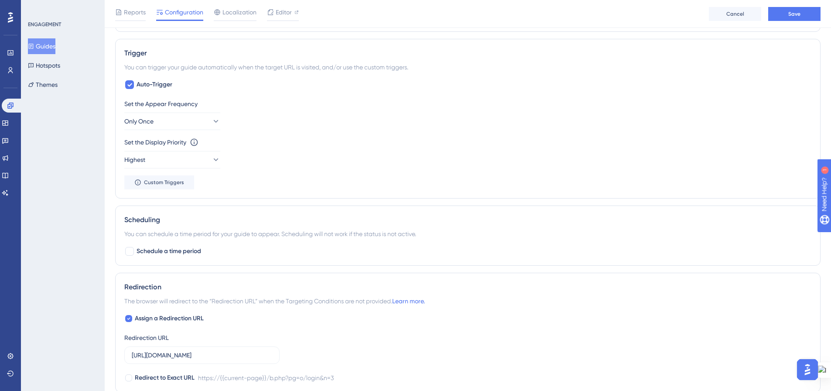
scroll to position [411, 0]
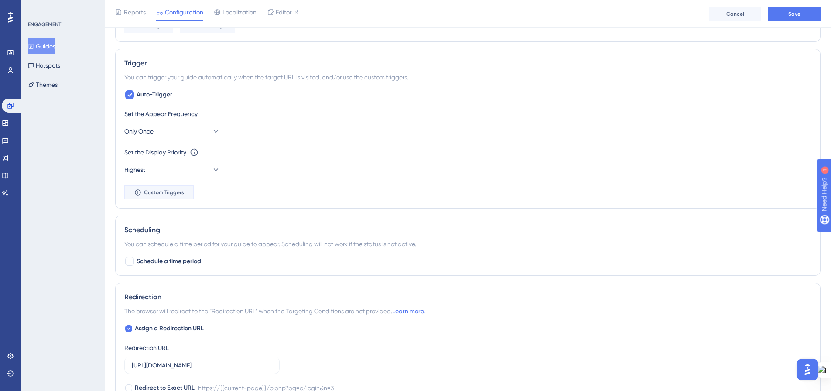
click at [157, 188] on button "Custom Triggers" at bounding box center [159, 192] width 70 height 14
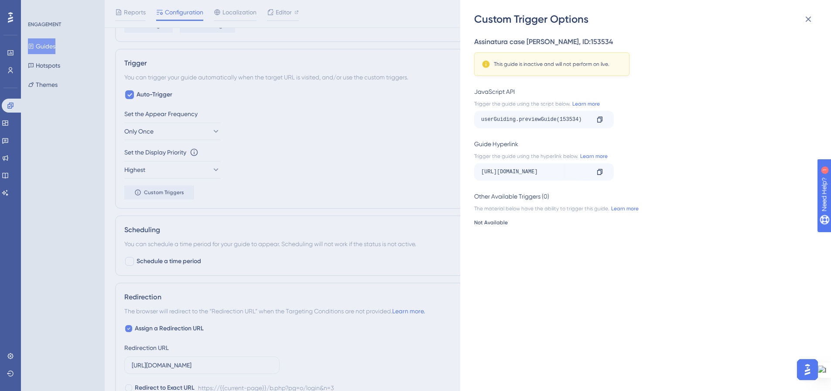
click at [575, 66] on div "This guide is inactive and will not perform on live." at bounding box center [552, 64] width 116 height 7
click at [810, 17] on icon at bounding box center [808, 19] width 10 height 10
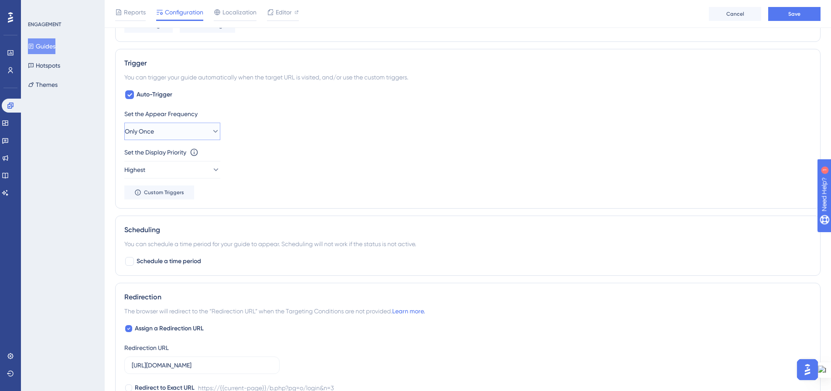
click at [197, 133] on button "Only Once" at bounding box center [172, 131] width 96 height 17
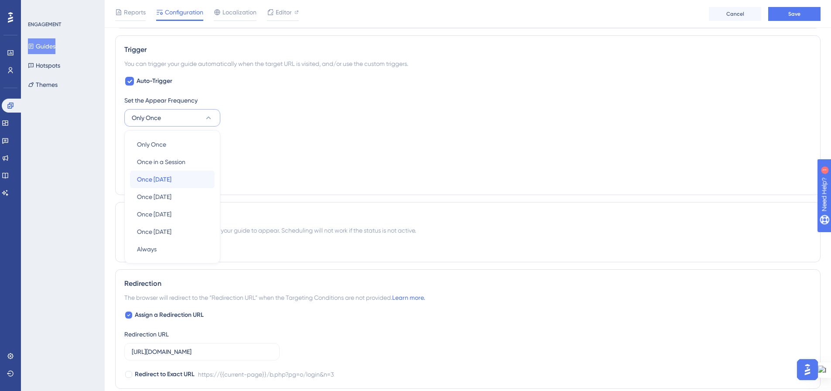
click at [180, 179] on div "Once in 1 day Once in 1 day" at bounding box center [172, 179] width 71 height 17
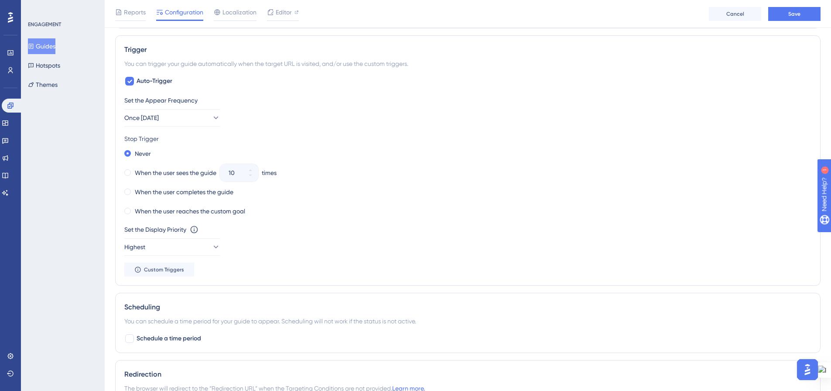
click at [130, 193] on span at bounding box center [127, 192] width 7 height 7
click at [134, 190] on input "radio" at bounding box center [134, 190] width 0 height 0
click at [129, 210] on span at bounding box center [127, 211] width 7 height 7
click at [134, 209] on input "radio" at bounding box center [134, 209] width 0 height 0
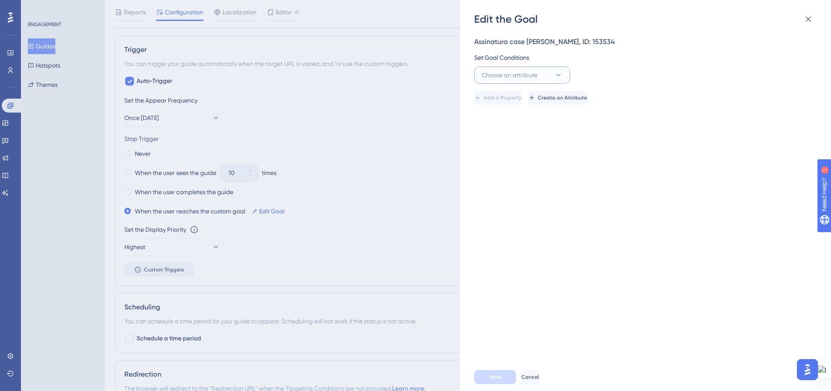
click at [556, 76] on icon at bounding box center [558, 75] width 9 height 9
click at [808, 19] on icon at bounding box center [809, 20] width 6 height 6
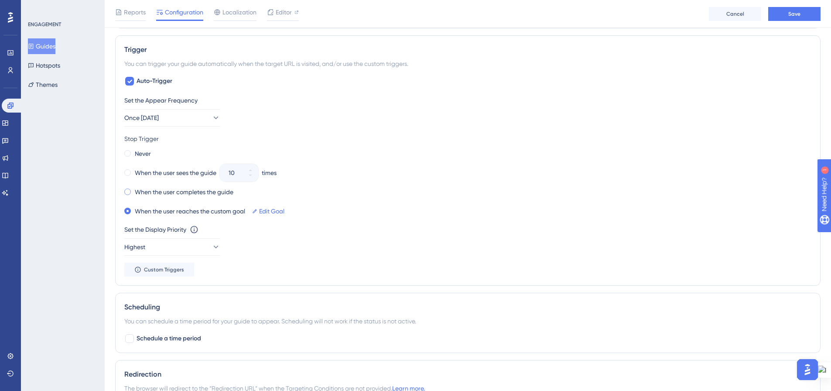
click at [127, 193] on span at bounding box center [127, 192] width 7 height 7
click at [134, 190] on input "radio" at bounding box center [134, 190] width 0 height 0
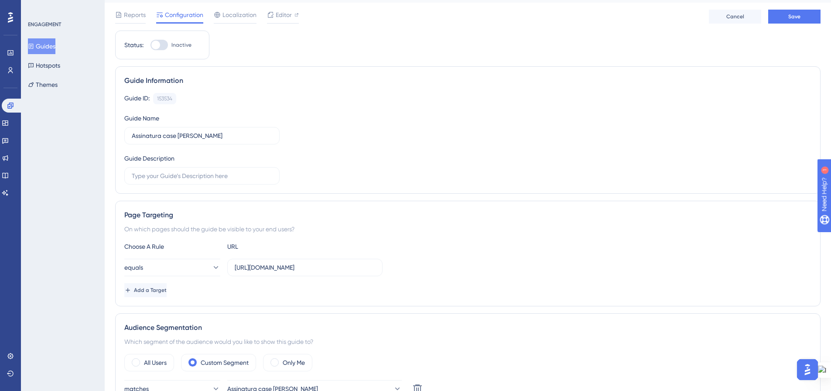
scroll to position [0, 0]
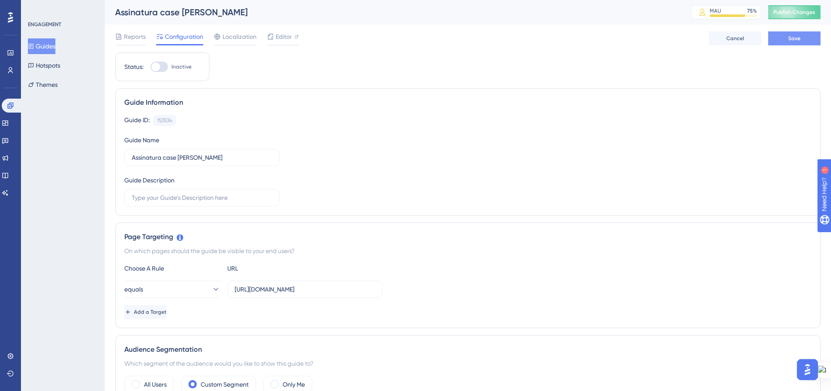
click at [802, 35] on button "Save" at bounding box center [795, 38] width 52 height 14
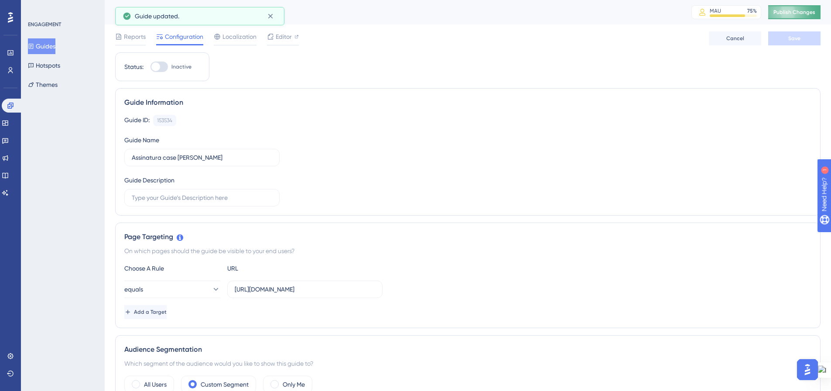
click at [792, 11] on span "Publish Changes" at bounding box center [795, 12] width 42 height 7
click at [46, 47] on button "Guides" at bounding box center [41, 46] width 27 height 16
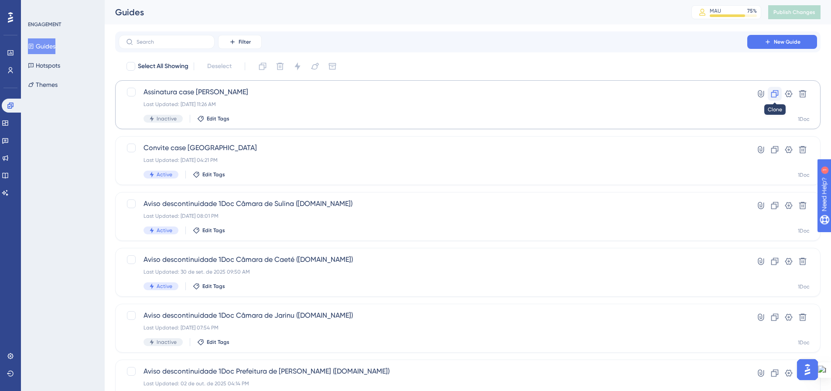
click at [776, 98] on button at bounding box center [775, 94] width 14 height 14
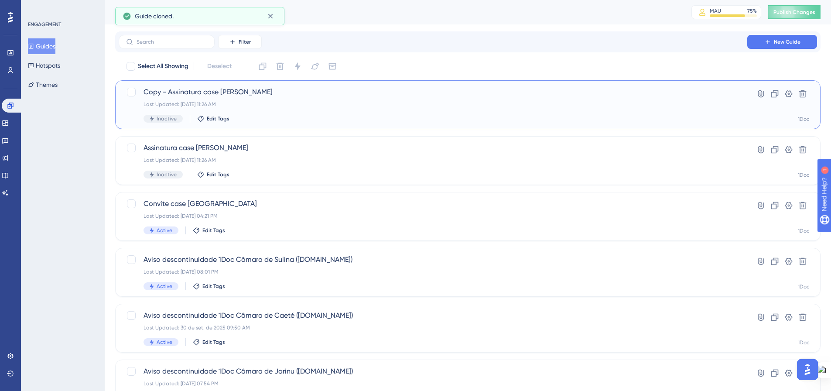
click at [226, 93] on span "Copy - Assinatura case [PERSON_NAME]" at bounding box center [433, 92] width 579 height 10
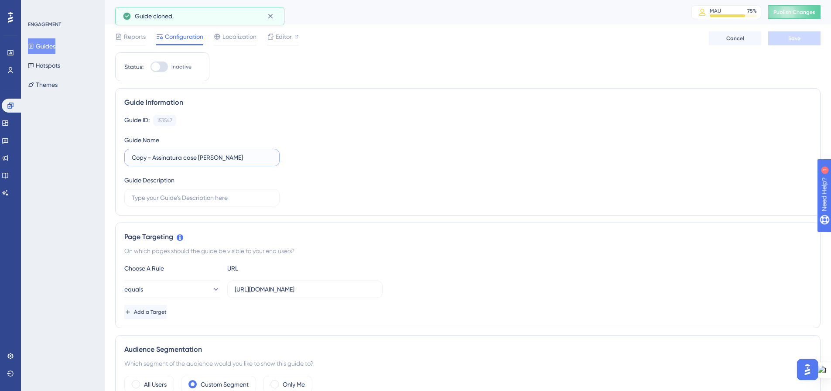
drag, startPoint x: 151, startPoint y: 158, endPoint x: 124, endPoint y: 154, distance: 27.4
click at [124, 154] on label "Copy - Assinatura case [PERSON_NAME]" at bounding box center [201, 157] width 155 height 17
drag, startPoint x: 178, startPoint y: 157, endPoint x: 220, endPoint y: 162, distance: 42.7
click at [220, 162] on label "Assinatura case [PERSON_NAME]" at bounding box center [201, 157] width 155 height 17
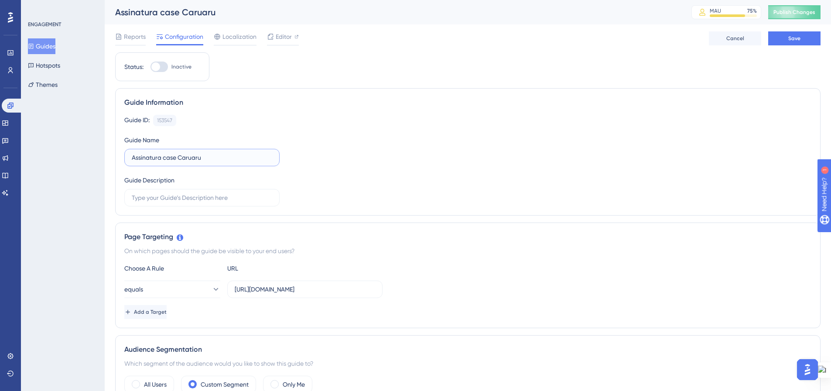
type input "Assinatura case Caruaru"
click at [332, 144] on div "Guide ID: 153547 Copy Guide Name Assinatura case Caruaru Guide Description" at bounding box center [467, 161] width 687 height 92
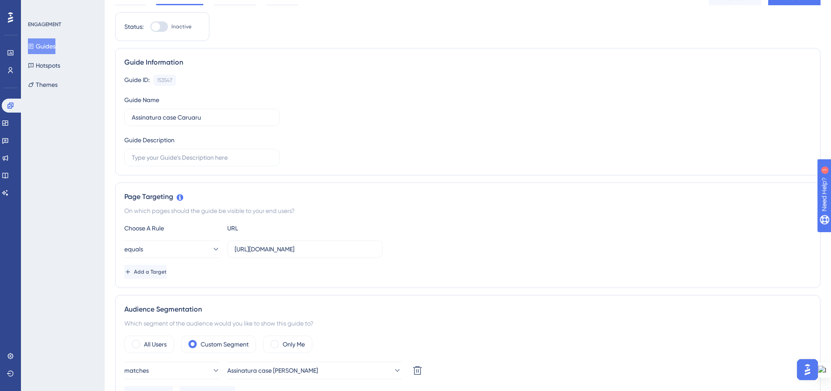
scroll to position [44, 0]
click at [257, 159] on input "text" at bounding box center [202, 158] width 141 height 10
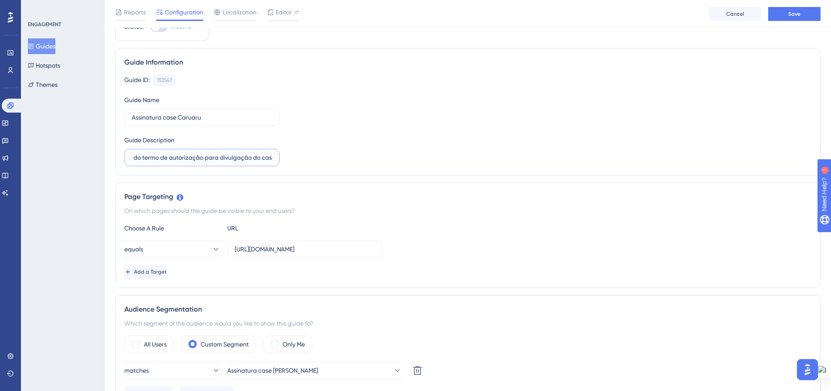
scroll to position [0, 56]
type input "Obter a assinatura do termo de autorização para divulgação do case"
click at [371, 145] on div "Guide ID: 153547 Copy Guide Name Assinatura case Caruaru Guide Description Obte…" at bounding box center [467, 121] width 687 height 92
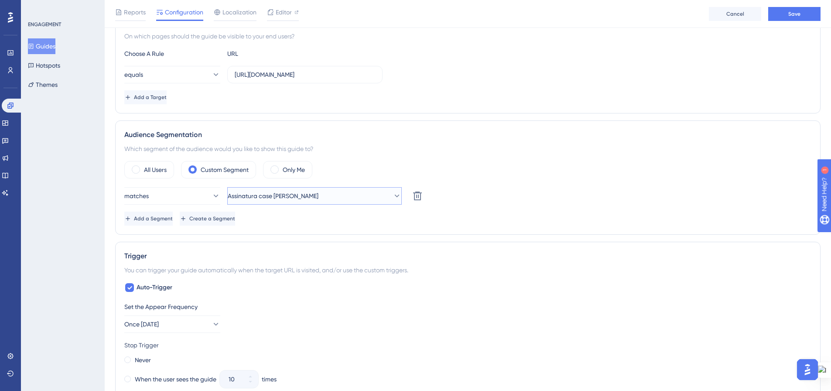
click at [384, 193] on button "Assinatura case [PERSON_NAME]" at bounding box center [314, 195] width 175 height 17
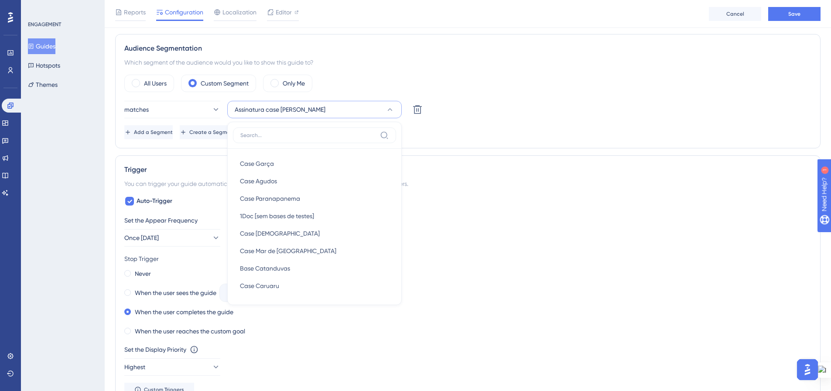
scroll to position [393, 0]
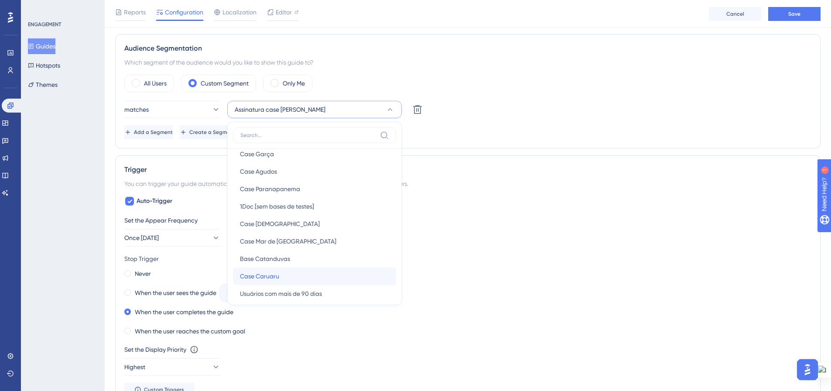
click at [324, 271] on div "Case Caruaru Case Caruaru" at bounding box center [314, 276] width 149 height 17
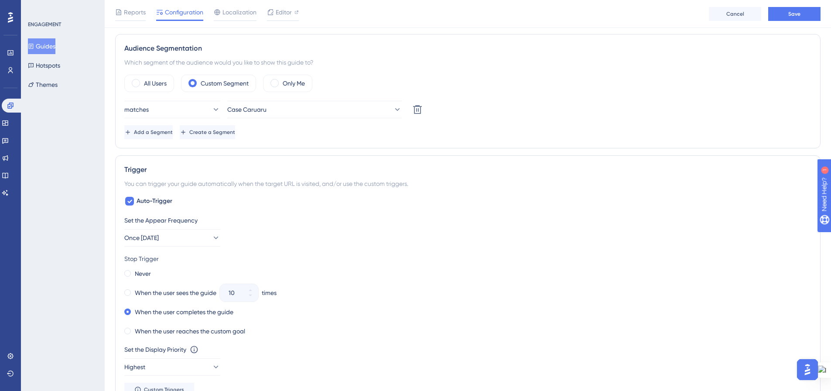
click at [516, 137] on div "Add a Segment Create a Segment" at bounding box center [467, 132] width 687 height 14
click at [509, 119] on div "matches Case Caruaru Delete Add a Segment Create a Segment" at bounding box center [467, 120] width 687 height 38
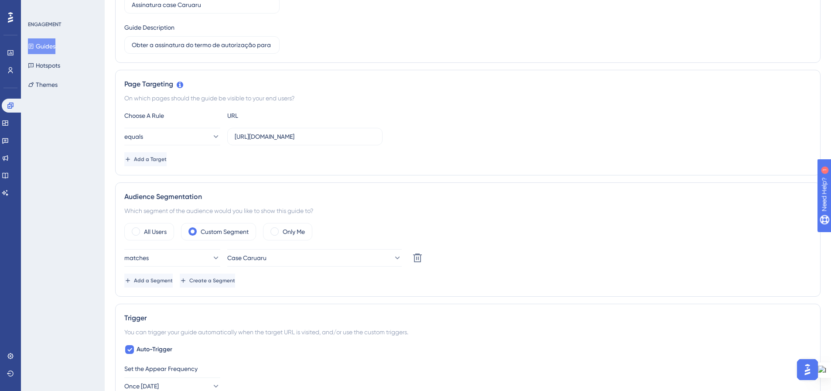
scroll to position [0, 0]
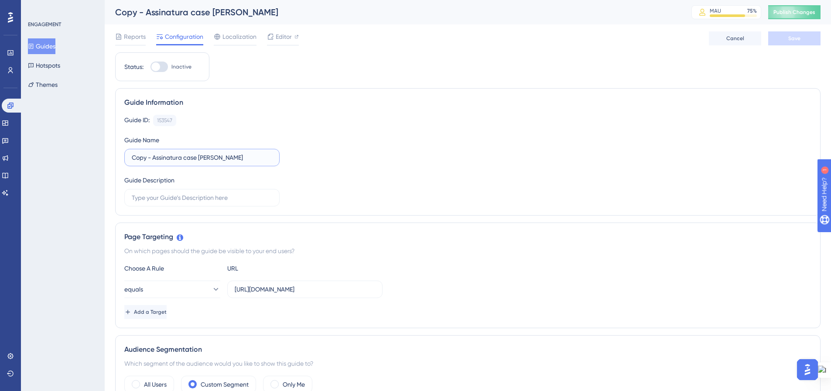
drag, startPoint x: 153, startPoint y: 158, endPoint x: 128, endPoint y: 157, distance: 24.9
click at [128, 157] on label "Copy - Assinatura case [PERSON_NAME]" at bounding box center [201, 157] width 155 height 17
drag, startPoint x: 179, startPoint y: 159, endPoint x: 259, endPoint y: 161, distance: 79.9
click at [259, 161] on input "Assinatura case [PERSON_NAME]" at bounding box center [202, 158] width 141 height 10
drag, startPoint x: 200, startPoint y: 157, endPoint x: 178, endPoint y: 157, distance: 22.3
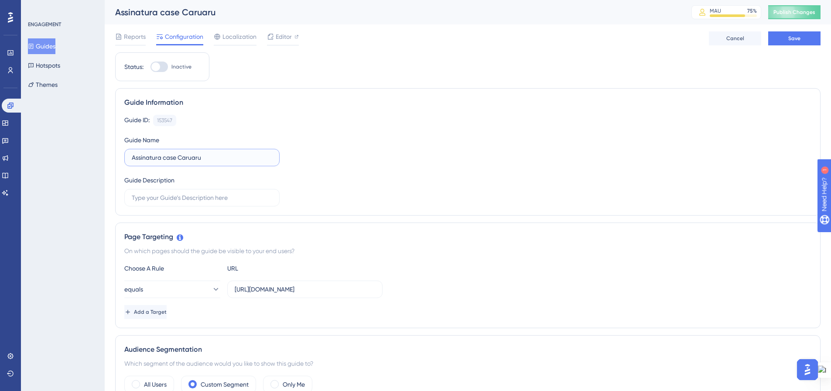
click at [178, 157] on input "Assinatura case Caruaru" at bounding box center [202, 158] width 141 height 10
type input "Assinatura case Caruaru"
click at [209, 194] on input "text" at bounding box center [202, 198] width 141 height 10
type input "Obtenção de assinatura do termo para divulgação do case no blog"
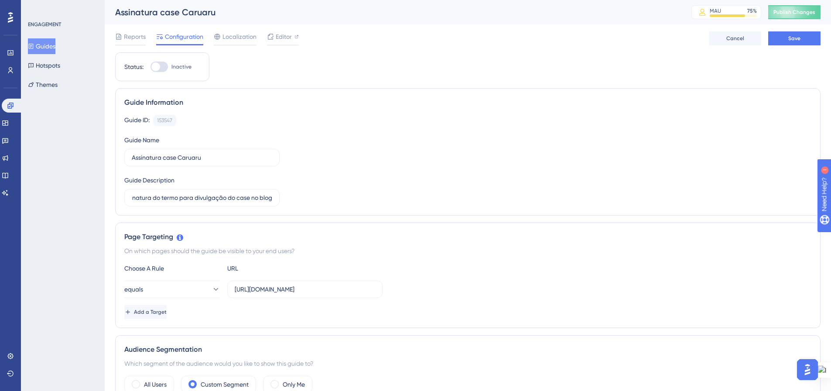
scroll to position [0, 0]
click at [366, 164] on div "Guide ID: 153547 Copy Guide Name Assinatura case Caruaru Guide Description Obte…" at bounding box center [467, 161] width 687 height 92
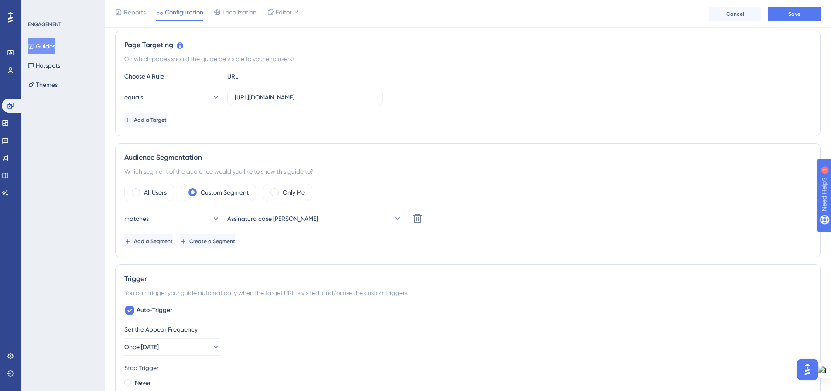
scroll to position [218, 0]
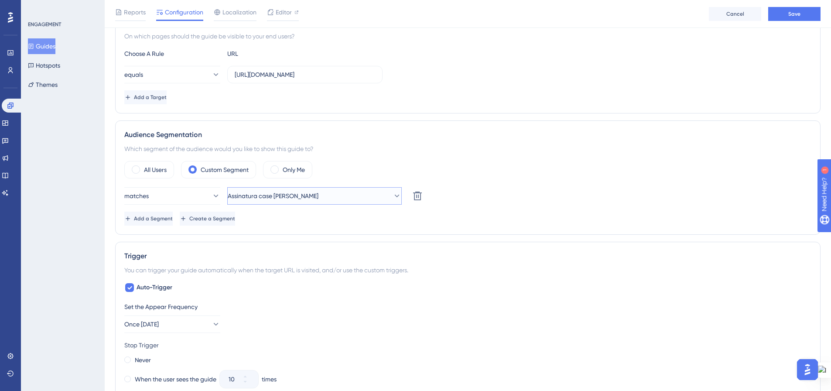
click at [338, 196] on button "Assinatura case [PERSON_NAME]" at bounding box center [314, 195] width 175 height 17
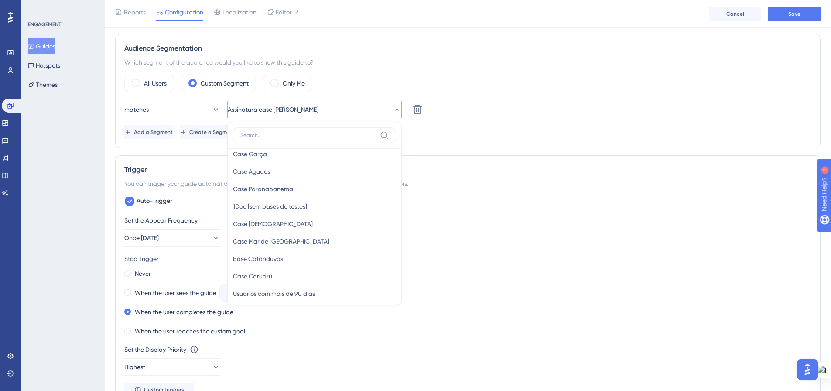
scroll to position [436, 0]
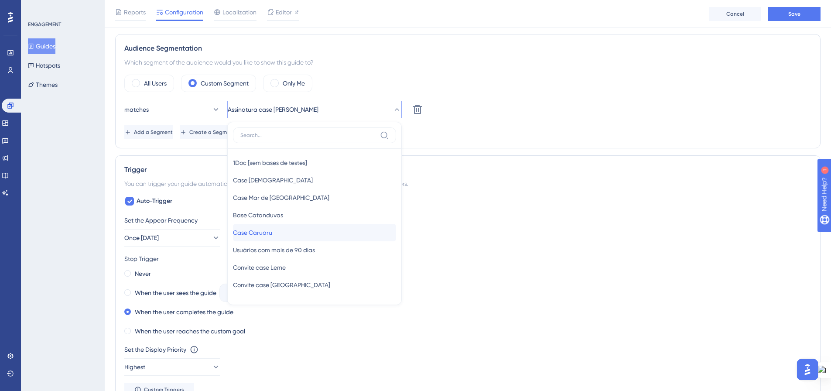
click at [309, 234] on div "Case Caruaru Case Caruaru" at bounding box center [314, 232] width 163 height 17
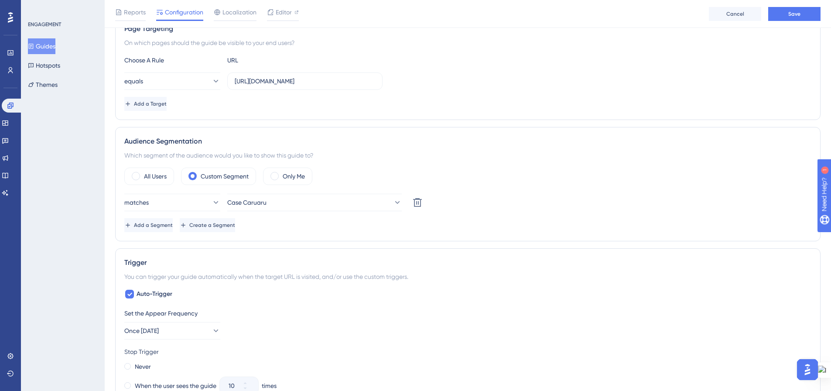
scroll to position [0, 0]
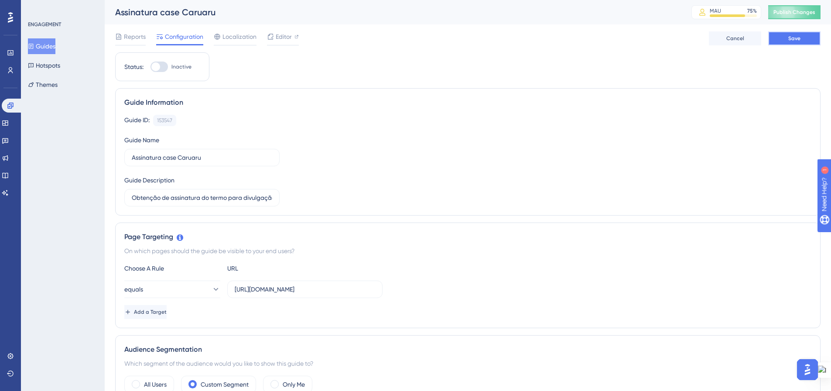
click at [801, 39] on button "Save" at bounding box center [795, 38] width 52 height 14
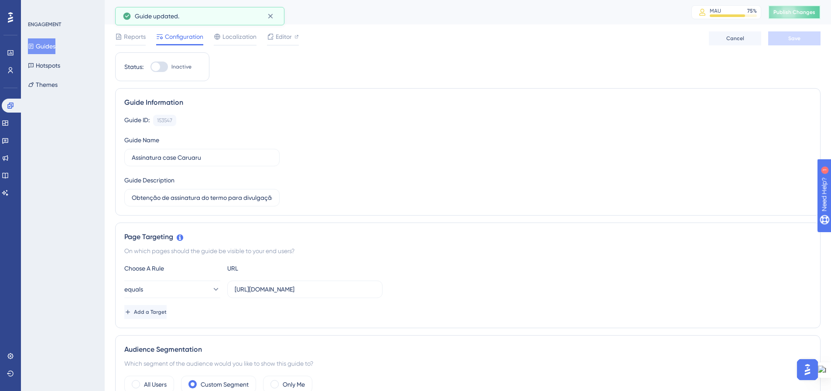
click at [800, 14] on span "Publish Changes" at bounding box center [795, 12] width 42 height 7
